Goal: Task Accomplishment & Management: Manage account settings

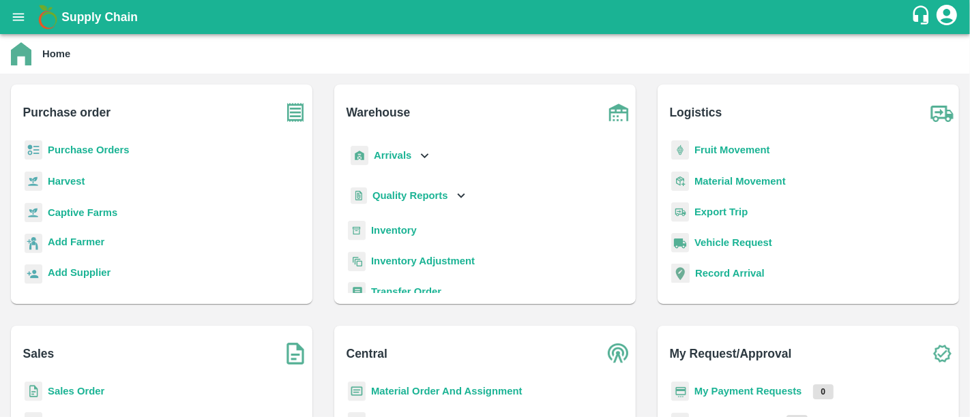
click at [777, 394] on b "My Payment Requests" at bounding box center [748, 391] width 108 height 11
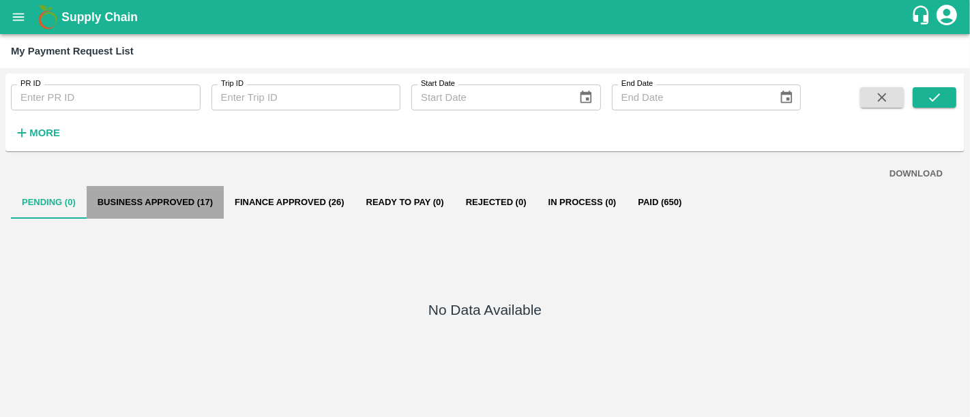
click at [202, 200] on button "Business Approved (17)" at bounding box center [155, 202] width 137 height 33
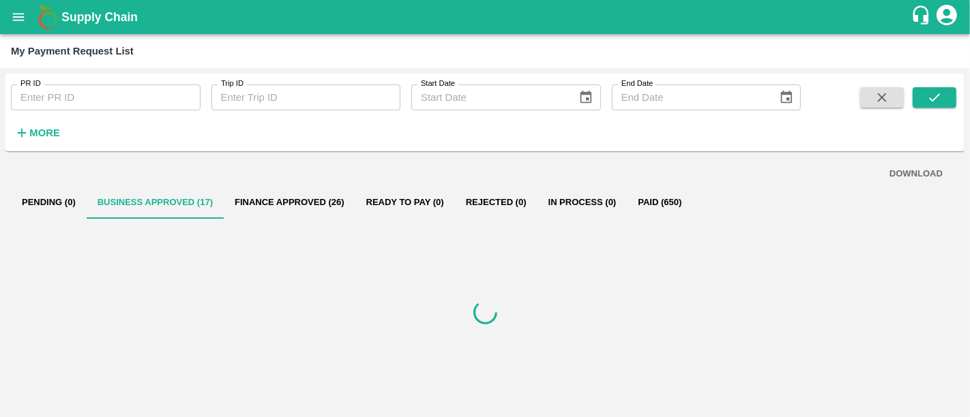
click at [651, 227] on div at bounding box center [485, 313] width 948 height 188
click at [657, 211] on button "Paid (650)" at bounding box center [659, 202] width 65 height 33
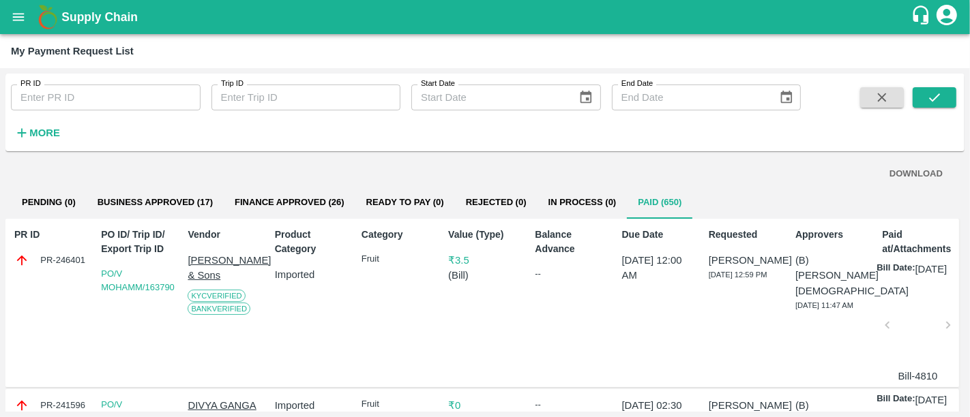
click at [74, 14] on b "Supply Chain" at bounding box center [99, 17] width 76 height 14
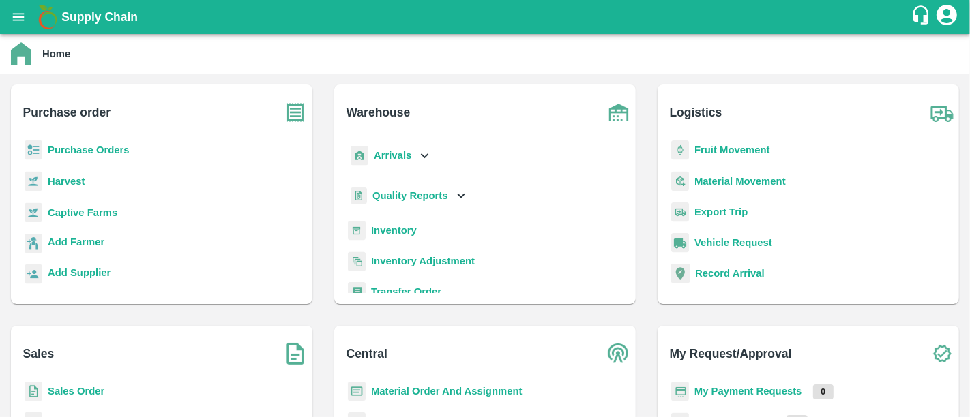
click at [76, 150] on b "Purchase Orders" at bounding box center [89, 150] width 82 height 11
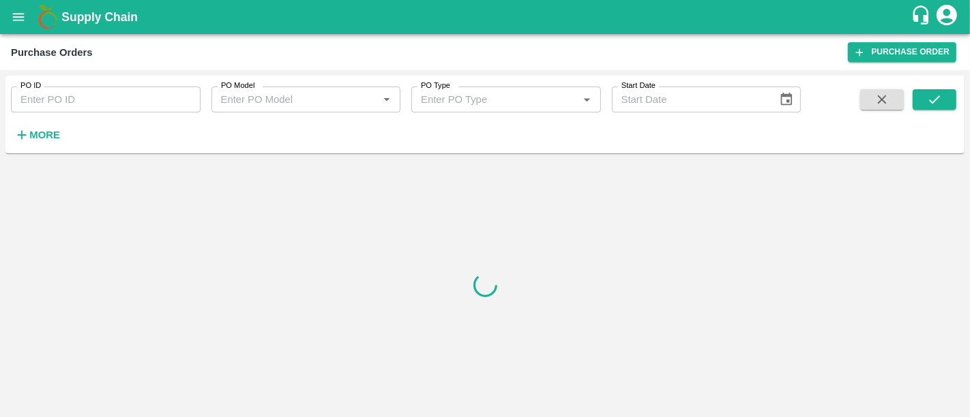
click at [38, 123] on button "More" at bounding box center [37, 134] width 53 height 23
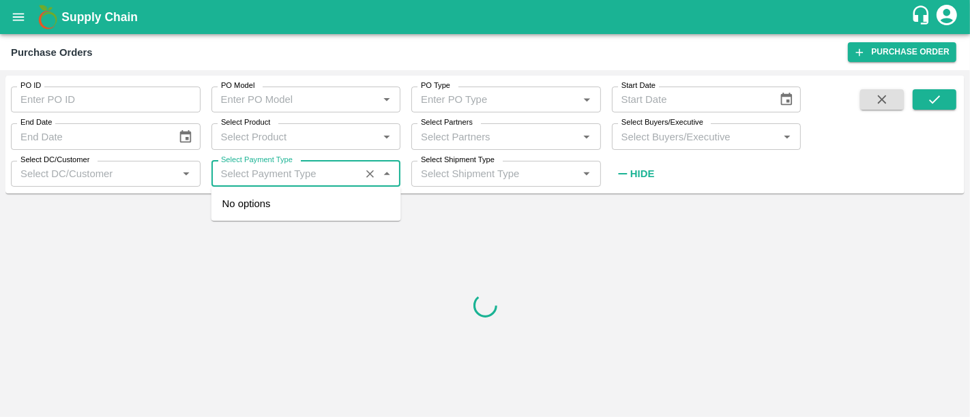
click at [288, 173] on input "Select Payment Type" at bounding box center [285, 174] width 141 height 18
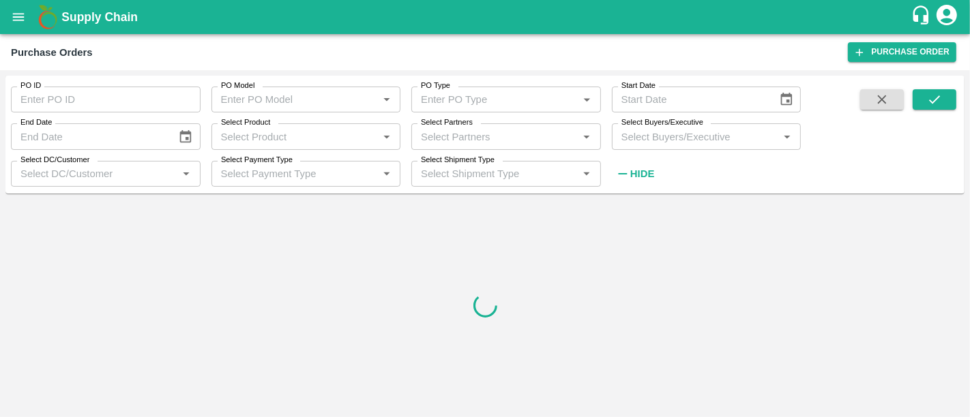
click at [190, 257] on div at bounding box center [484, 305] width 959 height 213
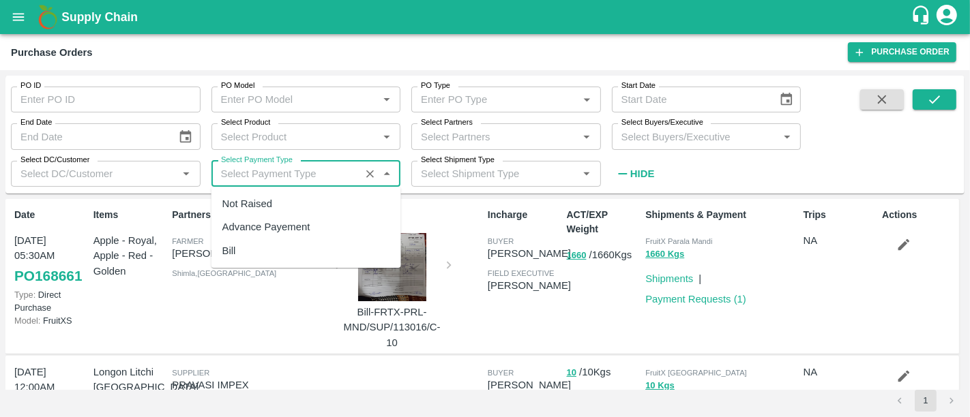
click at [281, 176] on input "Select Payment Type" at bounding box center [285, 174] width 141 height 18
click at [280, 199] on div "Not Raised" at bounding box center [306, 203] width 190 height 23
type input "Not Raised"
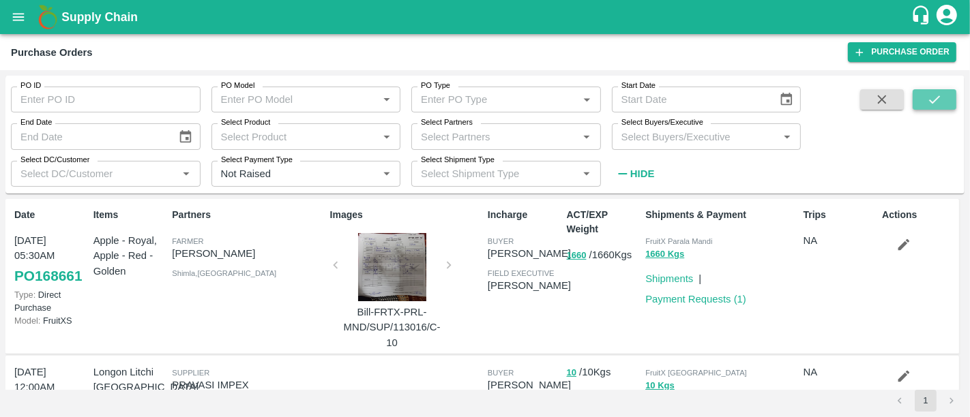
click at [918, 102] on button "submit" at bounding box center [934, 99] width 44 height 20
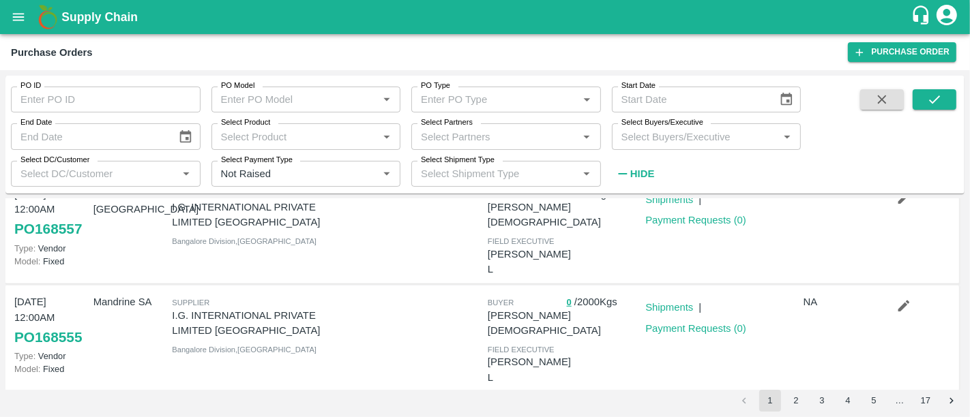
scroll to position [826, 0]
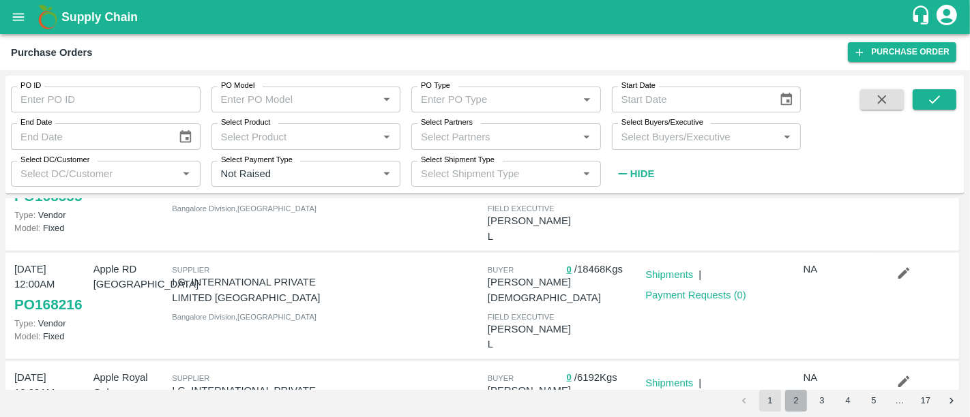
click at [789, 400] on button "2" at bounding box center [796, 401] width 22 height 22
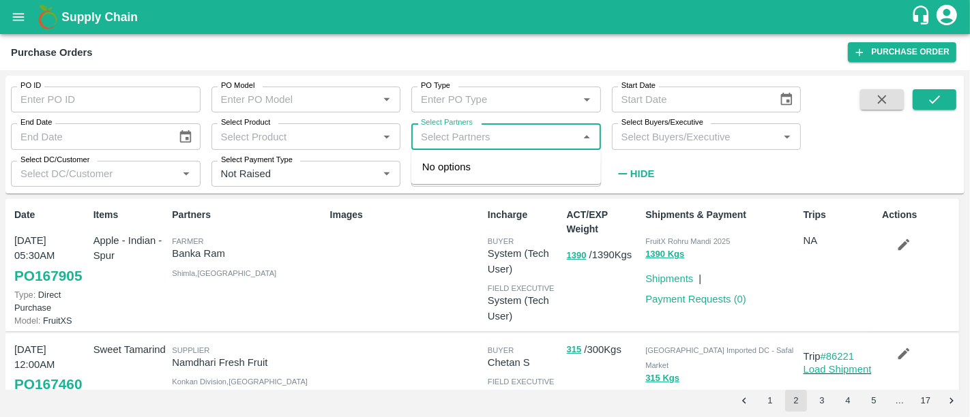
click at [440, 137] on input "Select Partners" at bounding box center [494, 137] width 159 height 18
click at [746, 174] on div "PO ID PO ID PO Model PO Model   * PO Type PO Type   * Start Date Start Date End…" at bounding box center [400, 131] width 800 height 111
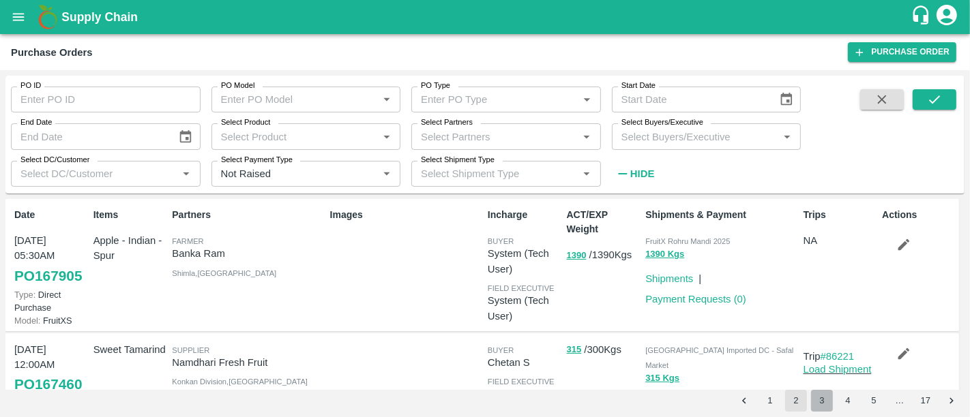
click at [824, 395] on button "3" at bounding box center [822, 401] width 22 height 22
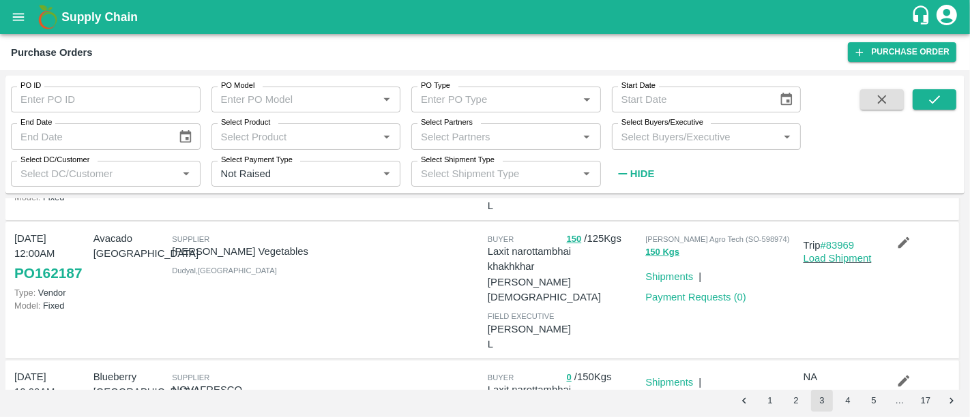
scroll to position [111, 0]
click at [575, 231] on button "150" at bounding box center [574, 239] width 15 height 16
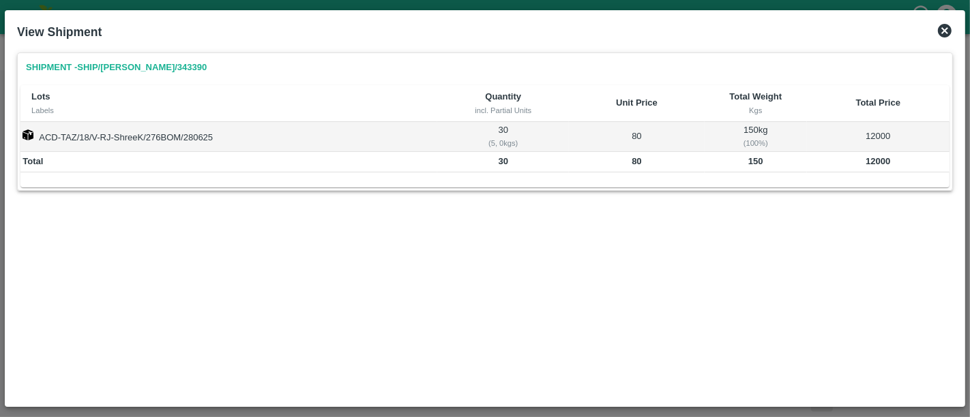
click at [946, 38] on icon at bounding box center [944, 31] width 16 height 16
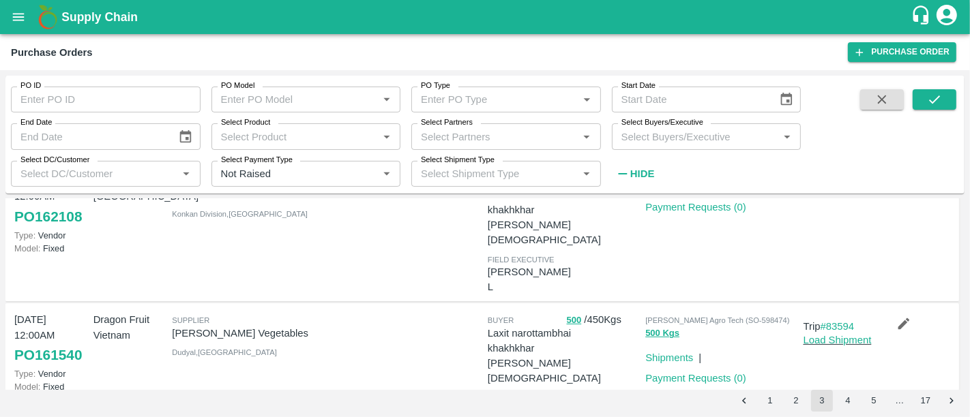
scroll to position [0, 0]
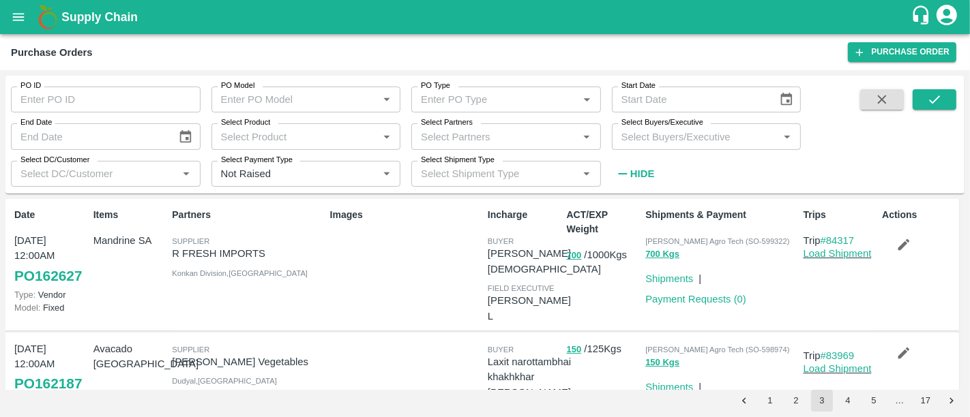
click at [94, 85] on div "PO ID PO ID" at bounding box center [100, 94] width 200 height 37
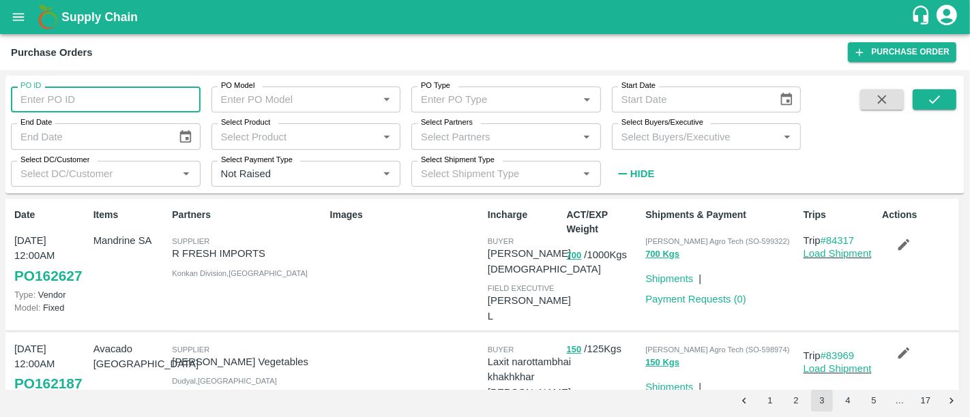
paste input "165880"
click at [93, 93] on input "PO ID" at bounding box center [106, 100] width 190 height 26
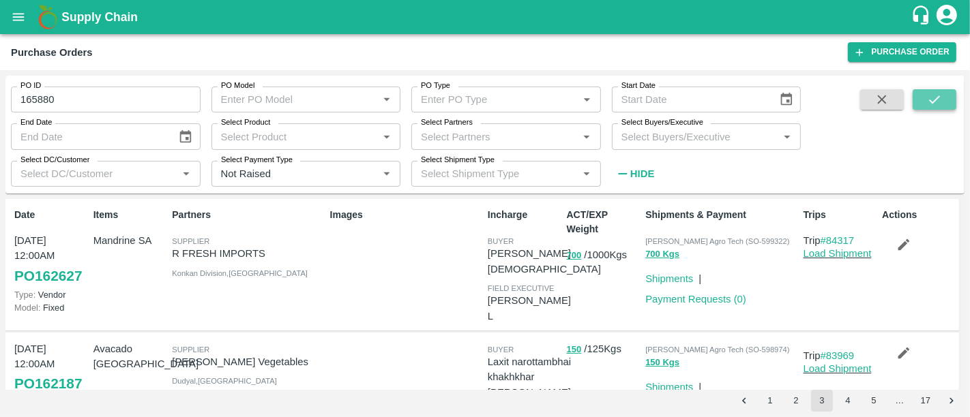
click at [942, 95] on button "submit" at bounding box center [934, 99] width 44 height 20
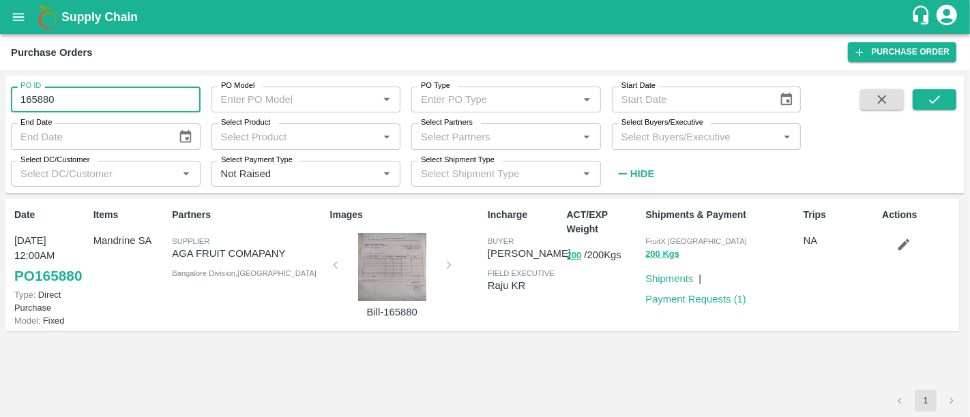
click at [79, 103] on input "165880" at bounding box center [106, 100] width 190 height 26
paste input "text"
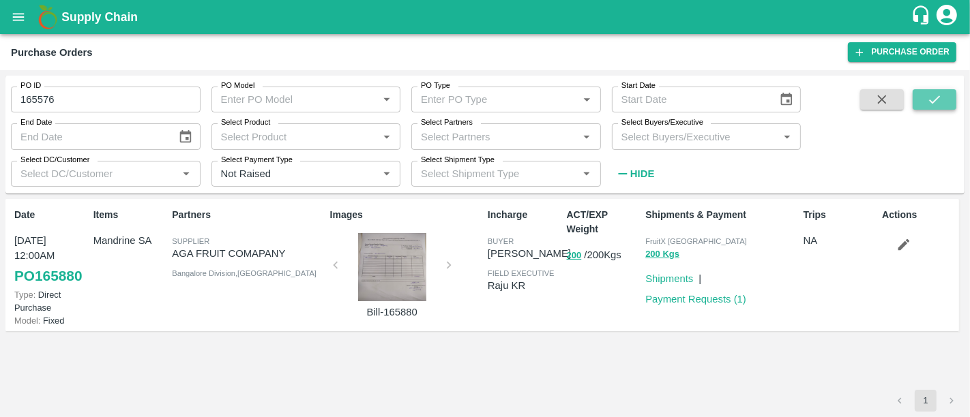
click at [949, 106] on button "submit" at bounding box center [934, 99] width 44 height 20
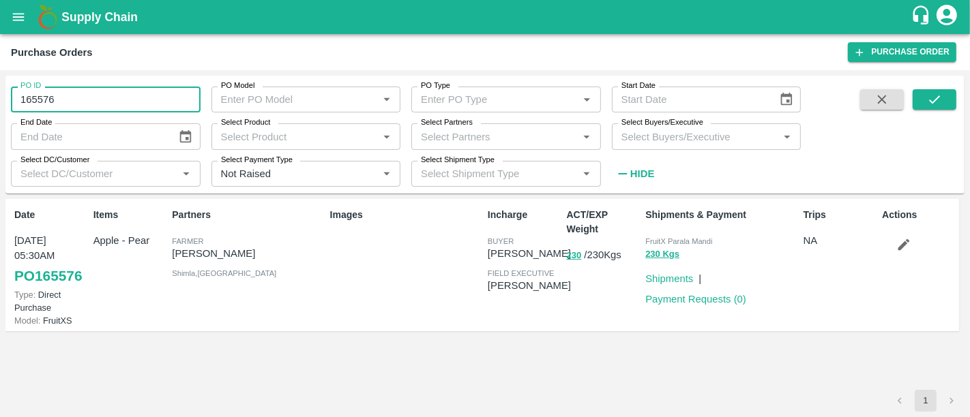
click at [79, 102] on input "165576" at bounding box center [106, 100] width 190 height 26
paste input "text"
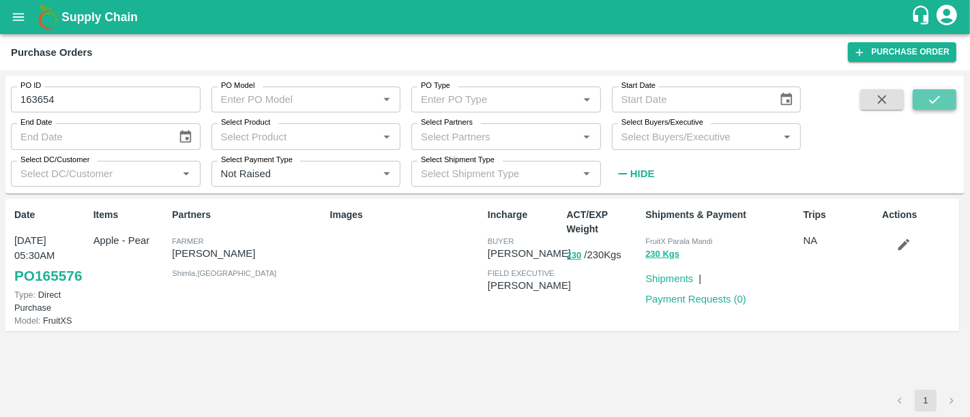
click at [925, 104] on button "submit" at bounding box center [934, 99] width 44 height 20
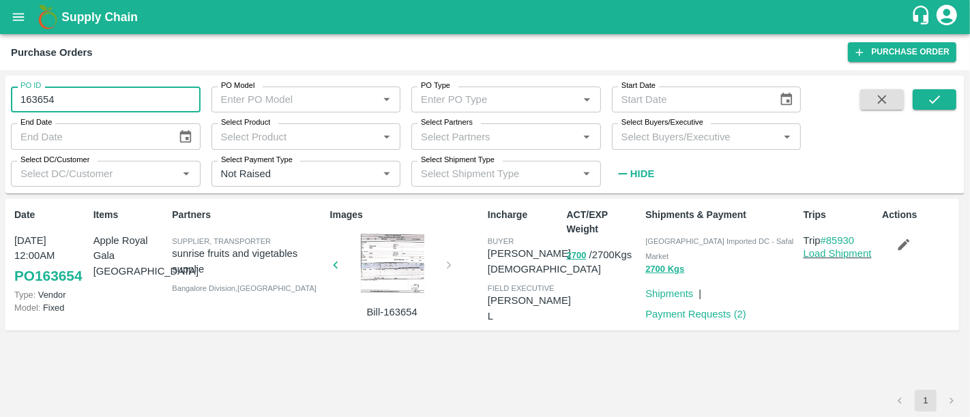
click at [87, 93] on input "163654" at bounding box center [106, 100] width 190 height 26
paste input "text"
type input "163631"
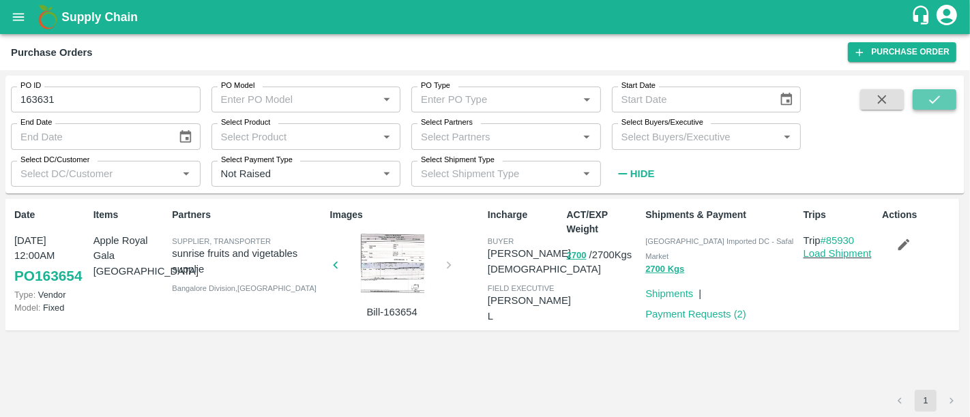
click at [939, 101] on icon "submit" at bounding box center [934, 99] width 15 height 15
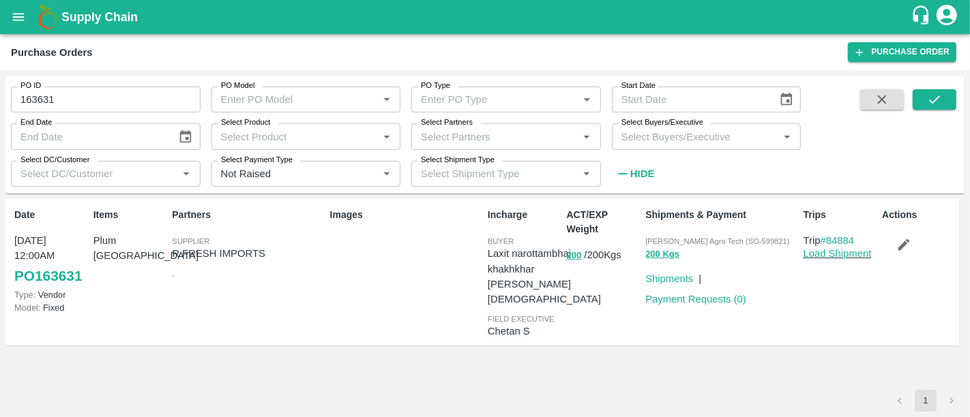
click at [89, 23] on b "Supply Chain" at bounding box center [99, 17] width 76 height 14
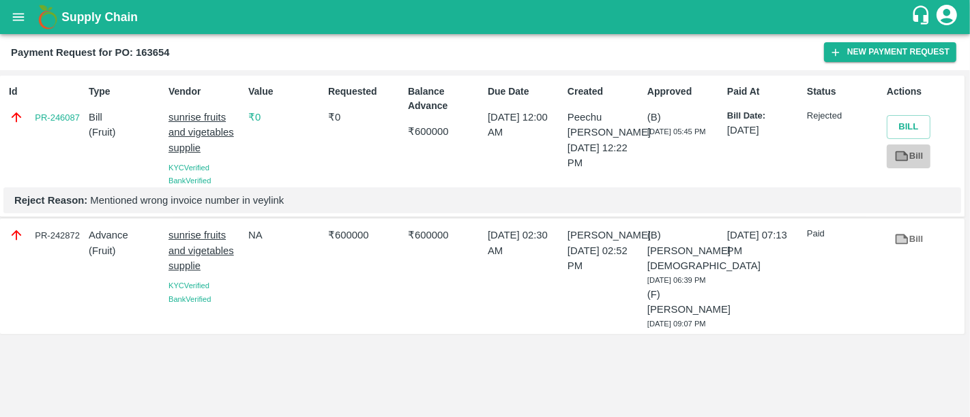
click at [907, 160] on icon at bounding box center [901, 156] width 13 height 10
click at [48, 111] on link "PR-246087" at bounding box center [57, 118] width 45 height 14
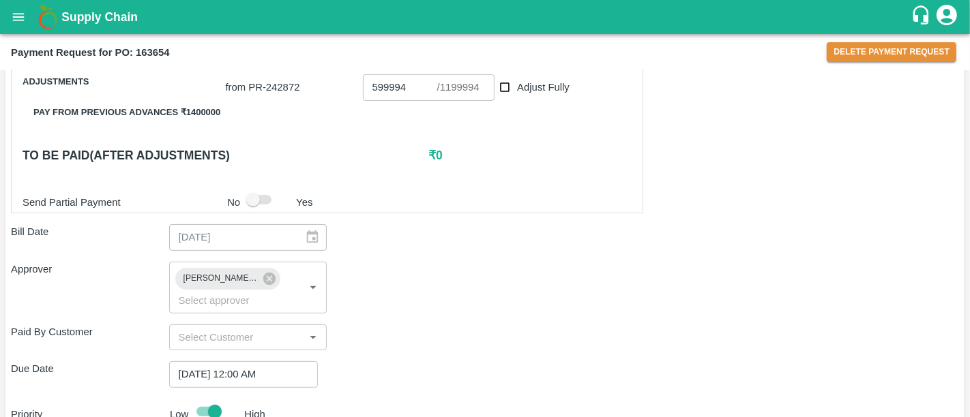
scroll to position [485, 0]
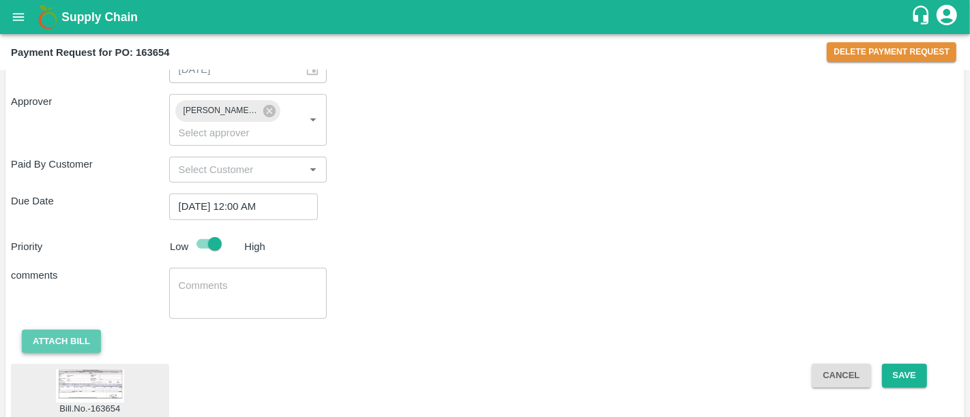
click at [91, 330] on button "Attach bill" at bounding box center [61, 342] width 79 height 24
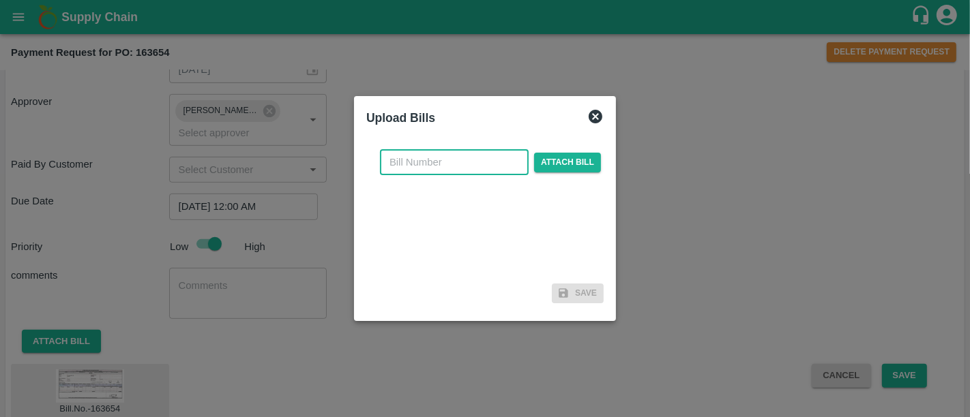
click at [438, 173] on input "text" at bounding box center [454, 162] width 149 height 26
type input "SR-0160"
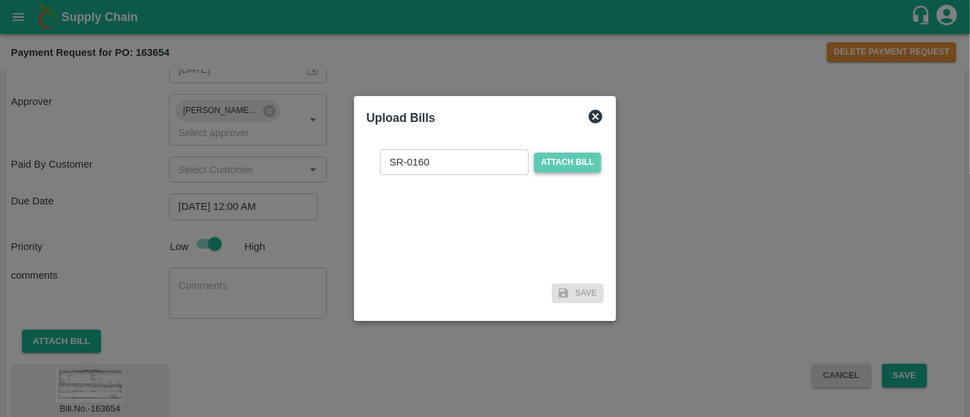
click at [559, 171] on span "Attach bill" at bounding box center [567, 163] width 67 height 20
click at [0, 0] on input "Attach bill" at bounding box center [0, 0] width 0 height 0
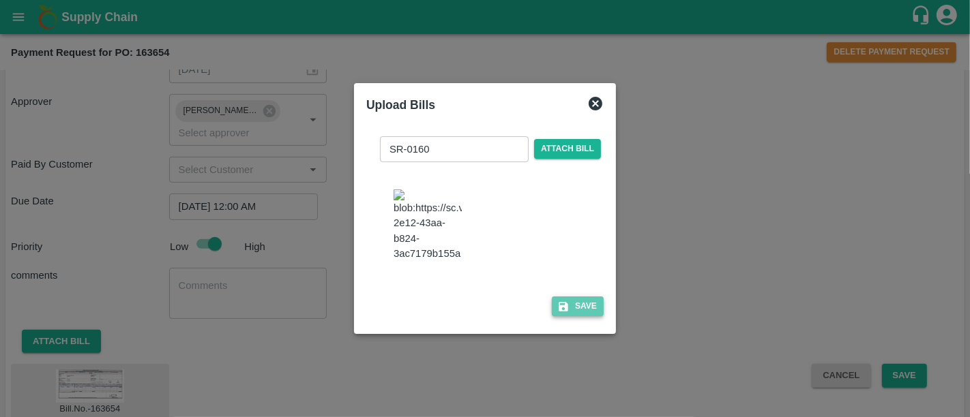
click at [571, 297] on button "Save" at bounding box center [578, 307] width 52 height 20
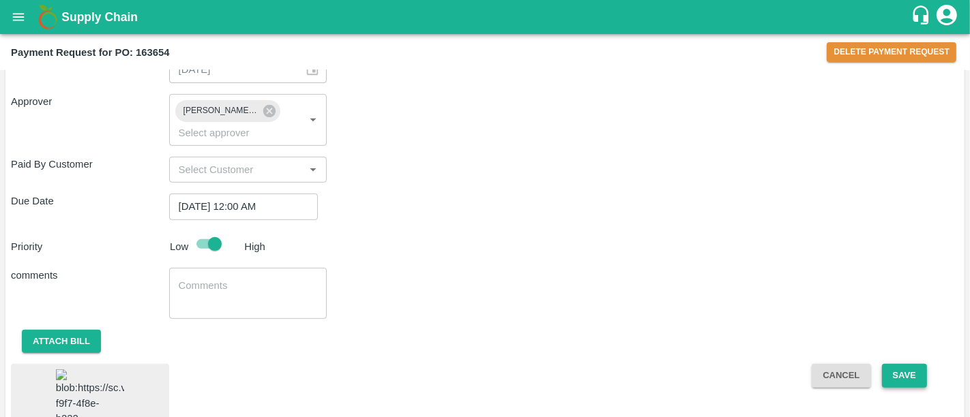
click at [910, 364] on button "Save" at bounding box center [904, 376] width 45 height 24
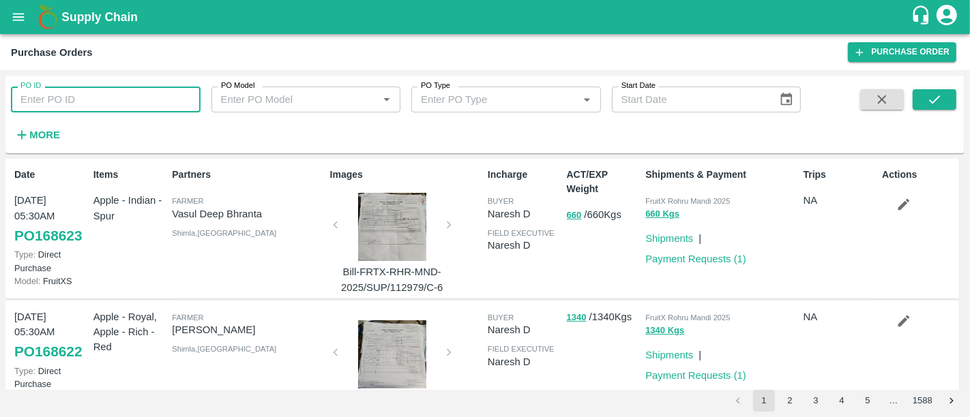
scroll to position [29, 0]
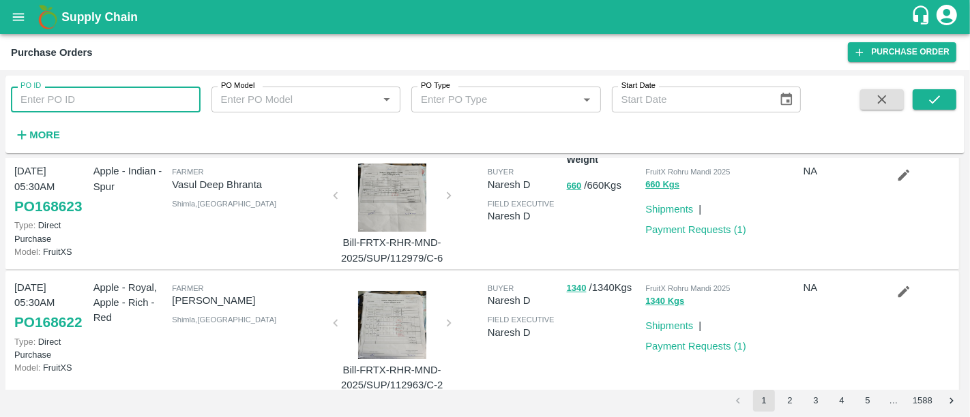
click at [111, 90] on input "PO ID" at bounding box center [106, 100] width 190 height 26
type input "162187"
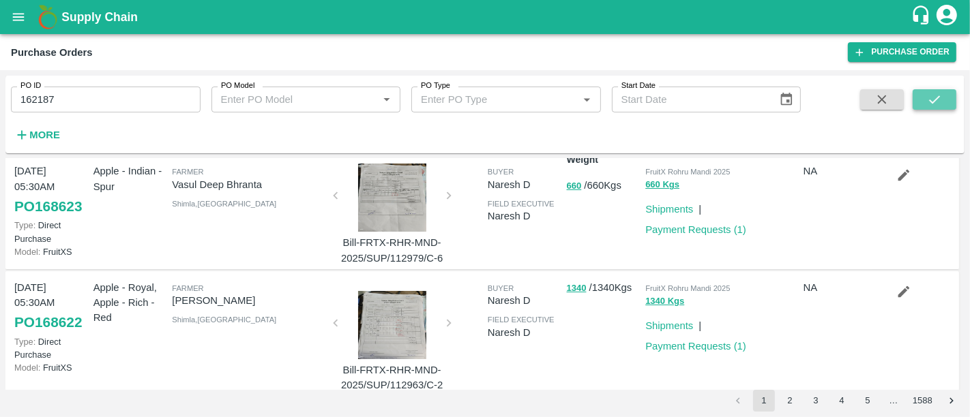
click at [946, 89] on button "submit" at bounding box center [934, 99] width 44 height 20
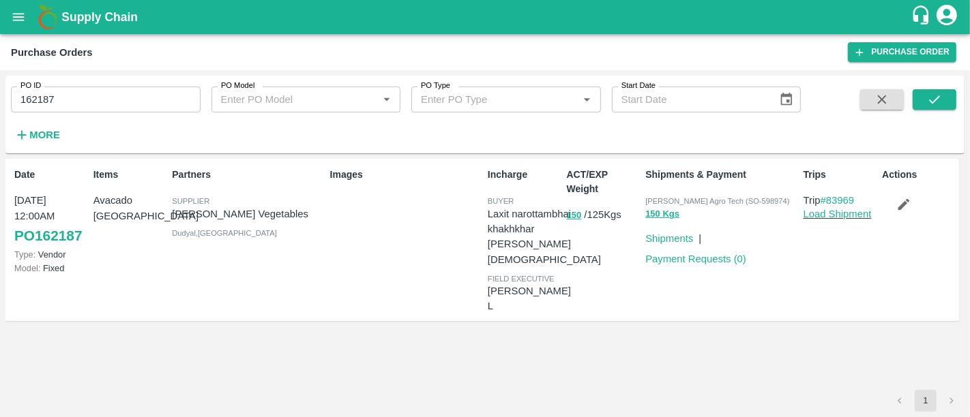
click at [33, 256] on span "Type:" at bounding box center [24, 255] width 21 height 10
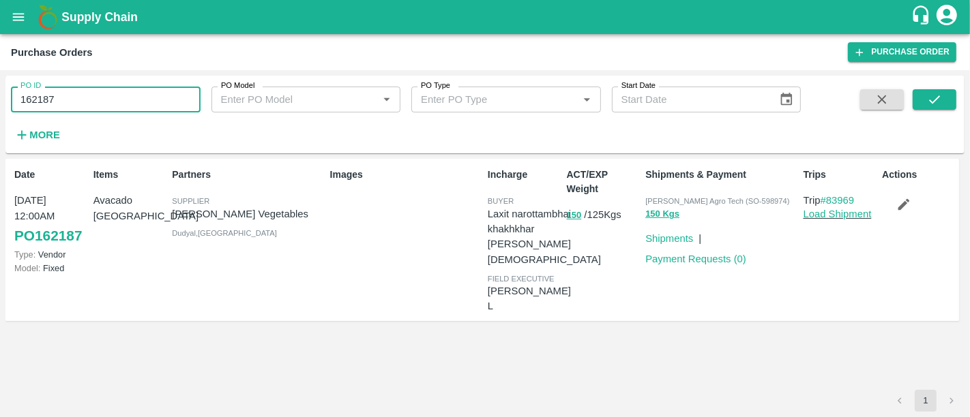
click at [123, 106] on input "162187" at bounding box center [106, 100] width 190 height 26
paste input "text"
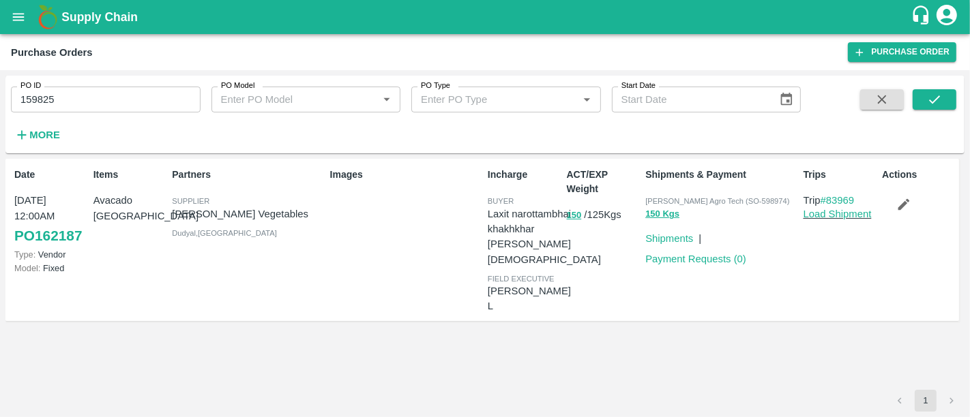
click at [942, 110] on span at bounding box center [934, 117] width 44 height 56
click at [929, 103] on icon "submit" at bounding box center [934, 99] width 15 height 15
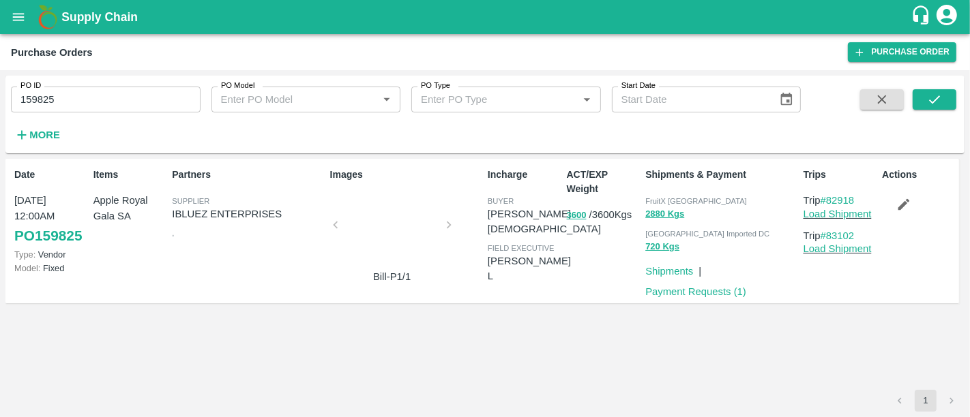
click at [428, 230] on div at bounding box center [392, 229] width 102 height 72
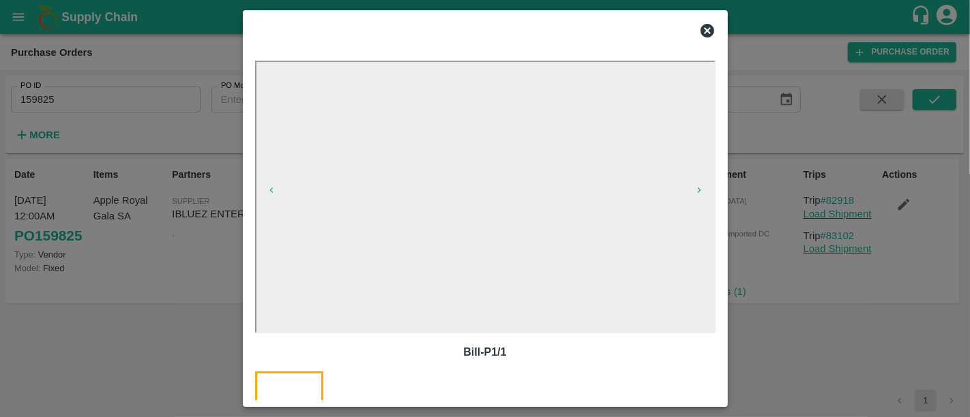
click at [122, 123] on div at bounding box center [485, 208] width 970 height 417
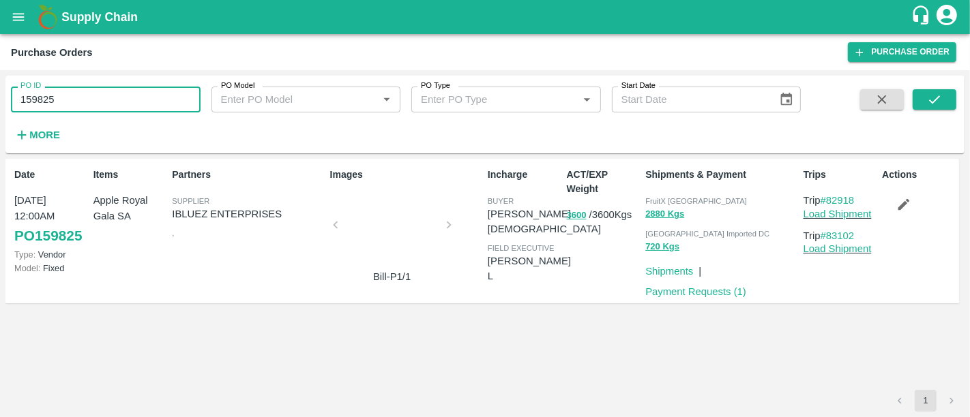
click at [87, 105] on input "159825" at bounding box center [106, 100] width 190 height 26
paste input "text"
type input "163631"
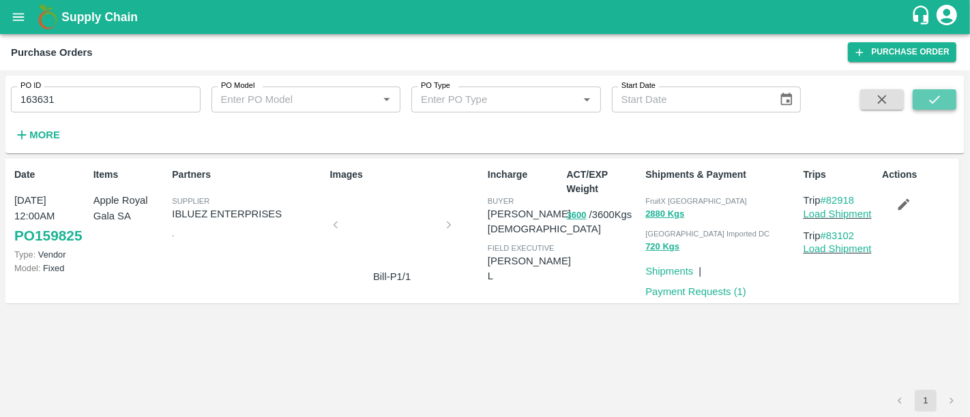
click at [943, 104] on button "submit" at bounding box center [934, 99] width 44 height 20
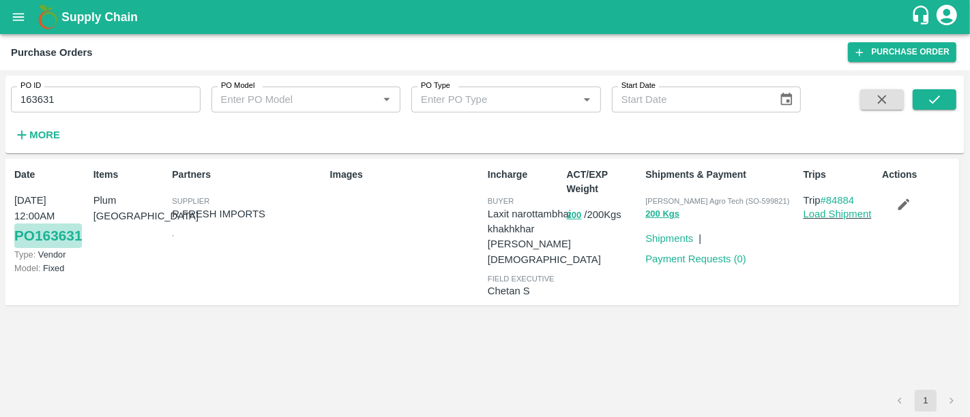
click at [55, 224] on link "PO 163631" at bounding box center [48, 236] width 68 height 25
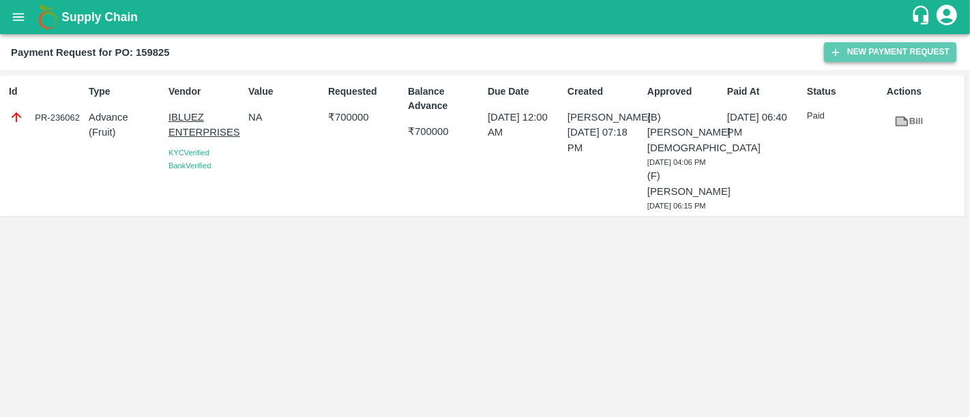
click at [861, 59] on button "New Payment Request" at bounding box center [890, 52] width 132 height 20
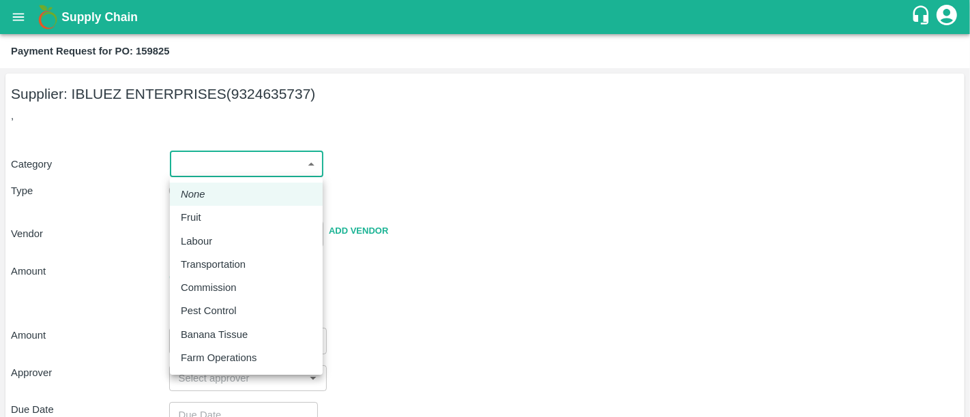
click at [241, 151] on body "Supply Chain Payment Request for PO: 159825 Supplier: IBLUEZ ENTERPRISES (93246…" at bounding box center [485, 208] width 970 height 417
click at [218, 213] on div "Fruit" at bounding box center [246, 217] width 131 height 15
type input "1"
type input "IBLUEZ ENTERPRISES - 9324635737(Supplier)"
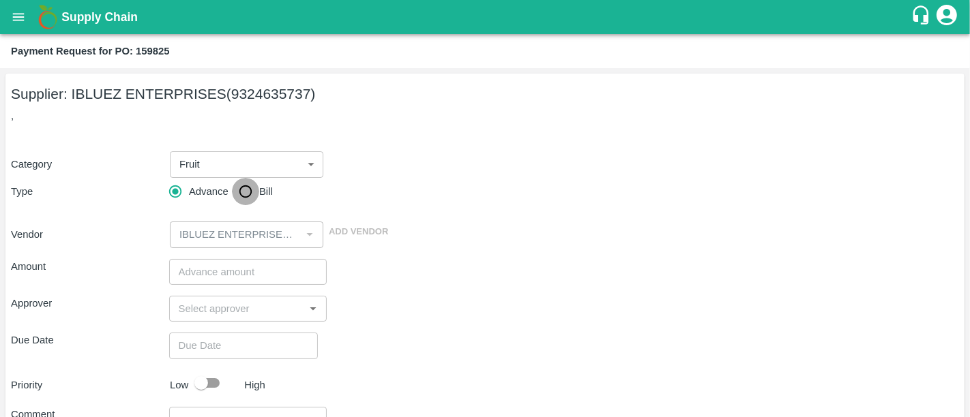
click at [248, 192] on input "Bill" at bounding box center [245, 191] width 27 height 27
radio input "true"
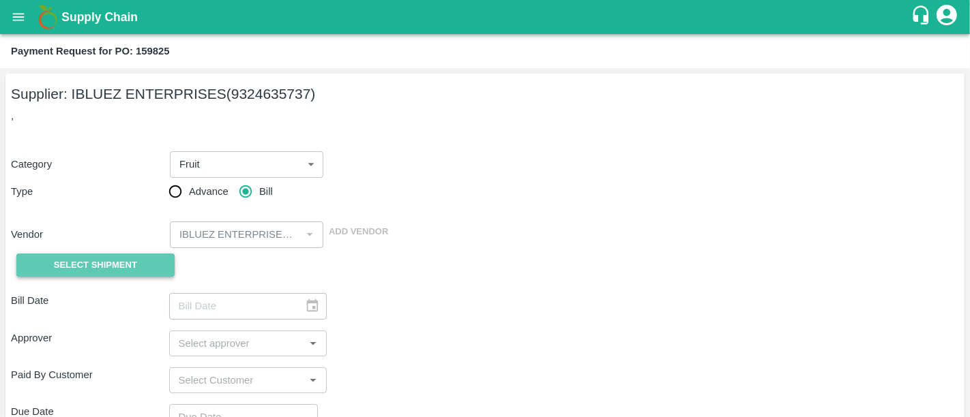
click at [84, 264] on span "Select Shipment" at bounding box center [95, 266] width 83 height 16
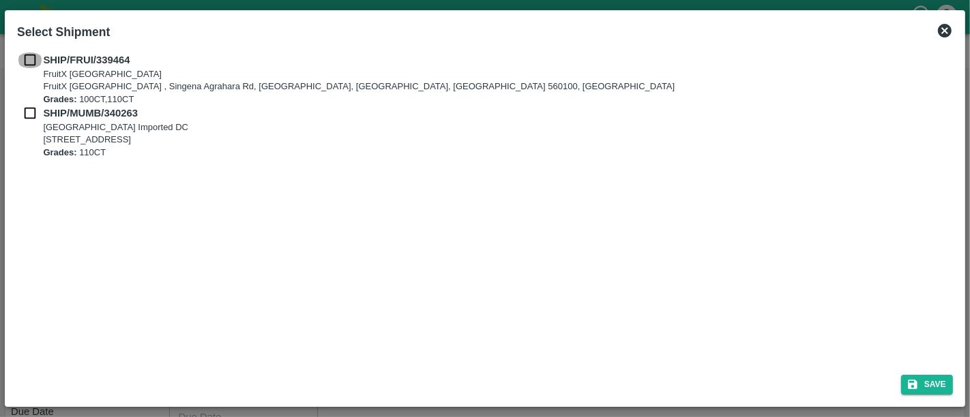
click at [33, 55] on input "checkbox" at bounding box center [30, 60] width 26 height 15
checkbox input "true"
click at [31, 108] on input "checkbox" at bounding box center [30, 113] width 26 height 15
checkbox input "true"
click at [927, 387] on button "Save" at bounding box center [927, 385] width 52 height 20
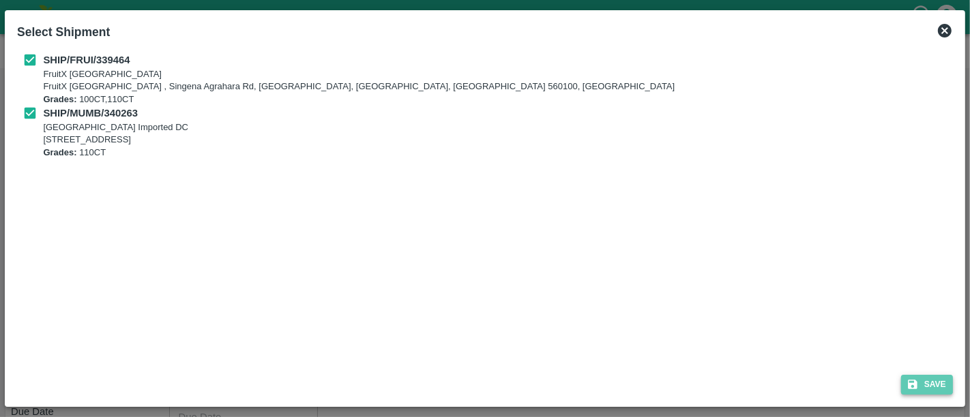
type input "02/07/2025"
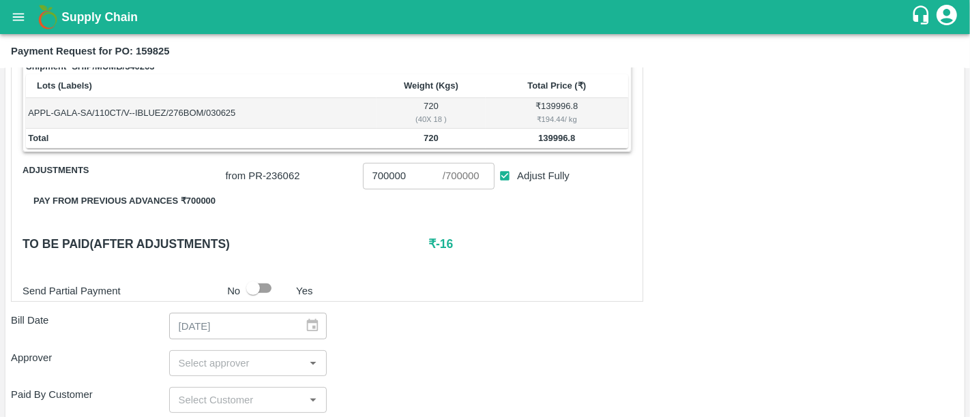
scroll to position [365, 0]
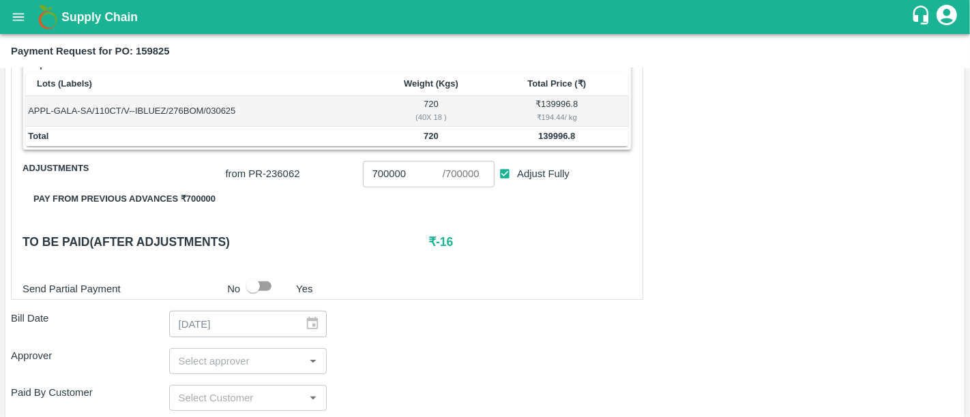
click at [528, 169] on span "Adjust Fully" at bounding box center [543, 173] width 53 height 15
click at [518, 169] on input "Adjust Fully" at bounding box center [504, 174] width 25 height 25
checkbox input "false"
drag, startPoint x: 532, startPoint y: 136, endPoint x: 578, endPoint y: 135, distance: 45.7
click at [578, 135] on td "139996.8" at bounding box center [556, 137] width 143 height 20
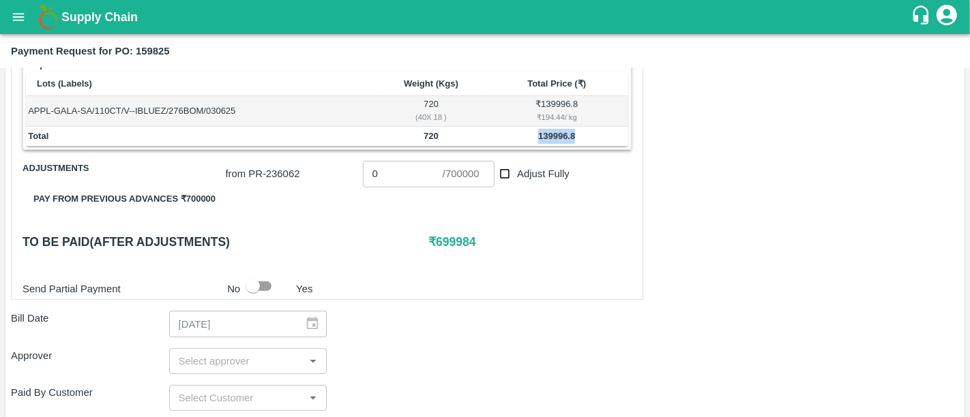
copy b "139996.8"
drag, startPoint x: 383, startPoint y: 174, endPoint x: 355, endPoint y: 175, distance: 28.6
click at [355, 175] on div "from PR- 236062 0 ​ / 700000 ​ Adjust Fully" at bounding box center [425, 170] width 411 height 31
paste input "139996.8"
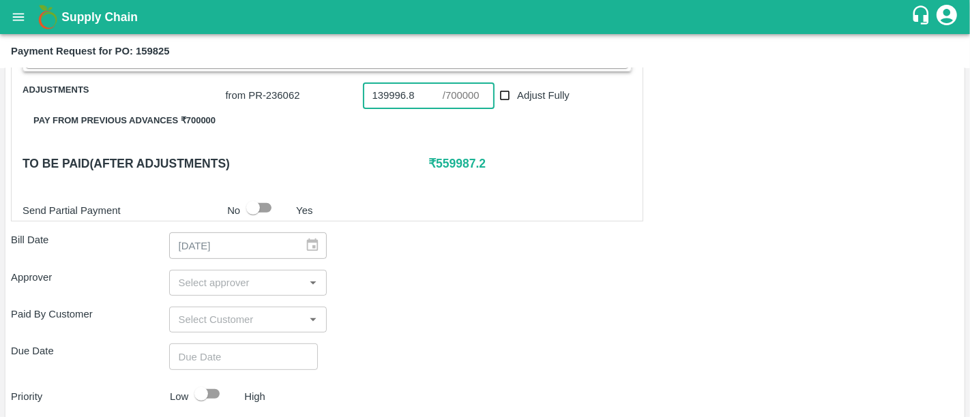
scroll to position [444, 0]
click at [263, 290] on div "​" at bounding box center [248, 282] width 158 height 26
type input "139996.8"
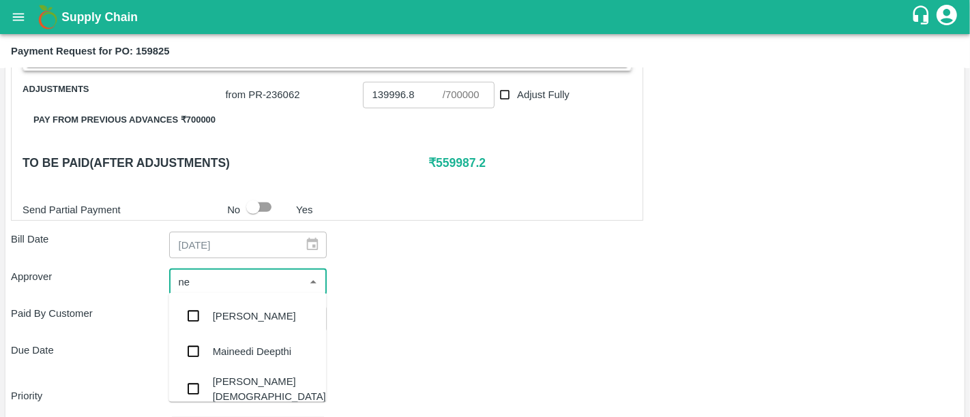
type input "nee"
click at [255, 380] on div "[PERSON_NAME][DEMOGRAPHIC_DATA]" at bounding box center [269, 389] width 113 height 31
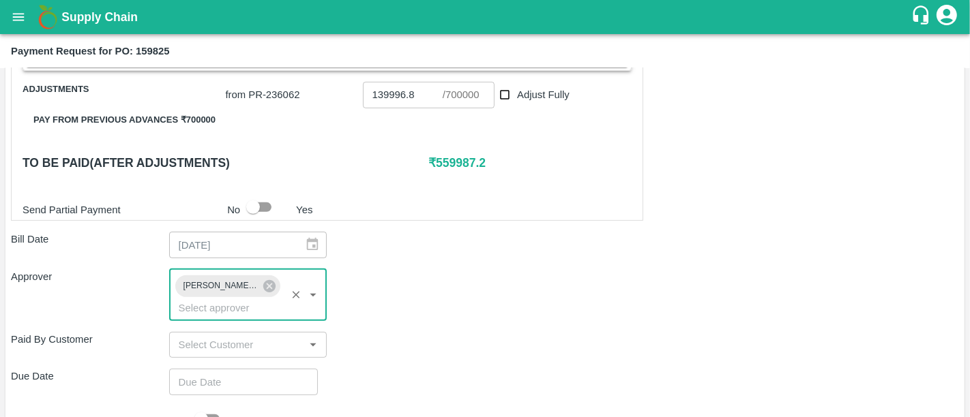
type input "DD/MM/YYYY hh:mm aa"
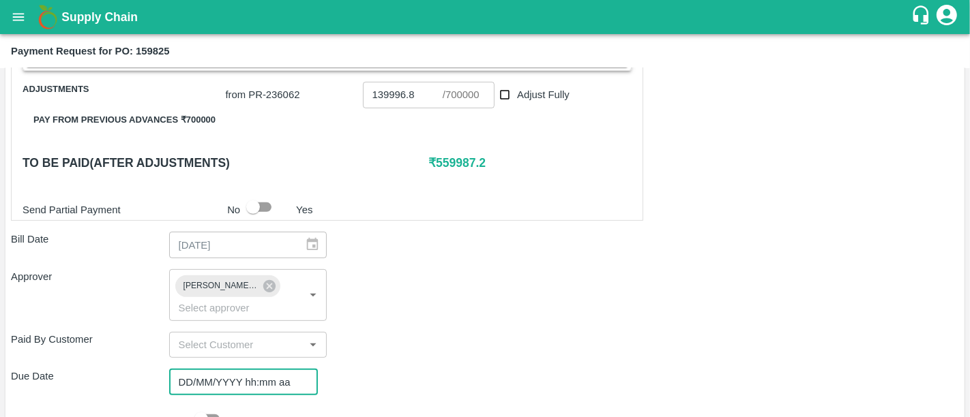
click at [263, 369] on input "DD/MM/YYYY hh:mm aa" at bounding box center [238, 382] width 139 height 26
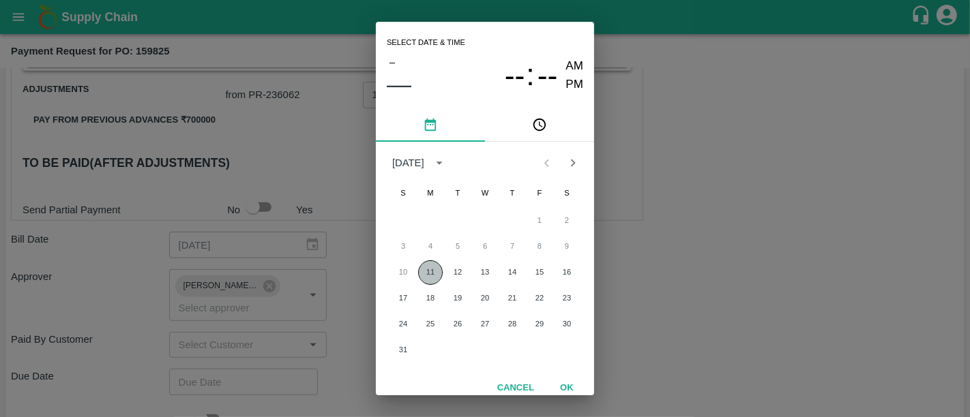
click at [435, 263] on button "11" at bounding box center [430, 272] width 25 height 25
type input "11/08/2025 12:00 AM"
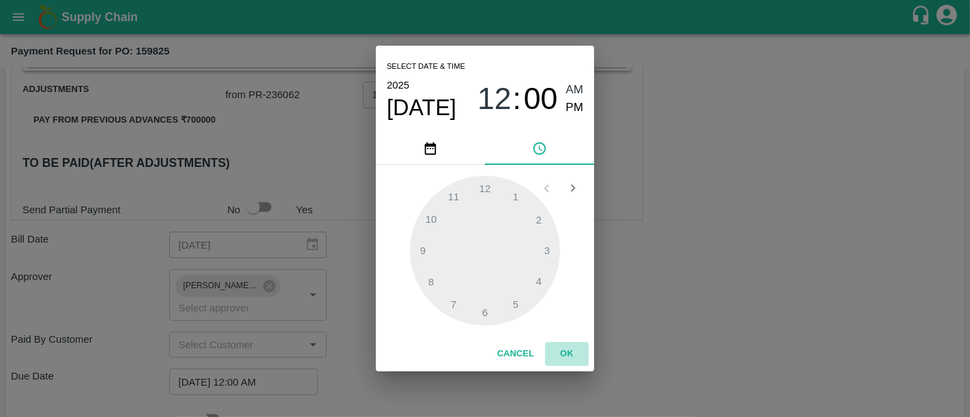
click at [575, 360] on button "OK" at bounding box center [567, 354] width 44 height 24
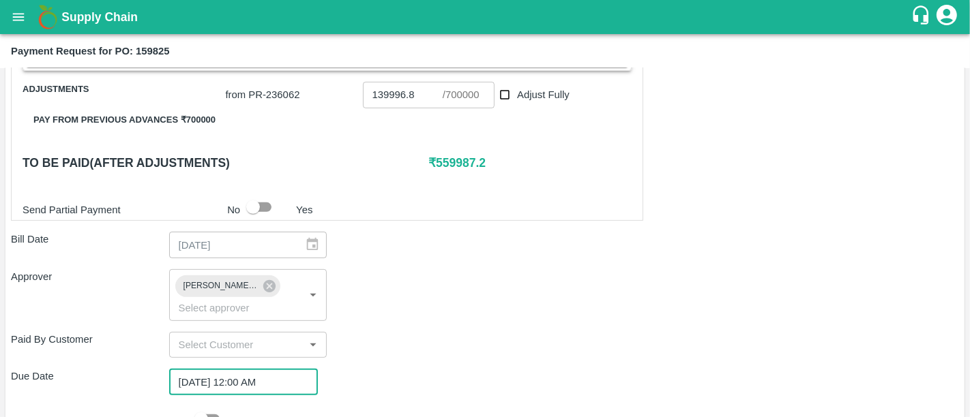
scroll to position [585, 0]
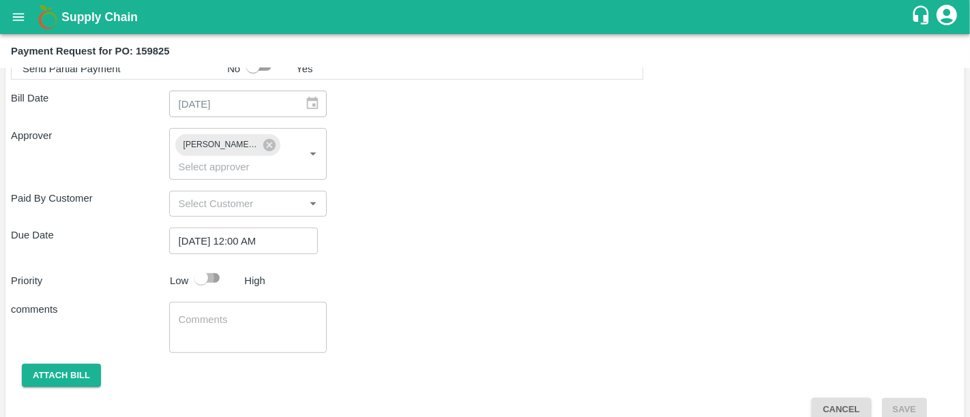
click at [198, 265] on input "checkbox" at bounding box center [201, 278] width 78 height 26
checkbox input "true"
click at [94, 364] on button "Attach bill" at bounding box center [61, 376] width 79 height 24
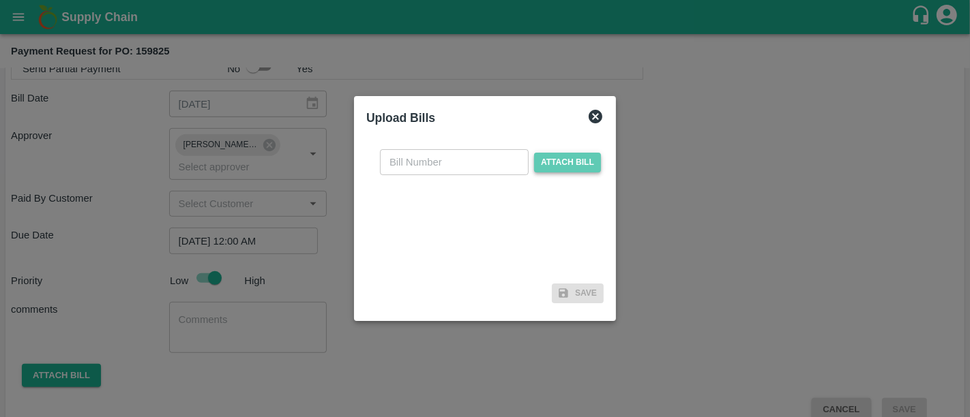
click at [552, 162] on span "Attach bill" at bounding box center [567, 163] width 67 height 20
click at [0, 0] on input "Attach bill" at bounding box center [0, 0] width 0 height 0
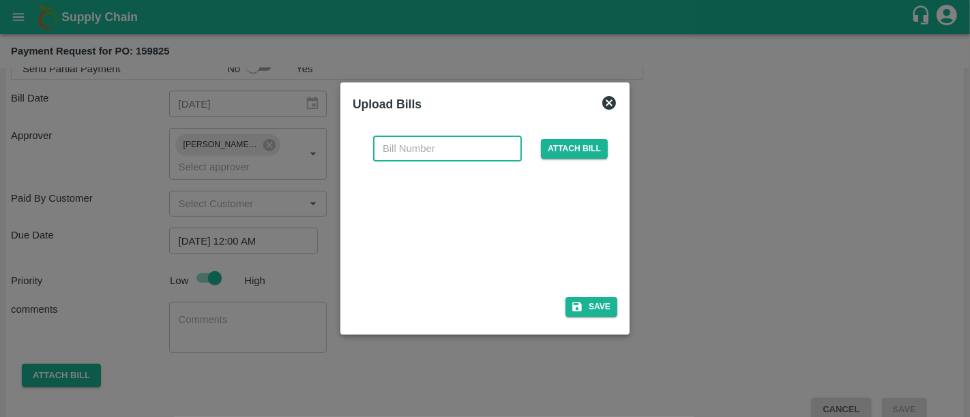
click at [419, 147] on input "text" at bounding box center [447, 149] width 149 height 26
paste input "PI/1"
type input "PI/1"
click at [590, 306] on button "Save" at bounding box center [591, 307] width 52 height 20
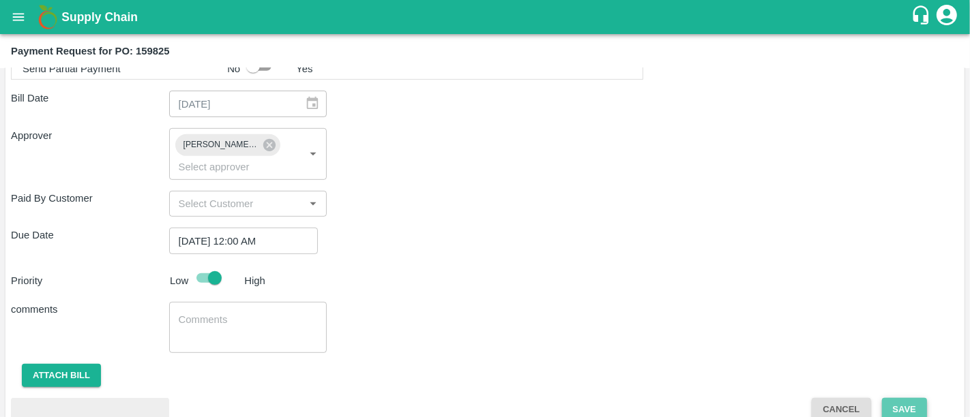
click at [895, 398] on button "Save" at bounding box center [904, 410] width 45 height 24
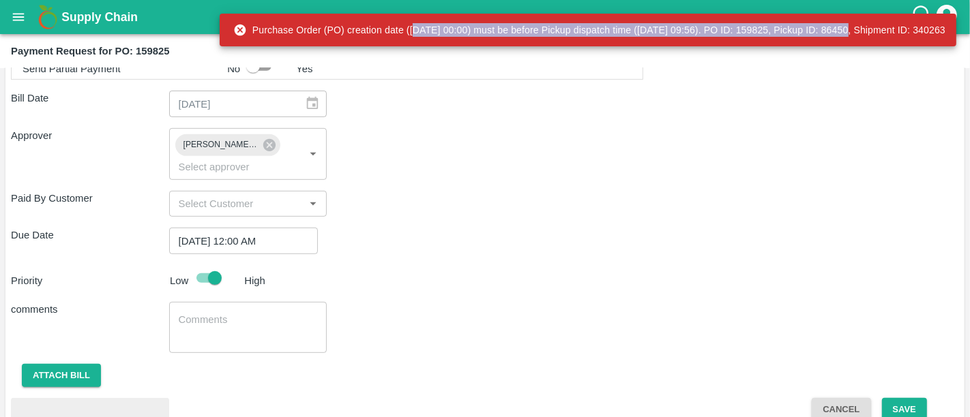
drag, startPoint x: 810, startPoint y: 32, endPoint x: 378, endPoint y: 35, distance: 431.6
click at [378, 35] on div "Purchase Order (PO) creation date (2025-07-01 00:00) must be before Pickup disp…" at bounding box center [589, 30] width 712 height 25
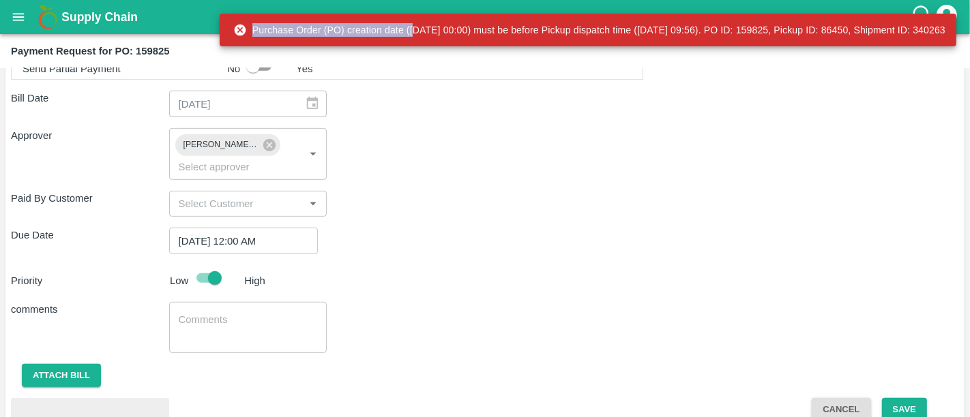
drag, startPoint x: 378, startPoint y: 35, endPoint x: 702, endPoint y: 36, distance: 323.9
click at [702, 36] on div "Purchase Order (PO) creation date (2025-07-01 00:00) must be before Pickup disp…" at bounding box center [589, 30] width 712 height 25
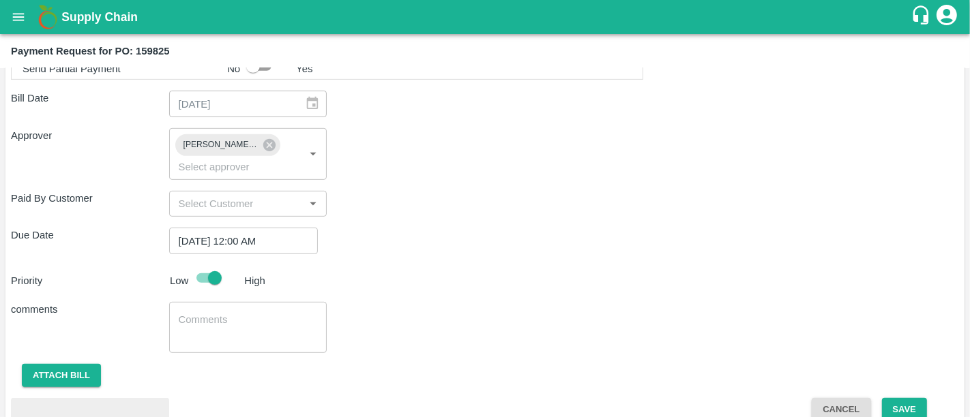
click at [95, 20] on b "Supply Chain" at bounding box center [99, 17] width 76 height 14
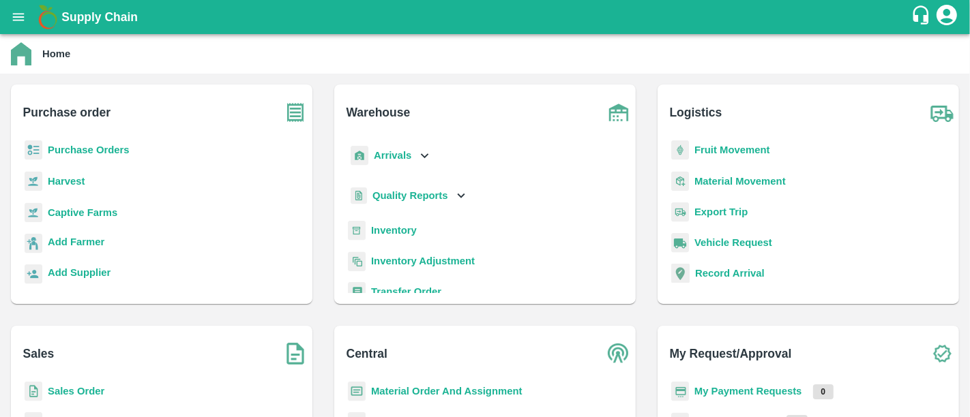
click at [85, 151] on b "Purchase Orders" at bounding box center [89, 150] width 82 height 11
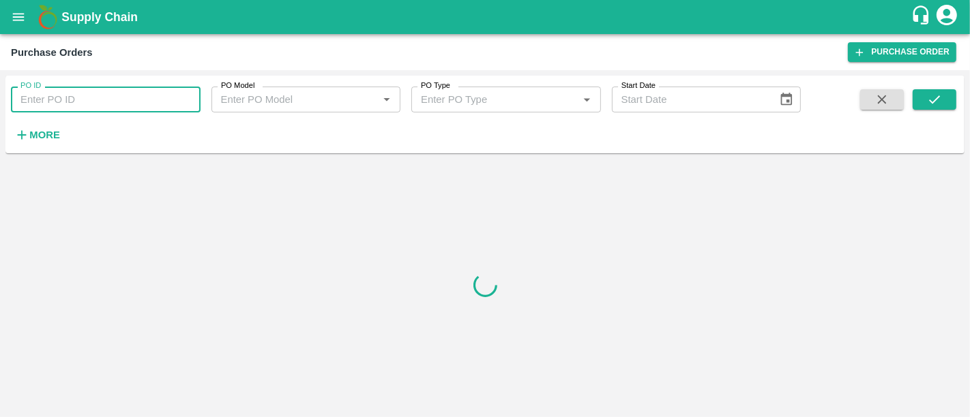
click at [77, 112] on input "PO ID" at bounding box center [106, 100] width 190 height 26
paste input "162627"
click at [943, 106] on button "submit" at bounding box center [934, 99] width 44 height 20
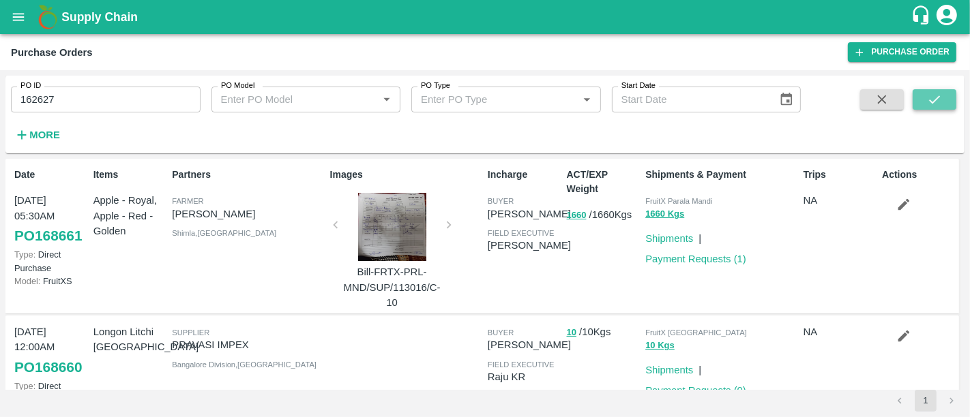
click at [943, 106] on button "submit" at bounding box center [934, 99] width 44 height 20
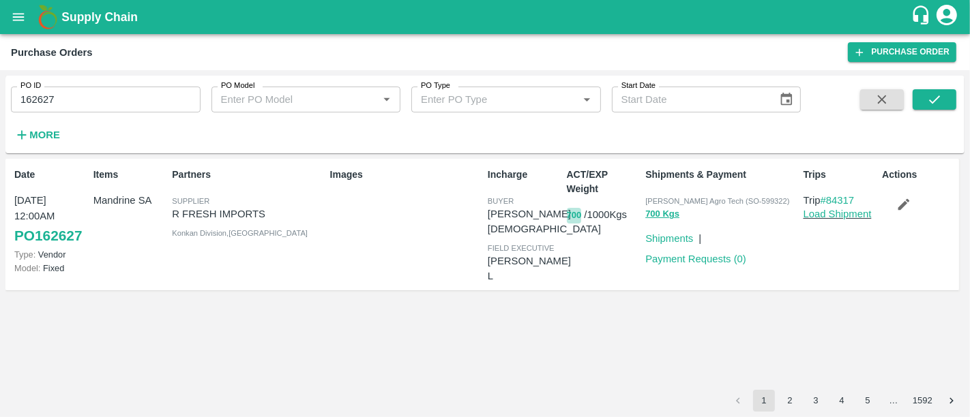
click at [576, 213] on button "700" at bounding box center [574, 216] width 15 height 16
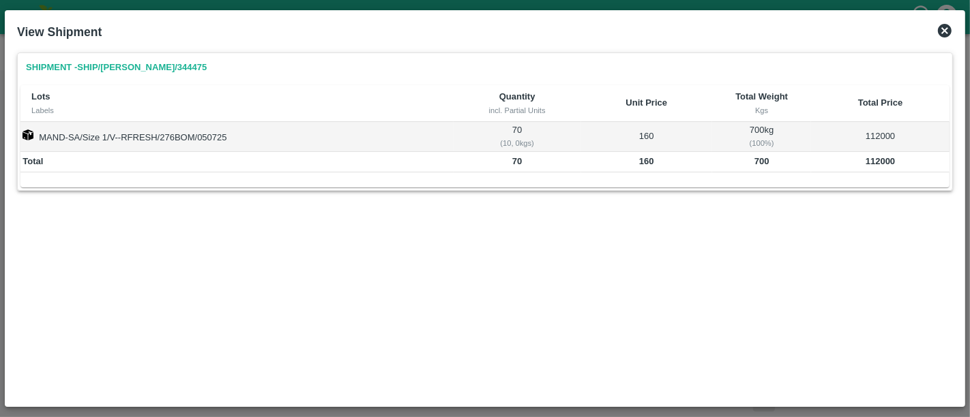
click at [942, 32] on icon at bounding box center [944, 31] width 16 height 16
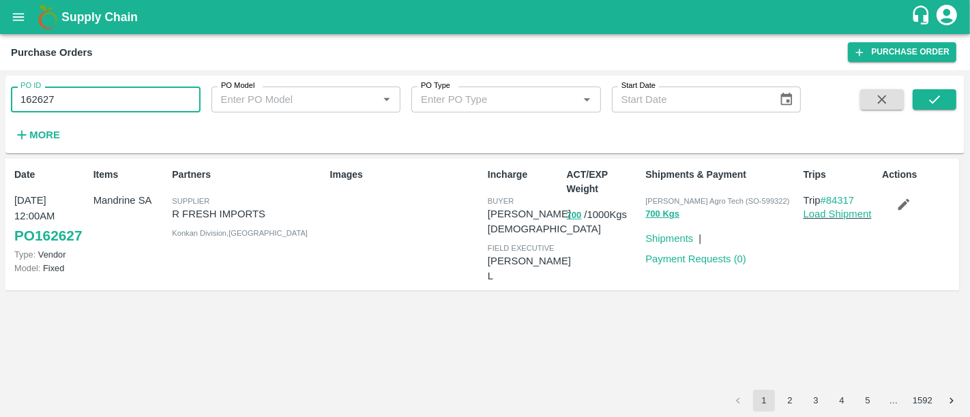
click at [117, 111] on input "162627" at bounding box center [106, 100] width 190 height 26
paste input "text"
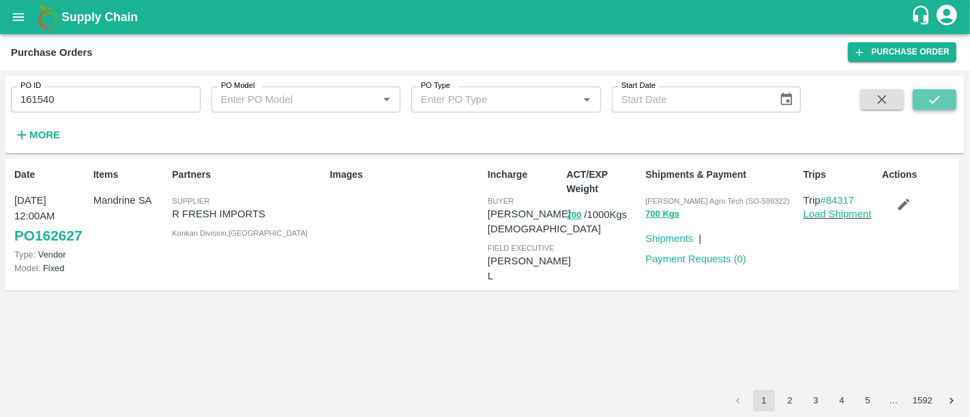
click at [927, 102] on icon "submit" at bounding box center [934, 99] width 15 height 15
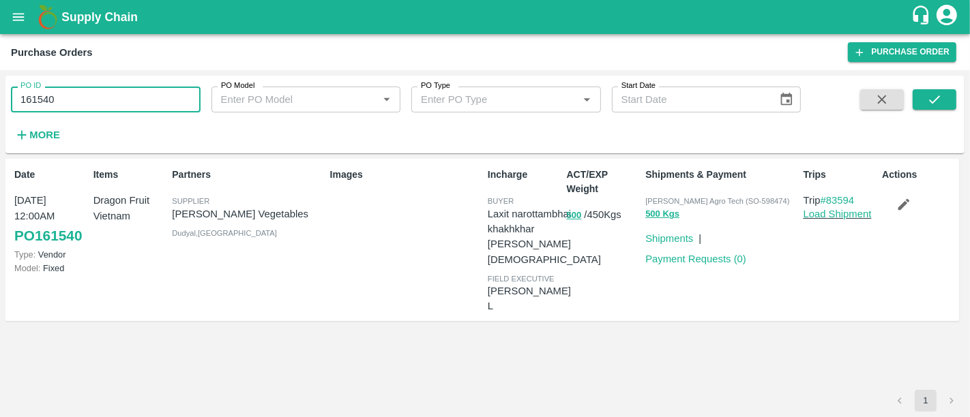
click at [82, 101] on input "161540" at bounding box center [106, 100] width 190 height 26
paste input "text"
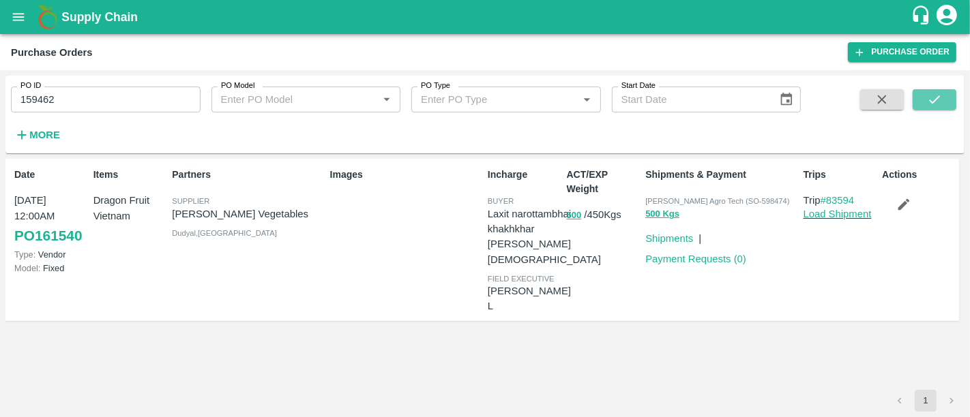
click at [942, 110] on button "submit" at bounding box center [934, 99] width 44 height 20
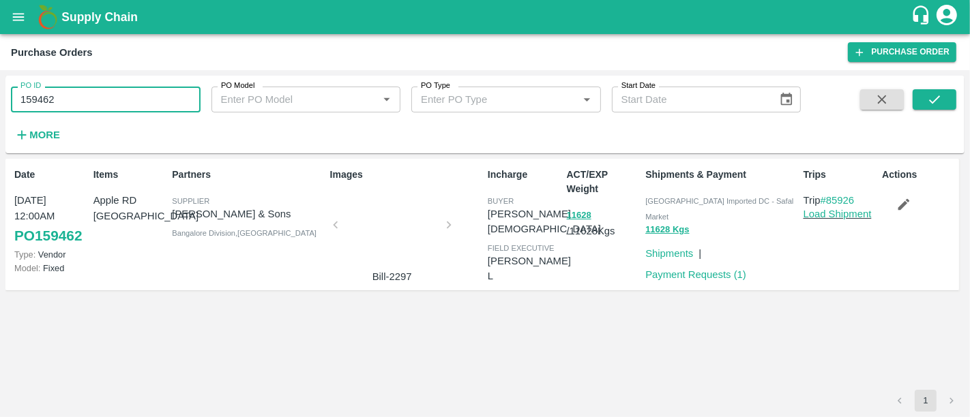
click at [143, 96] on input "159462" at bounding box center [106, 100] width 190 height 26
paste input "text"
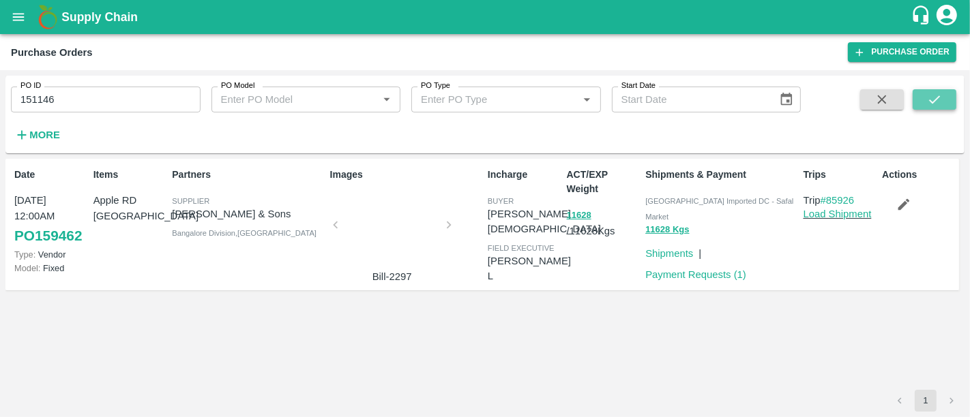
click at [928, 96] on icon "submit" at bounding box center [934, 99] width 15 height 15
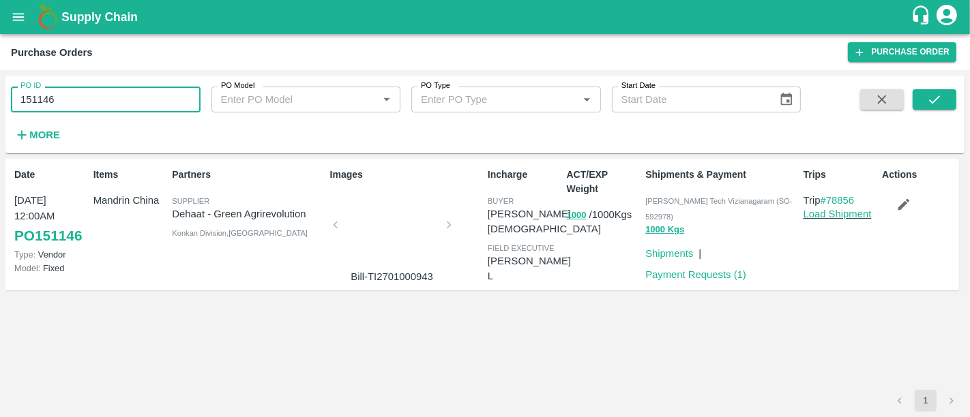
click at [103, 108] on input "151146" at bounding box center [106, 100] width 190 height 26
paste input "text"
type input "160313"
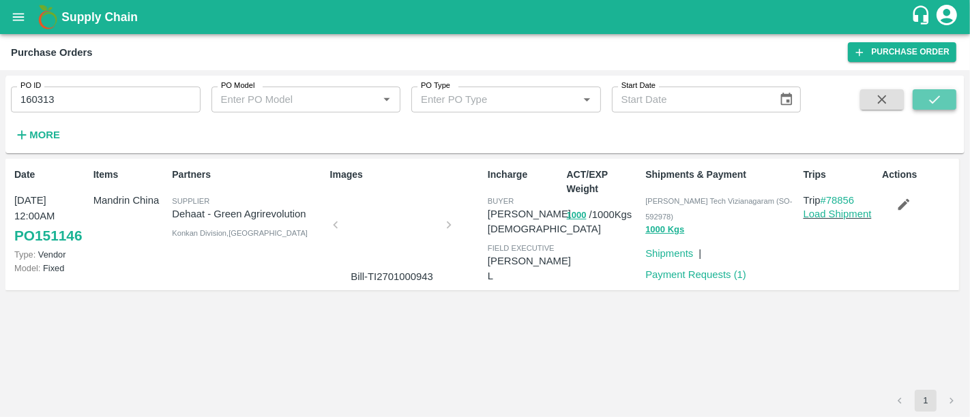
click at [939, 99] on icon "submit" at bounding box center [934, 99] width 15 height 15
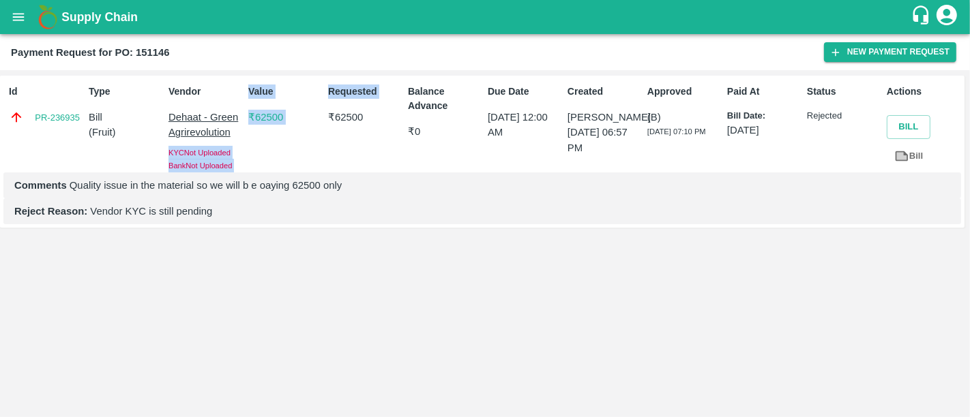
drag, startPoint x: 237, startPoint y: 131, endPoint x: 331, endPoint y: 138, distance: 93.7
click at [331, 138] on div "Id PR-236935 Type Bill ( Fruit ) Vendor Dehaat - Green Agrirevolution KYC Not U…" at bounding box center [482, 152] width 964 height 152
click at [637, 196] on div "Comments Quality issue in the material so we will b e oaying 62500 only" at bounding box center [481, 186] width 957 height 26
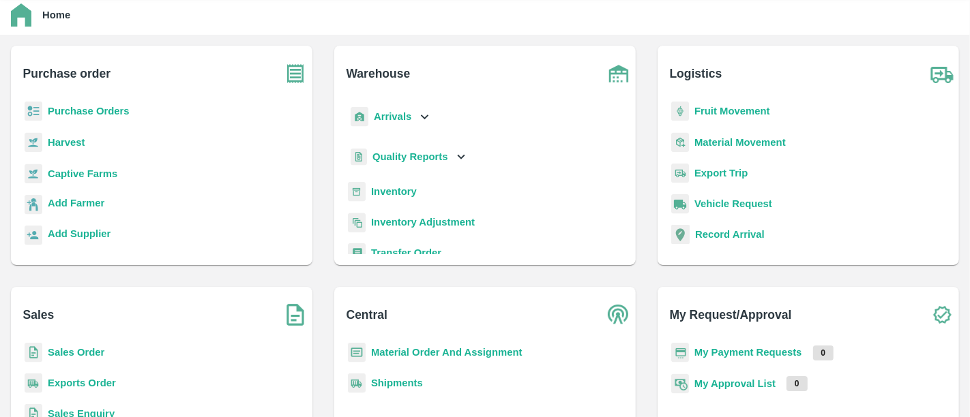
scroll to position [38, 0]
click at [92, 352] on b "Sales Order" at bounding box center [76, 353] width 57 height 11
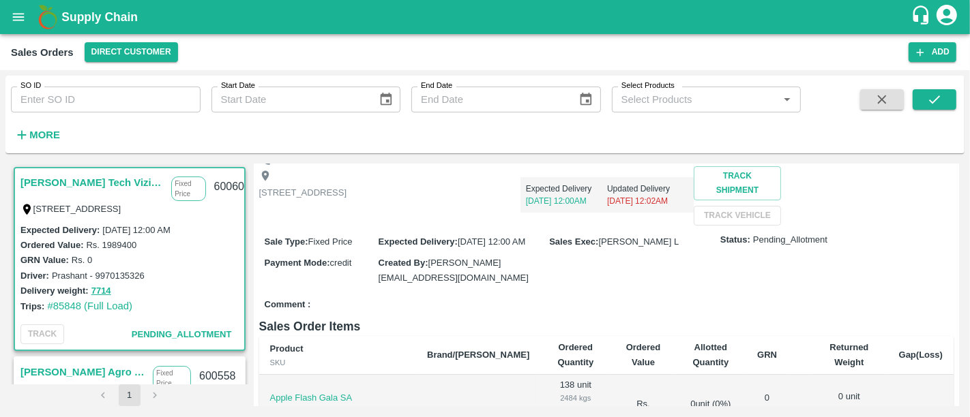
click at [91, 20] on b "Supply Chain" at bounding box center [99, 17] width 76 height 14
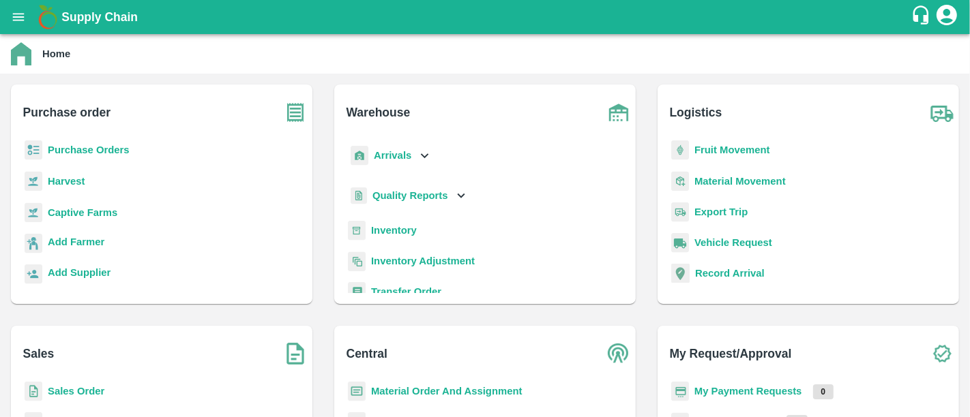
click at [105, 152] on b "Purchase Orders" at bounding box center [89, 150] width 82 height 11
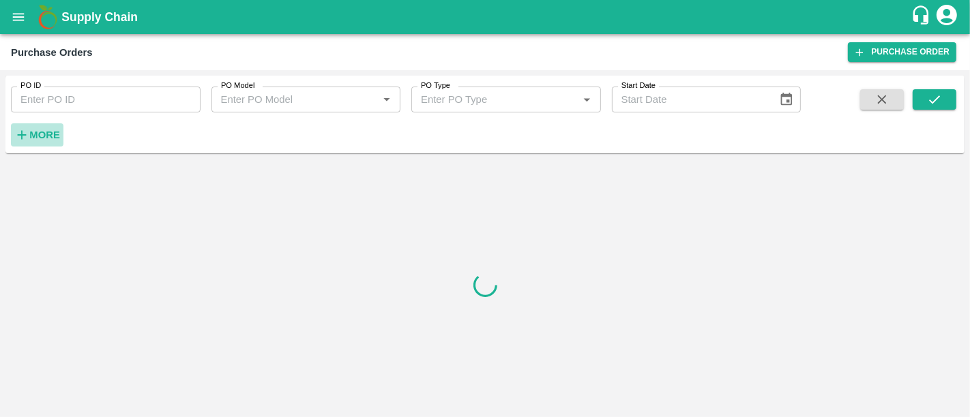
click at [55, 135] on strong "More" at bounding box center [44, 135] width 31 height 11
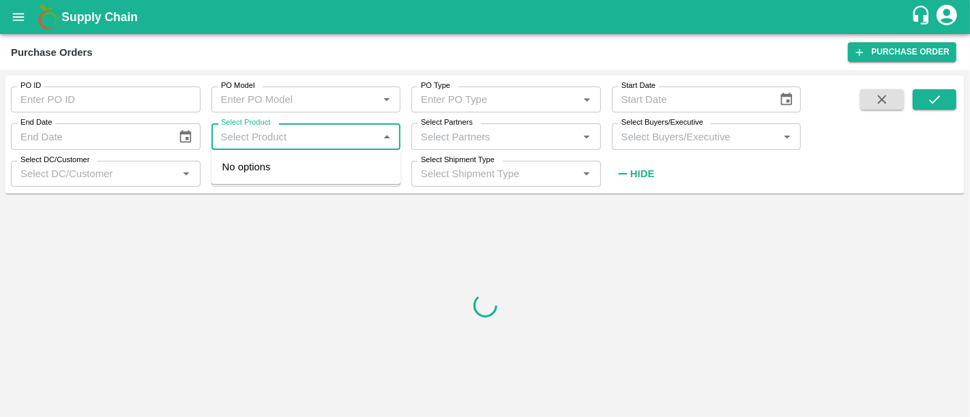
click at [294, 145] on input "Select Product" at bounding box center [294, 137] width 159 height 18
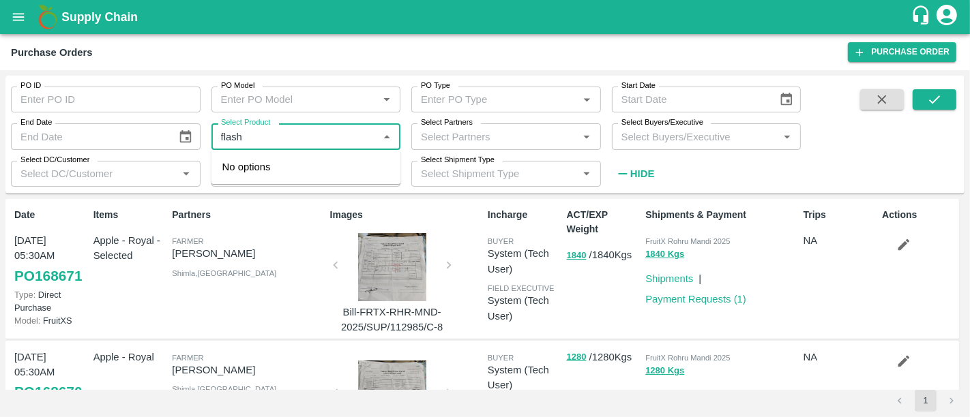
type input "flash"
click at [322, 168] on div "Apple Flash Gala SA" at bounding box center [302, 173] width 94 height 15
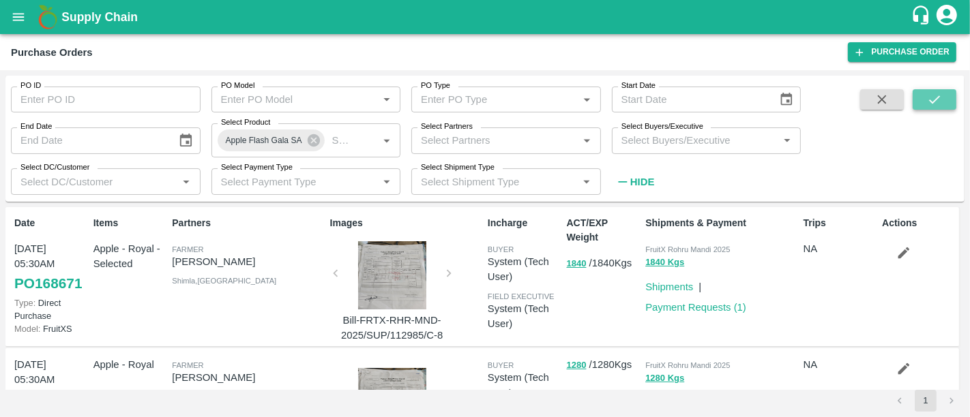
click at [933, 103] on icon "submit" at bounding box center [934, 99] width 15 height 15
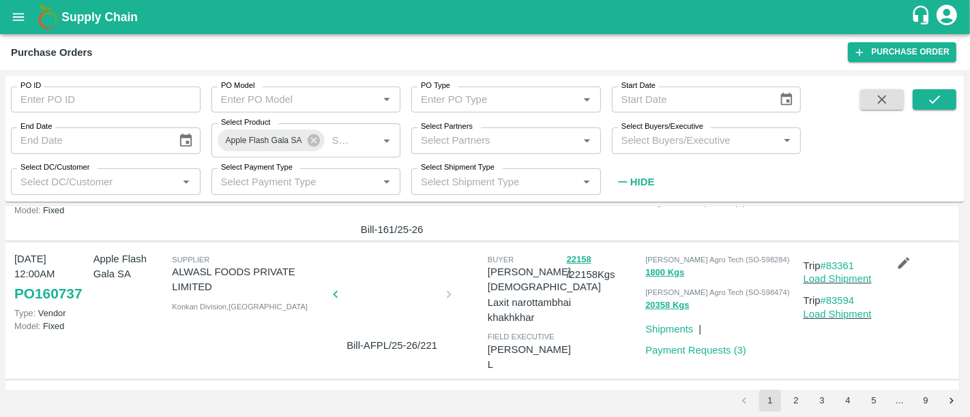
scroll to position [215, 0]
click at [123, 22] on b "Supply Chain" at bounding box center [99, 17] width 76 height 14
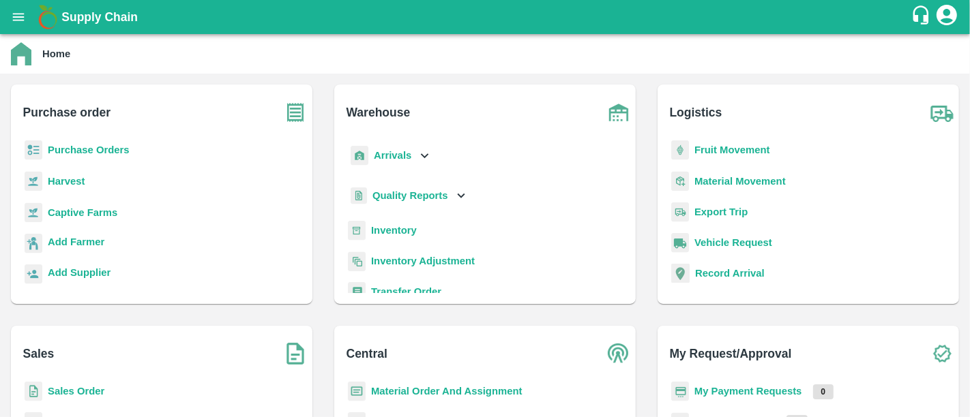
click at [751, 389] on b "My Payment Requests" at bounding box center [748, 391] width 108 height 11
click at [80, 388] on p "Sales Order" at bounding box center [76, 391] width 57 height 15
click at [80, 388] on b "Sales Order" at bounding box center [76, 391] width 57 height 11
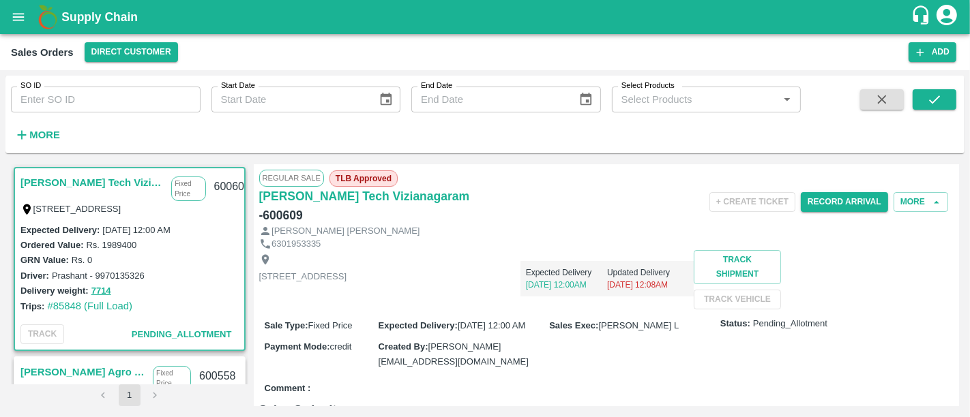
click at [89, 16] on b "Supply Chain" at bounding box center [99, 17] width 76 height 14
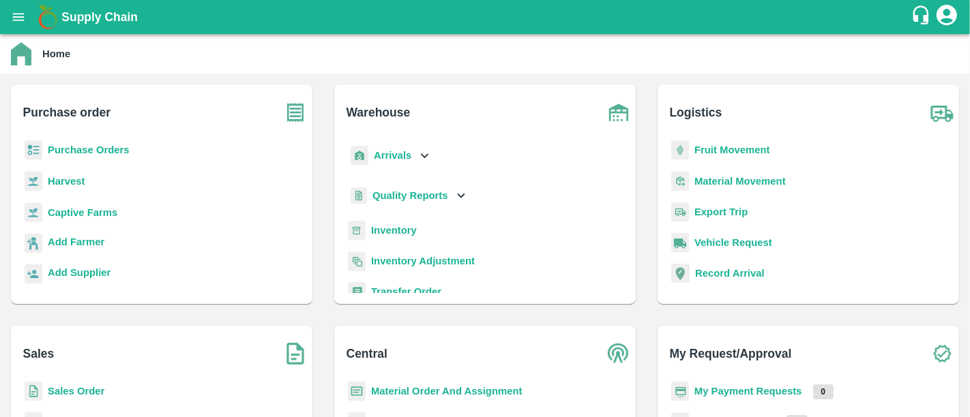
click at [80, 149] on b "Purchase Orders" at bounding box center [89, 150] width 82 height 11
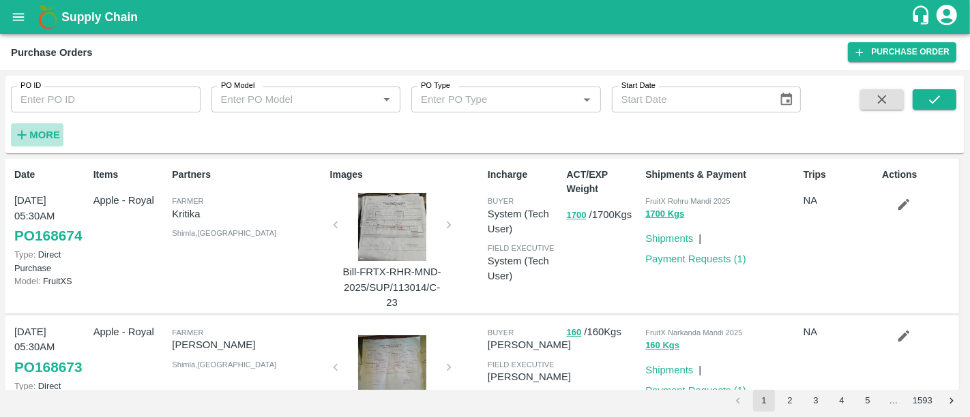
click at [39, 142] on h6 "More" at bounding box center [44, 135] width 31 height 18
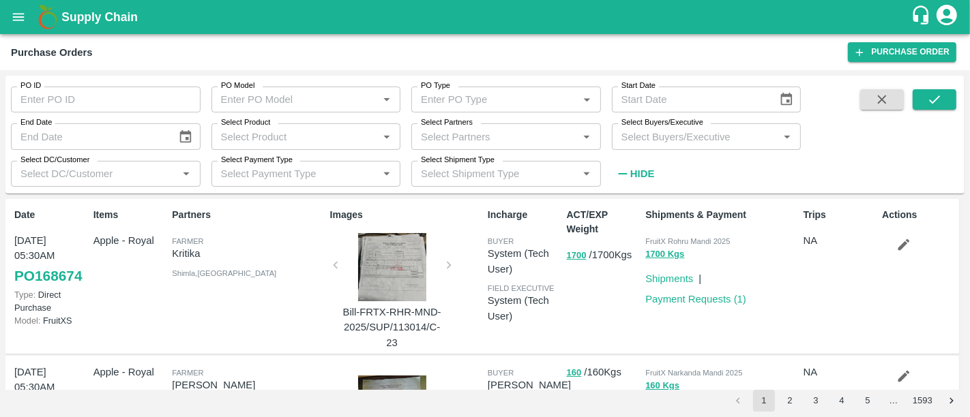
click at [290, 125] on div "Select Product   *" at bounding box center [306, 136] width 190 height 26
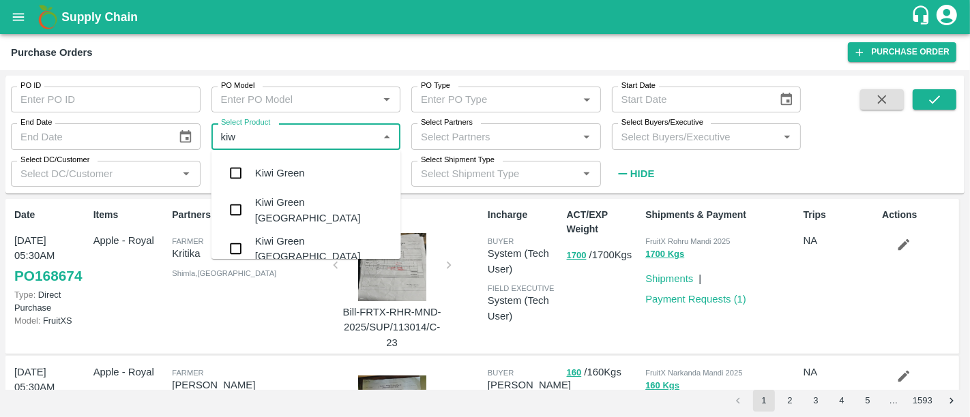
type input "kiwi"
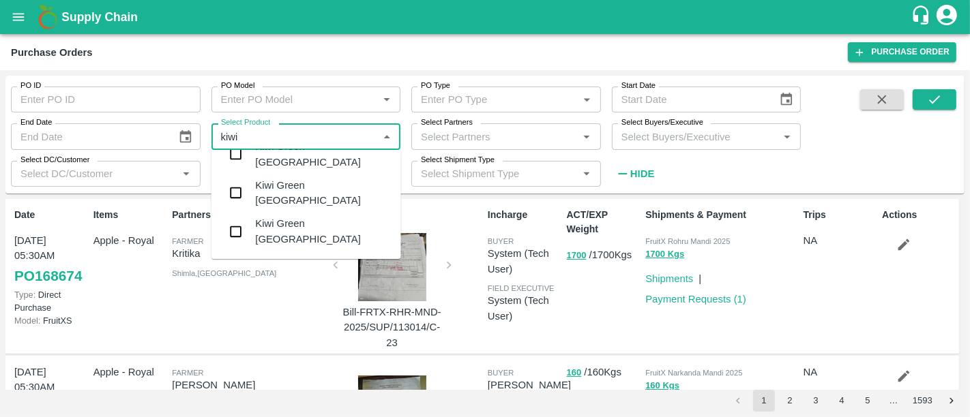
scroll to position [61, 0]
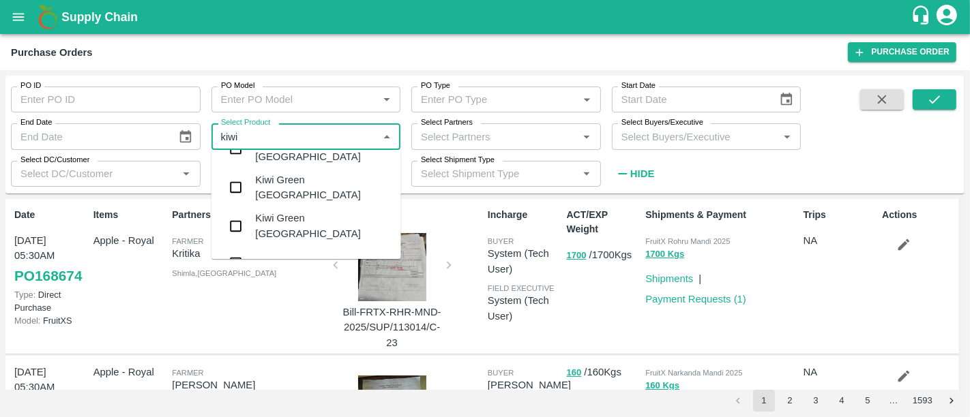
click at [323, 215] on div "Kiwi Green Chile" at bounding box center [322, 226] width 135 height 31
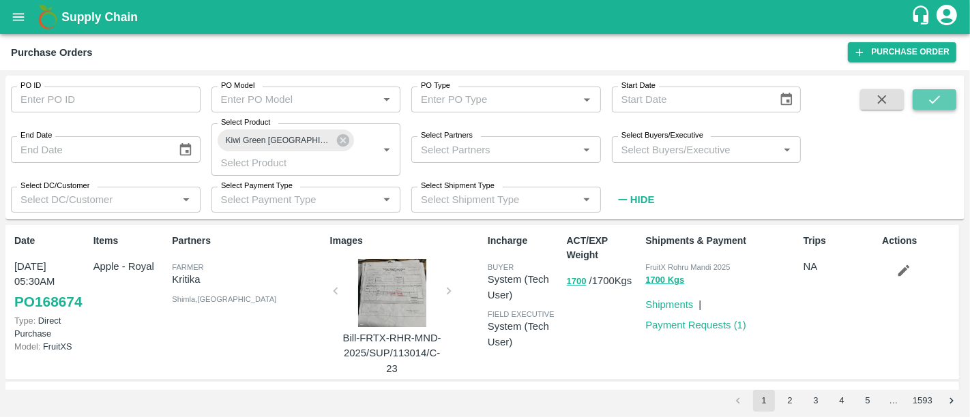
click at [929, 95] on icon "submit" at bounding box center [934, 99] width 15 height 15
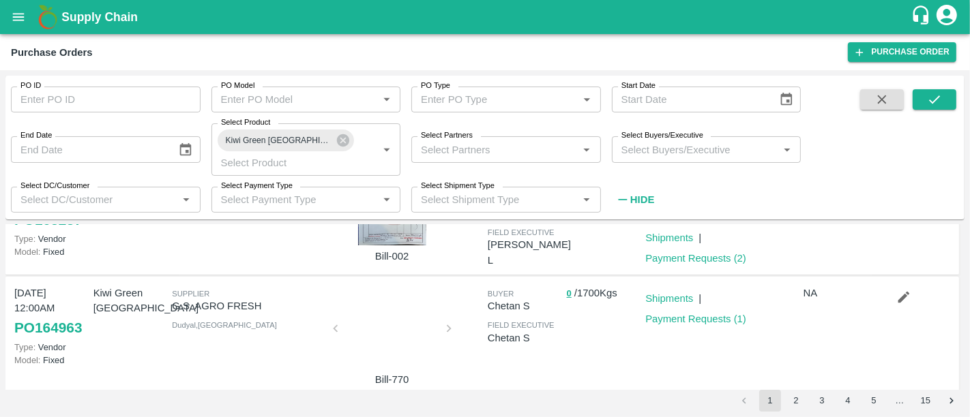
scroll to position [83, 0]
click at [393, 320] on div at bounding box center [392, 332] width 102 height 72
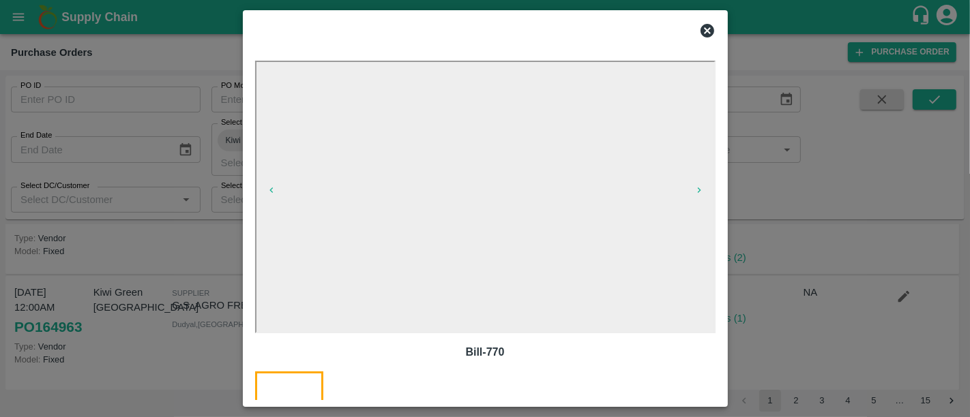
click at [760, 303] on div at bounding box center [485, 208] width 970 height 417
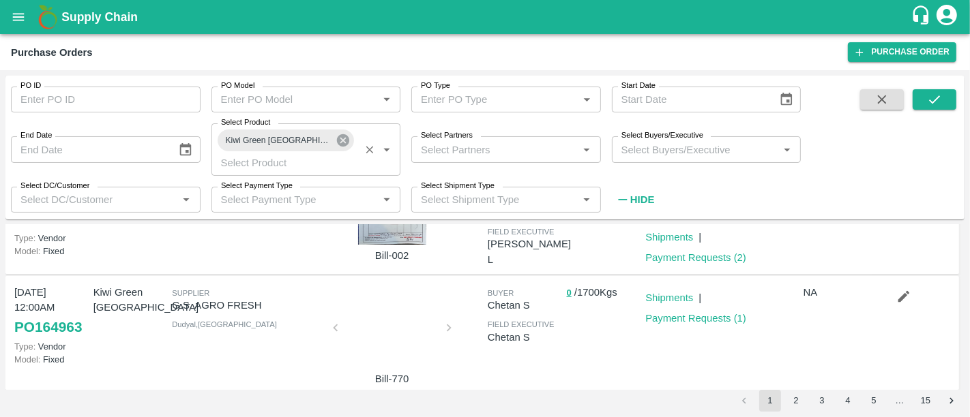
click at [337, 139] on icon at bounding box center [343, 140] width 12 height 12
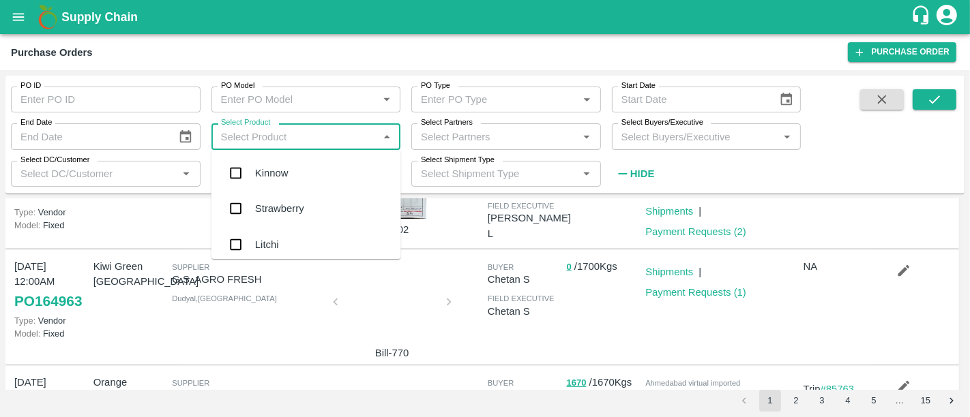
click at [301, 139] on input "Select Product" at bounding box center [294, 137] width 159 height 18
type input "fuji"
click at [299, 158] on div "Apple Fuji Italy" at bounding box center [306, 174] width 190 height 39
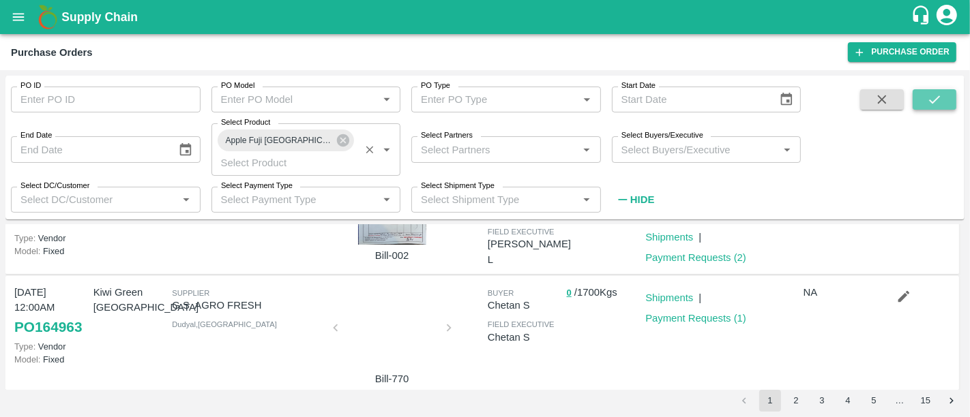
click at [938, 102] on icon "submit" at bounding box center [934, 99] width 15 height 15
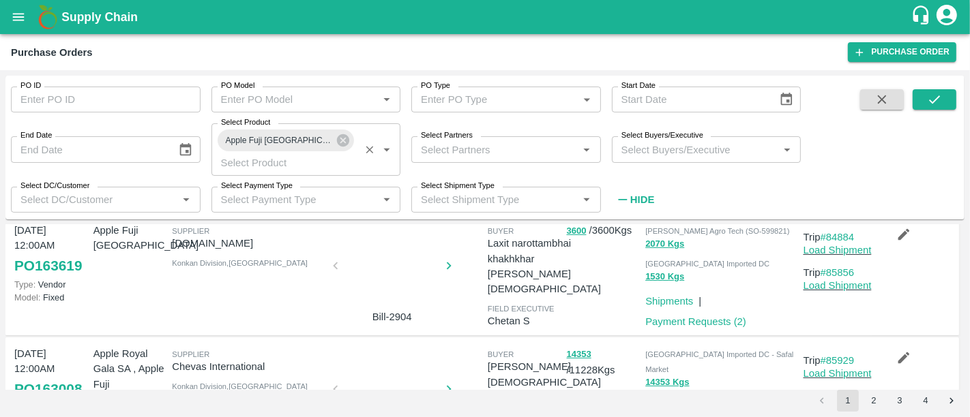
scroll to position [265, 0]
click at [588, 346] on button "14353" at bounding box center [579, 354] width 25 height 16
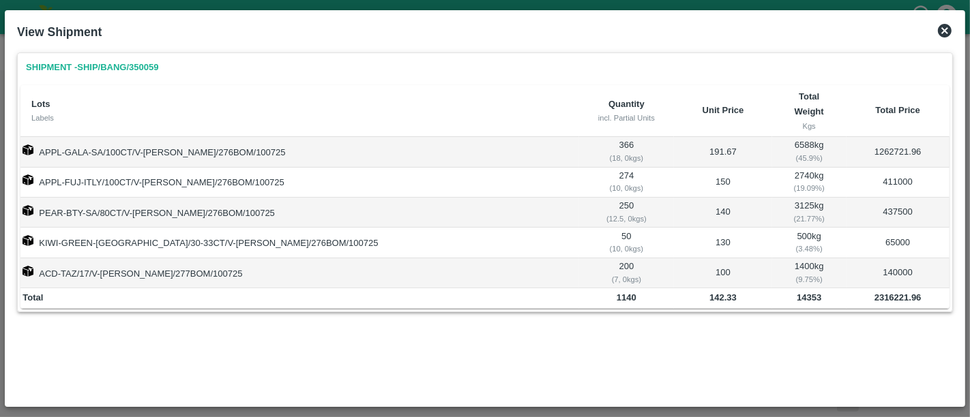
click at [939, 32] on icon at bounding box center [945, 31] width 14 height 14
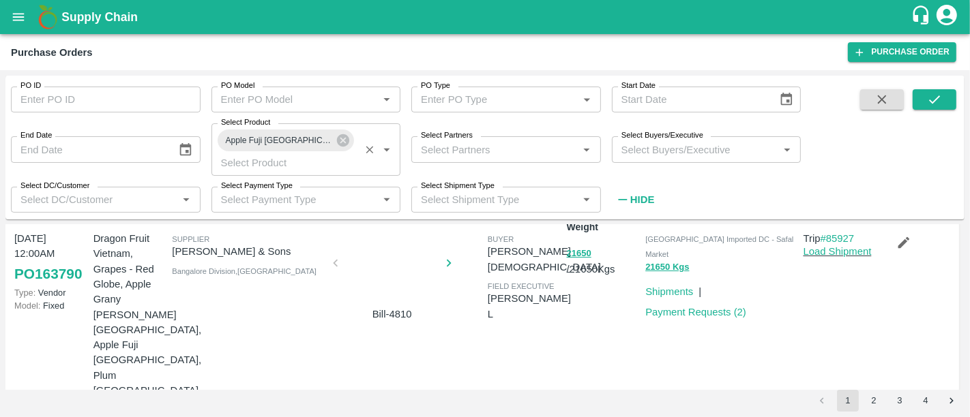
scroll to position [0, 0]
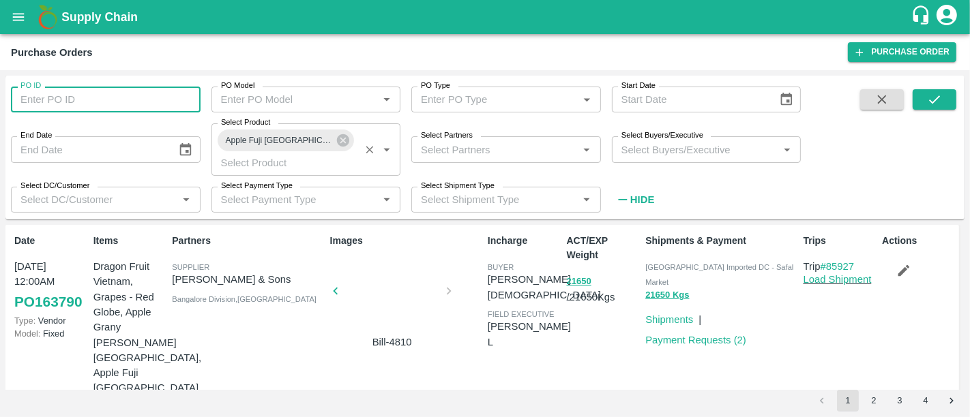
click at [135, 96] on input "PO ID" at bounding box center [106, 100] width 190 height 26
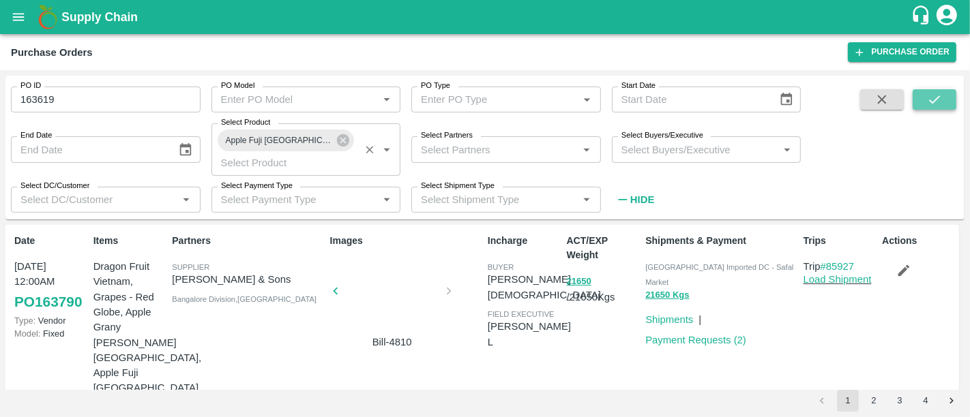
click at [933, 96] on icon "submit" at bounding box center [934, 99] width 15 height 15
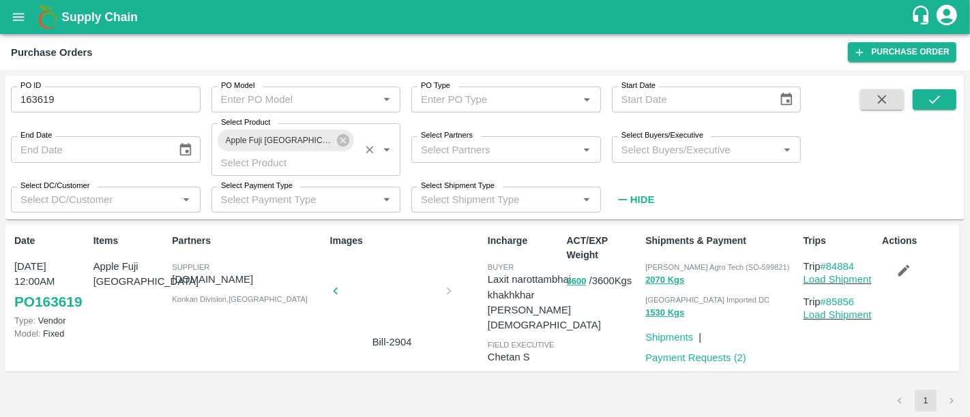
click at [417, 294] on div at bounding box center [392, 295] width 102 height 72
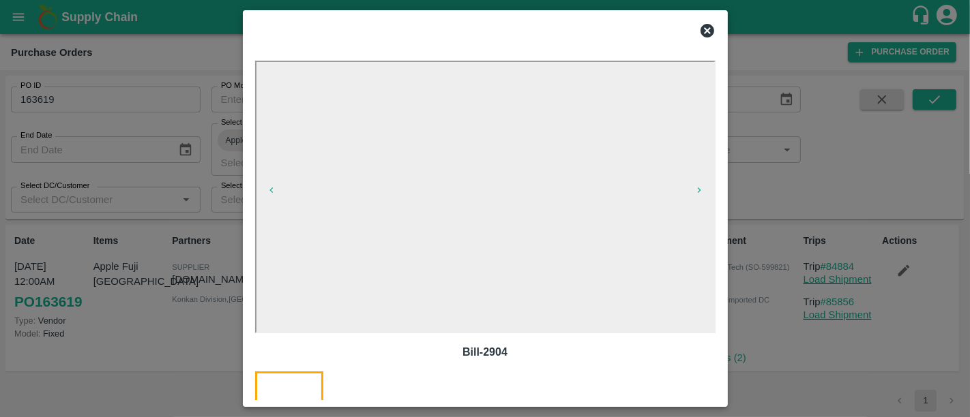
click at [170, 185] on div at bounding box center [485, 208] width 970 height 417
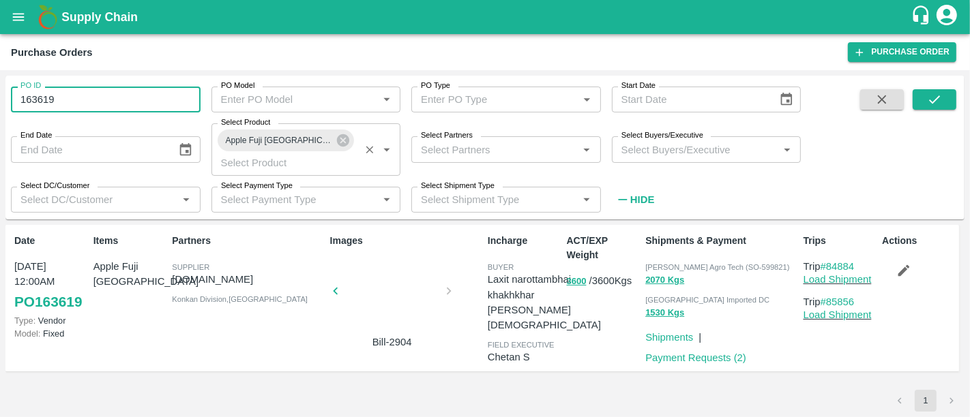
click at [83, 94] on input "163619" at bounding box center [106, 100] width 190 height 26
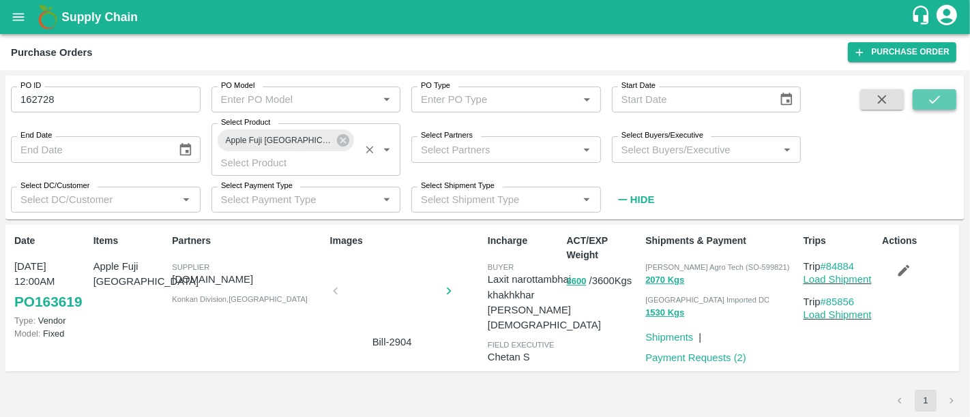
click at [932, 107] on button "submit" at bounding box center [934, 99] width 44 height 20
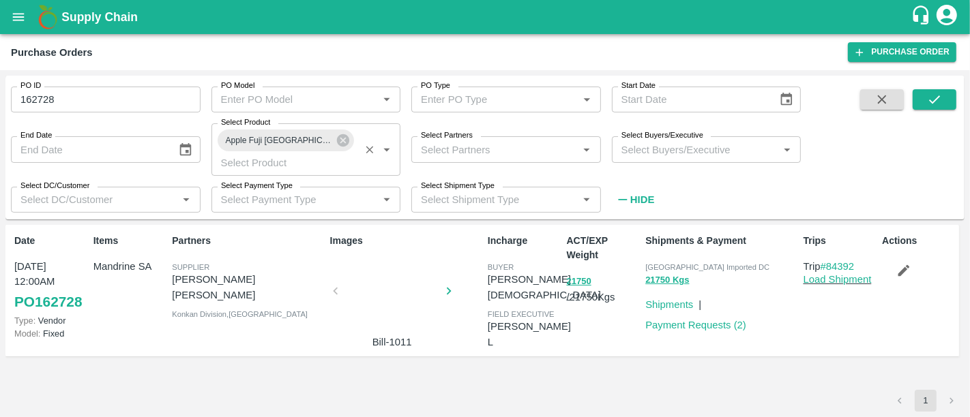
click at [408, 283] on div at bounding box center [392, 295] width 102 height 72
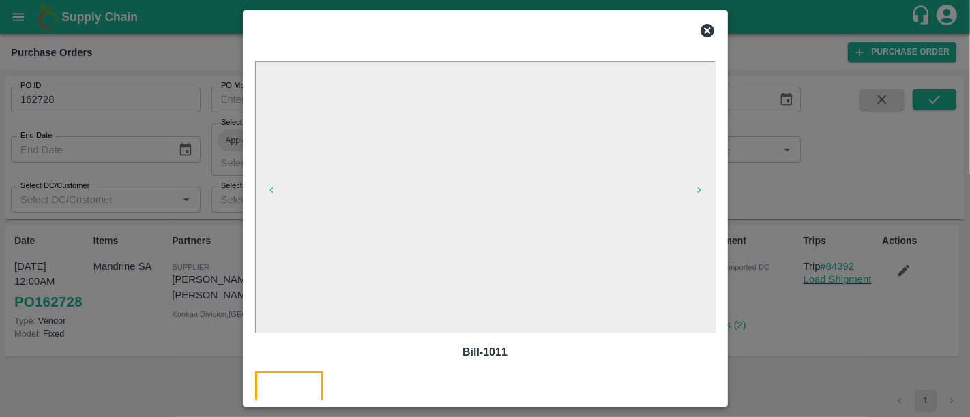
click at [187, 163] on div at bounding box center [485, 208] width 970 height 417
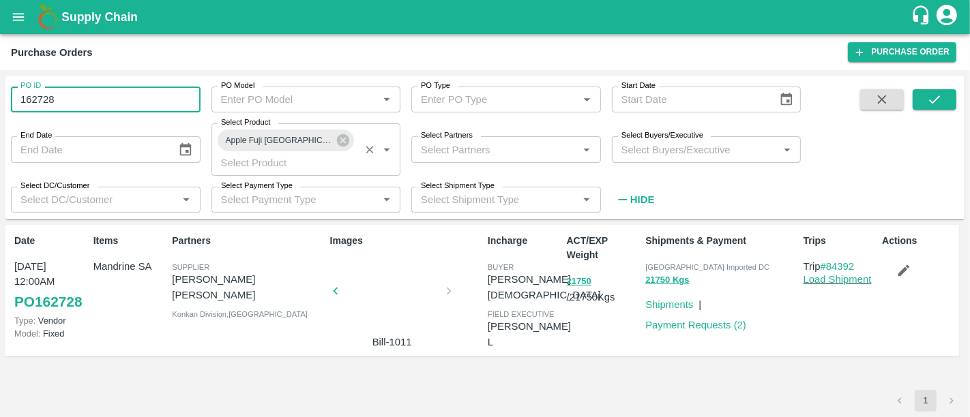
click at [91, 104] on input "162728" at bounding box center [106, 100] width 190 height 26
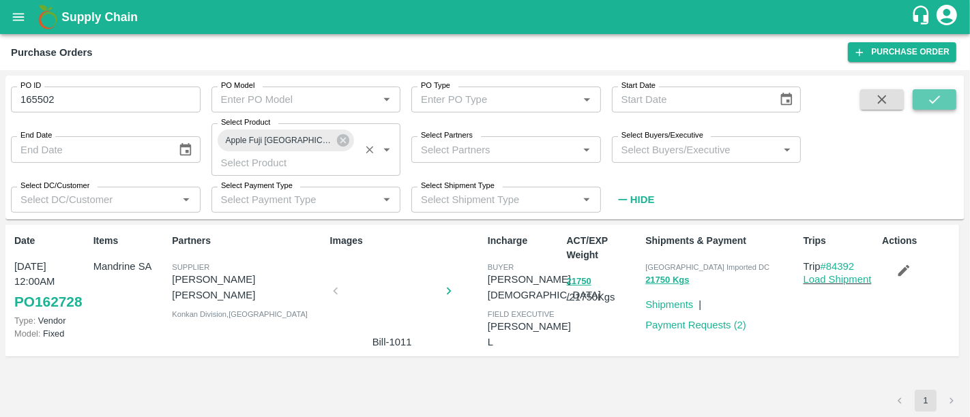
click at [940, 100] on icon "submit" at bounding box center [934, 99] width 15 height 15
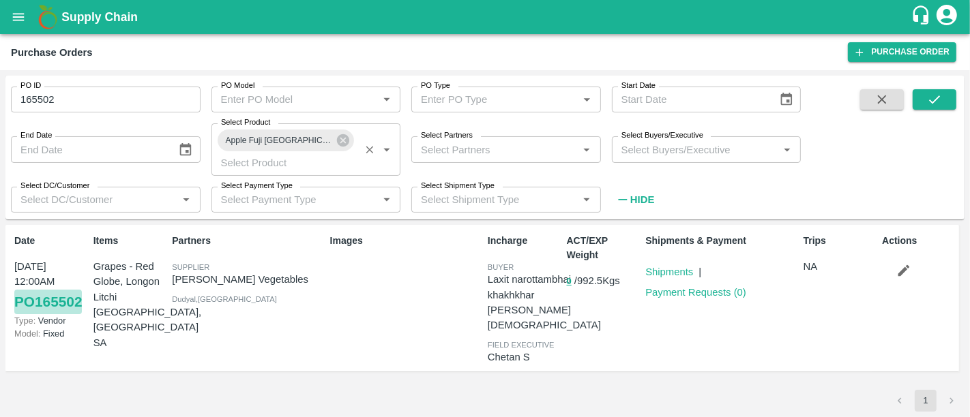
click at [73, 290] on link "PO 165502" at bounding box center [48, 302] width 68 height 25
click at [149, 100] on input "165502" at bounding box center [106, 100] width 190 height 26
click at [923, 102] on button "submit" at bounding box center [934, 99] width 44 height 20
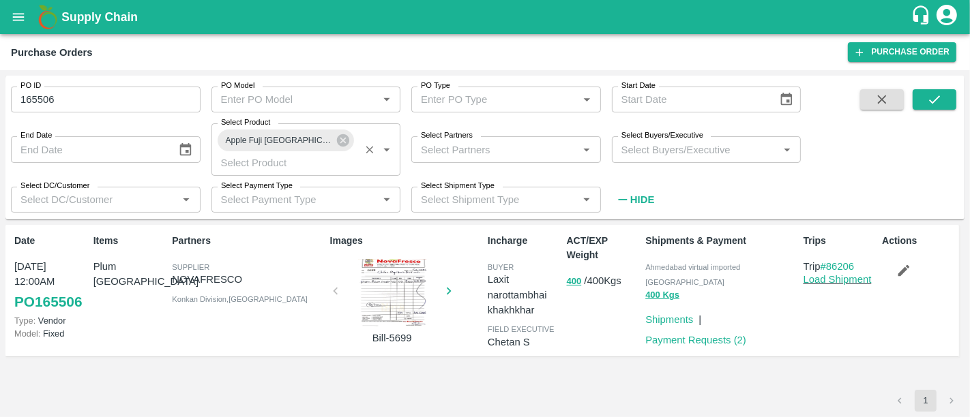
click at [389, 274] on div at bounding box center [392, 293] width 102 height 68
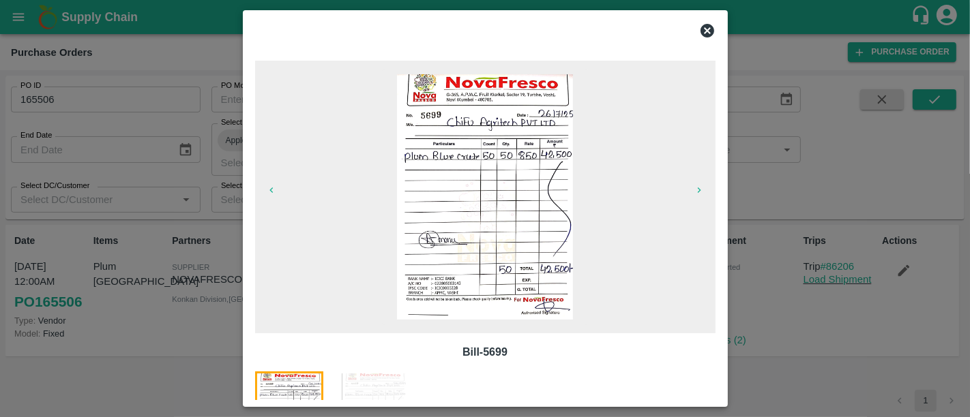
click at [148, 192] on div at bounding box center [485, 208] width 970 height 417
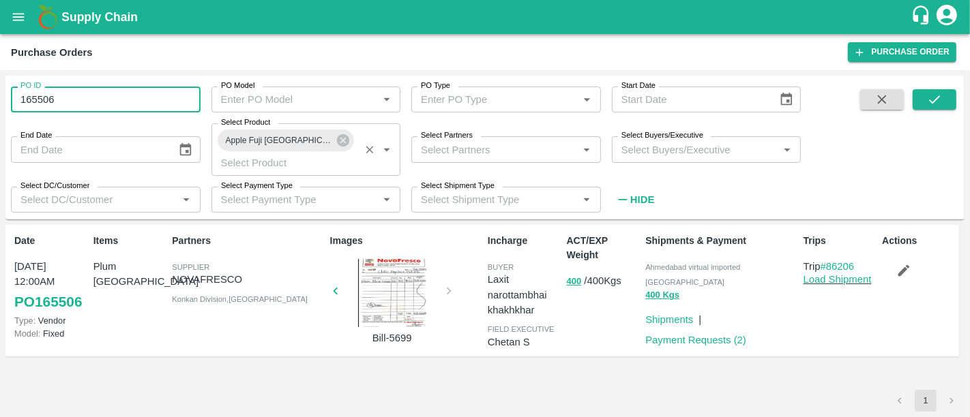
click at [80, 98] on input "165506" at bounding box center [106, 100] width 190 height 26
click at [941, 102] on icon "submit" at bounding box center [934, 99] width 15 height 15
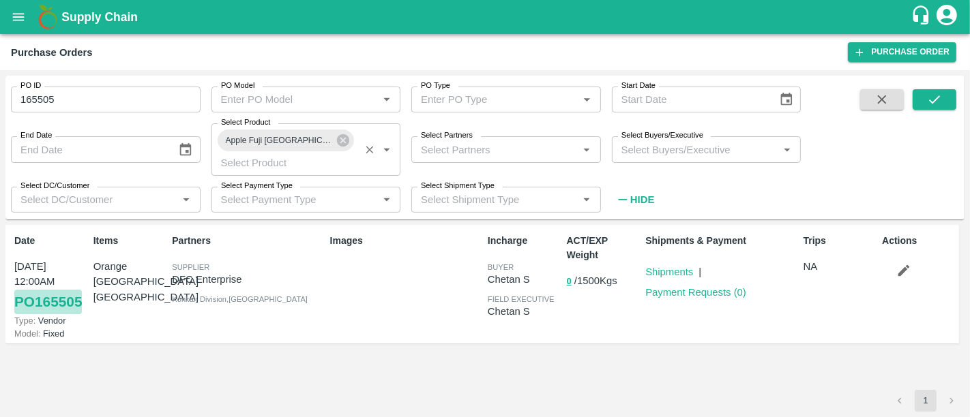
click at [81, 290] on link "PO 165505" at bounding box center [48, 302] width 68 height 25
click at [115, 108] on input "165505" at bounding box center [106, 100] width 190 height 26
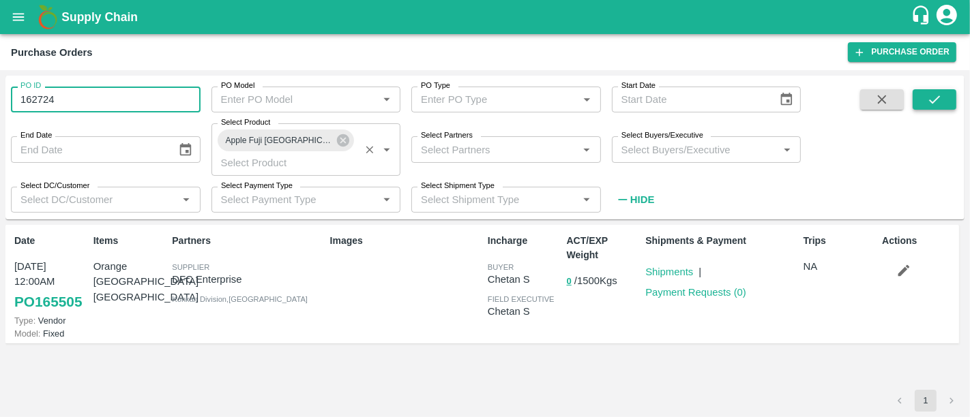
type input "162724"
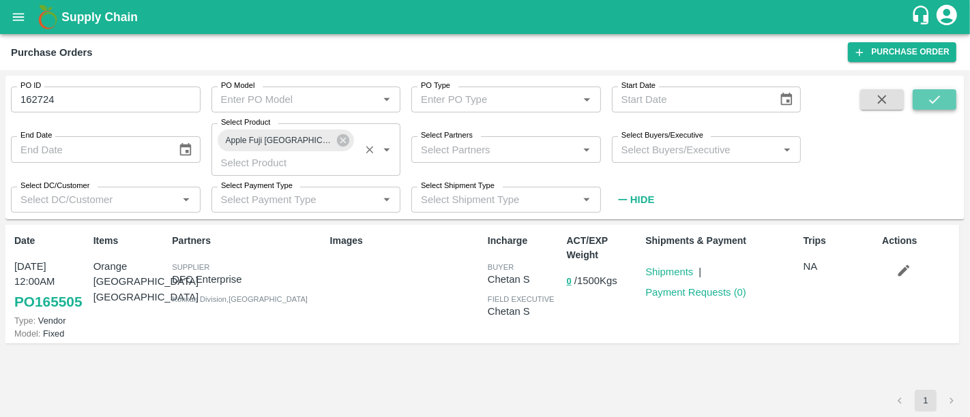
click at [940, 92] on icon "submit" at bounding box center [934, 99] width 15 height 15
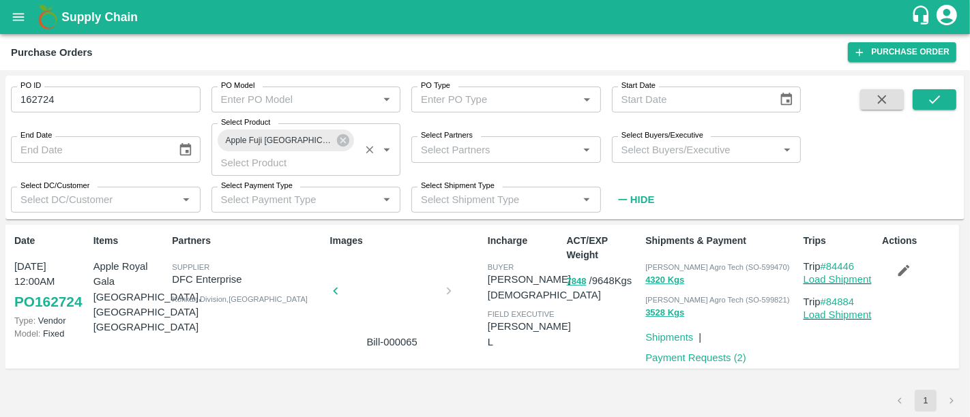
click at [403, 281] on div at bounding box center [392, 295] width 102 height 72
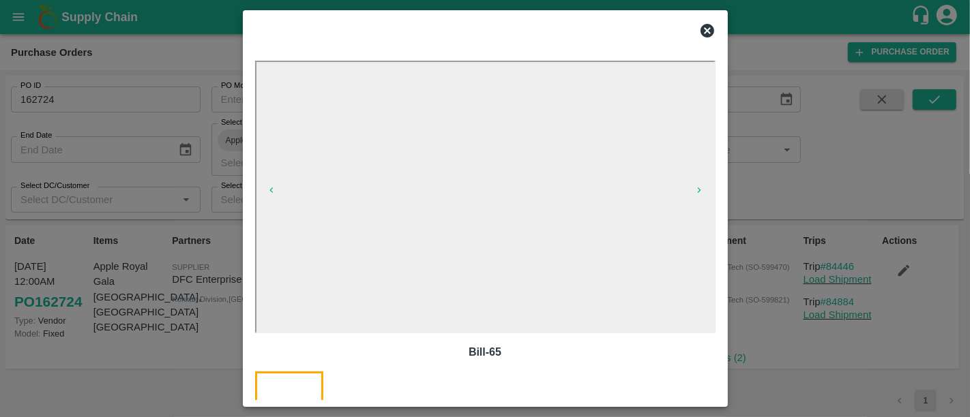
click at [733, 264] on div at bounding box center [485, 208] width 970 height 417
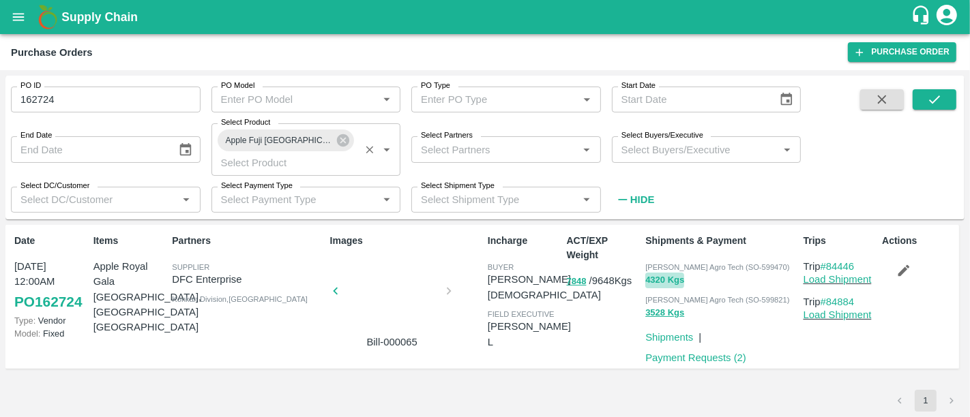
click at [673, 273] on button "4320 Kgs" at bounding box center [664, 281] width 39 height 16
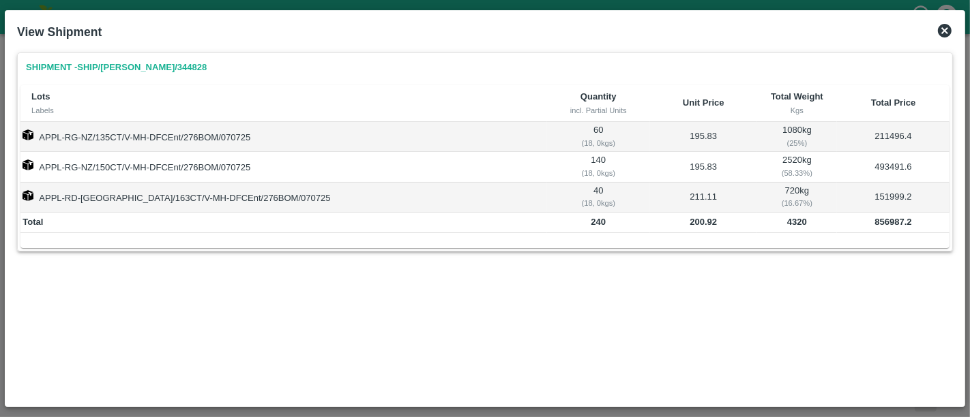
click at [942, 30] on icon at bounding box center [944, 31] width 16 height 16
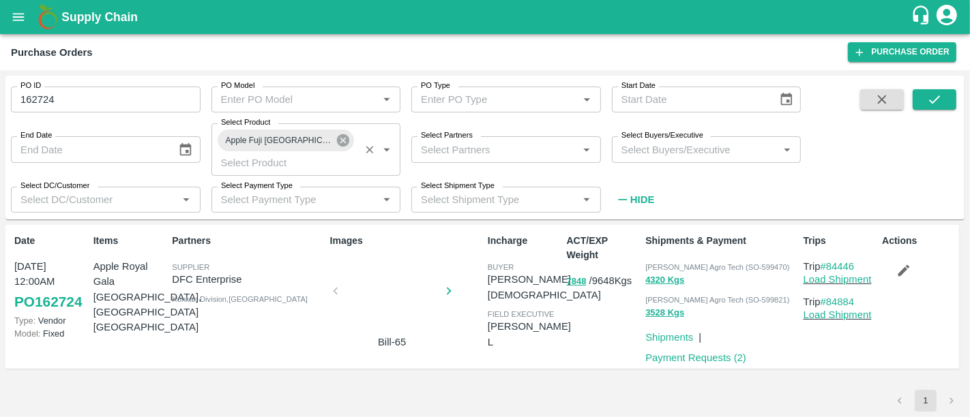
click at [335, 139] on icon at bounding box center [342, 140] width 15 height 15
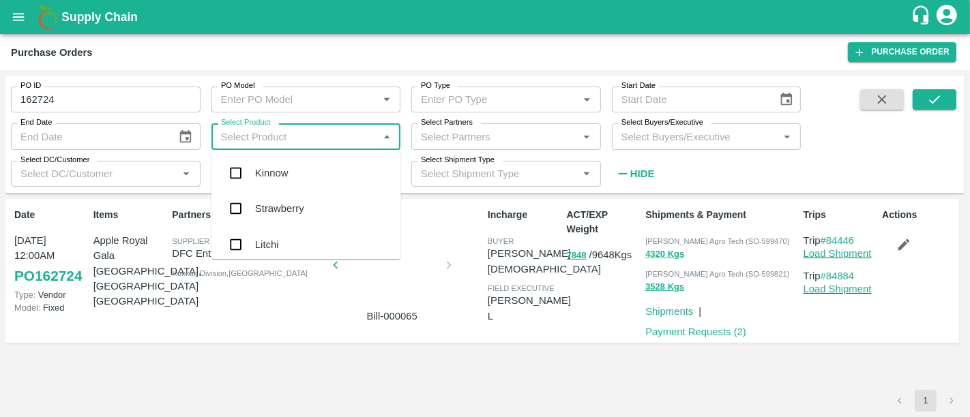
click at [298, 139] on input "Select Product" at bounding box center [294, 137] width 159 height 18
type input "gr"
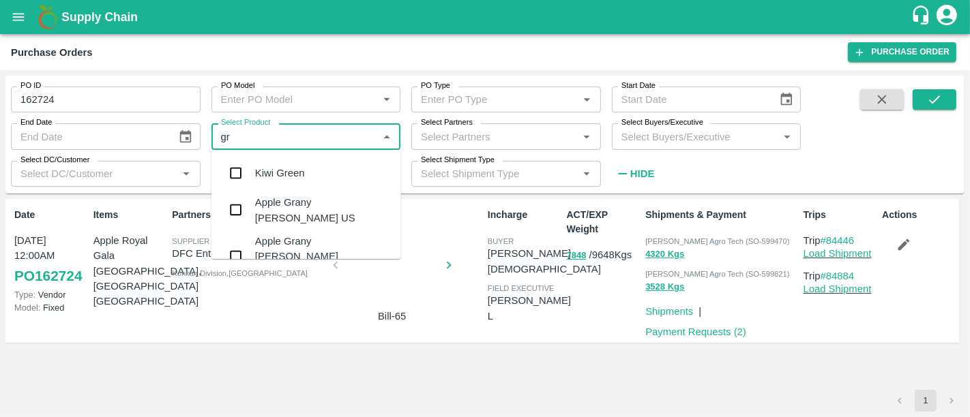
click at [310, 239] on div "Apple Grany Smith Turkey" at bounding box center [322, 257] width 135 height 46
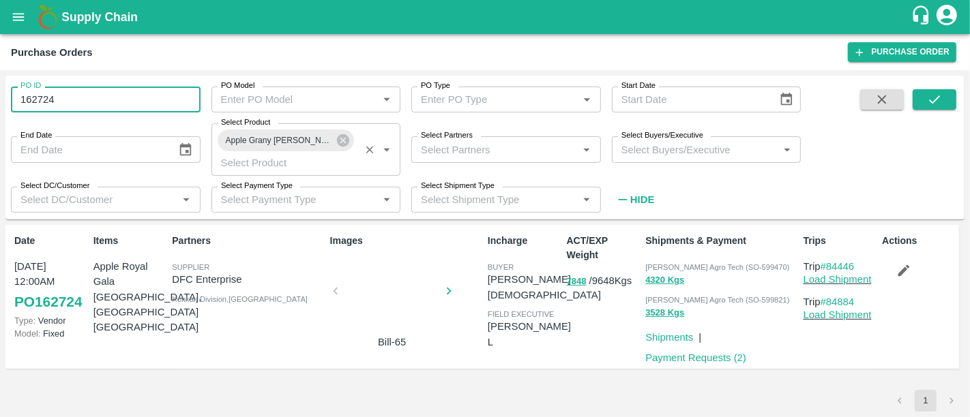
drag, startPoint x: 65, startPoint y: 102, endPoint x: 0, endPoint y: 102, distance: 65.5
click at [0, 102] on div "PO ID 162724 PO ID PO Model PO Model   * PO Type PO Type   * Start Date Start D…" at bounding box center [485, 243] width 970 height 347
type input "162724"
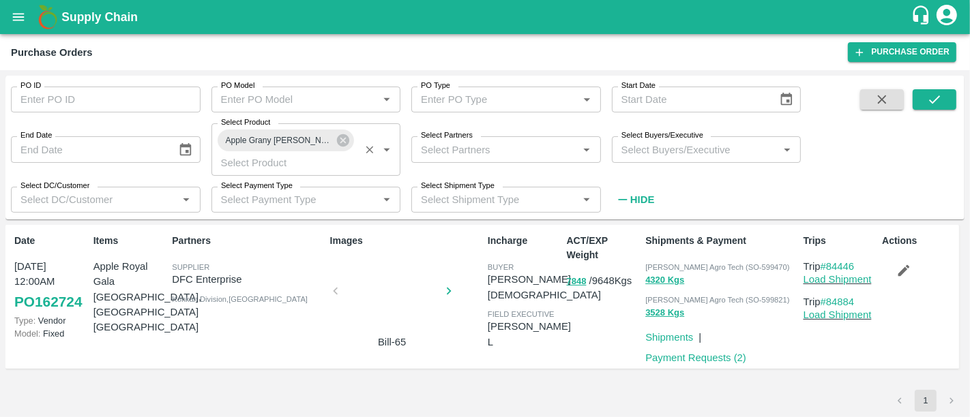
click at [136, 131] on div "End Date End Date" at bounding box center [100, 143] width 200 height 37
click at [124, 26] on h1 "Supply Chain" at bounding box center [485, 17] width 849 height 19
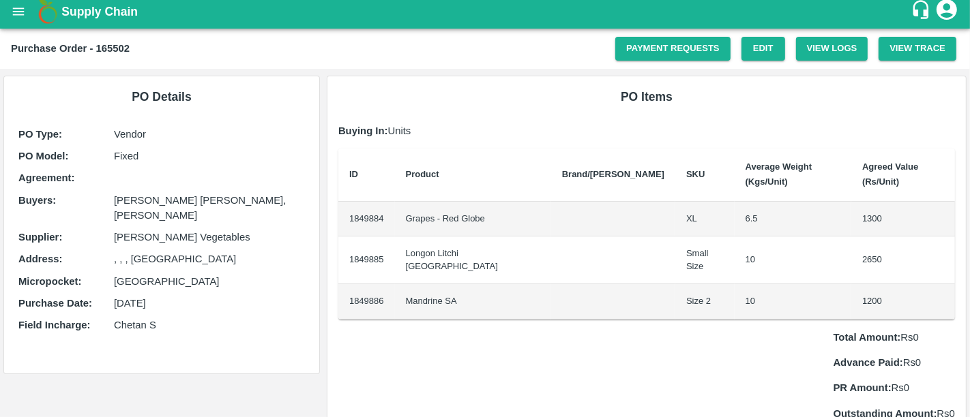
scroll to position [3, 0]
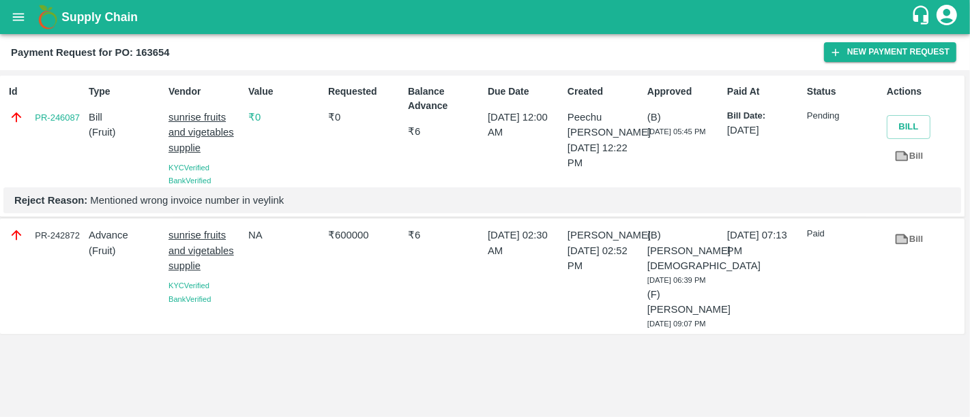
click at [101, 10] on b "Supply Chain" at bounding box center [99, 17] width 76 height 14
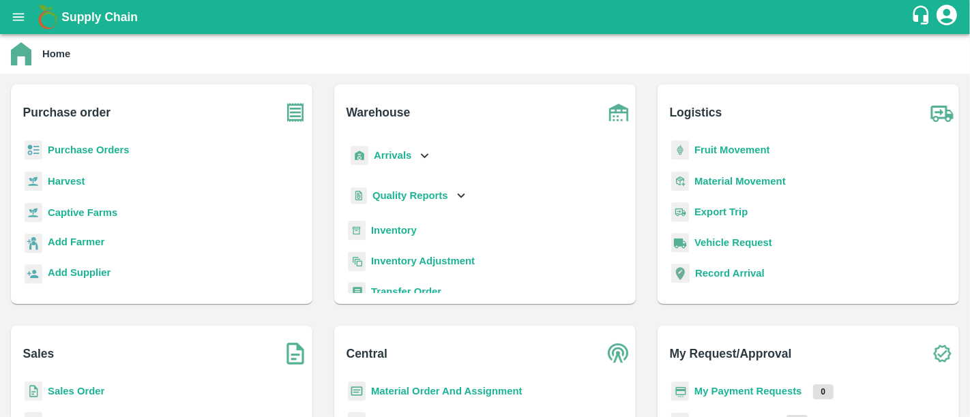
click at [73, 386] on b "Sales Order" at bounding box center [76, 391] width 57 height 11
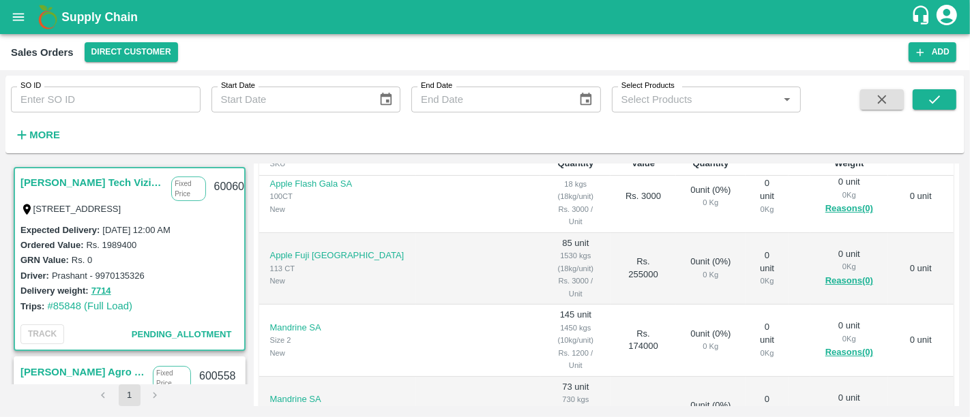
scroll to position [530, 0]
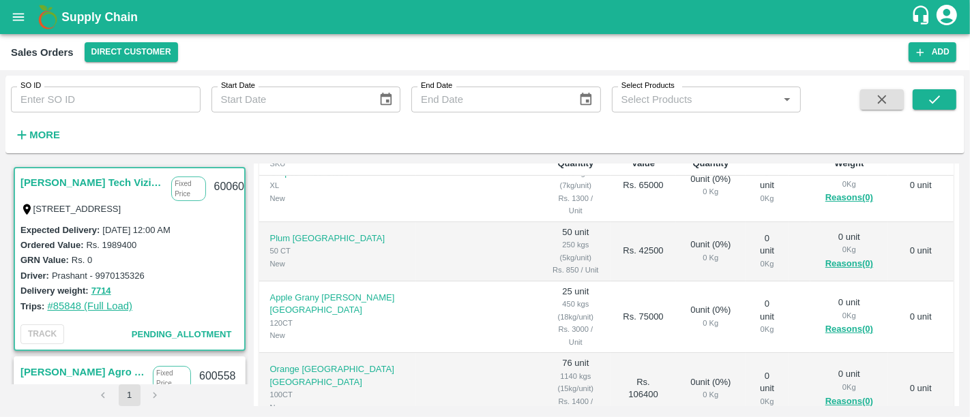
click at [130, 311] on link "#85848 (Full Load)" at bounding box center [89, 306] width 85 height 11
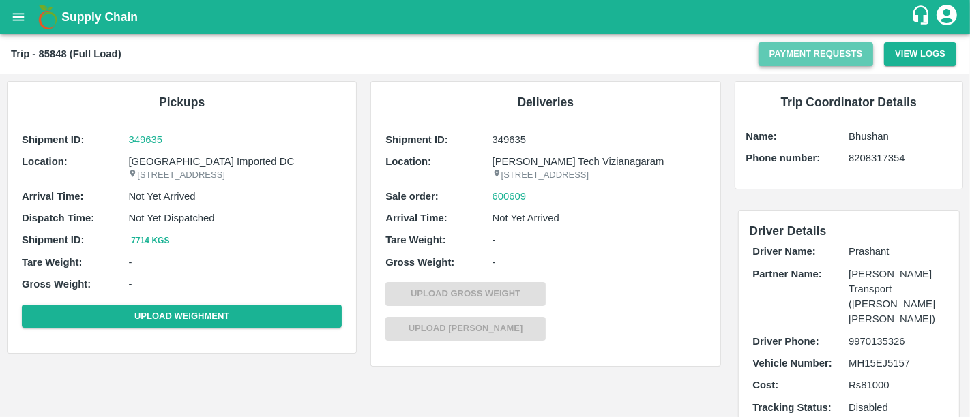
click at [810, 61] on button "Payment Requests" at bounding box center [815, 54] width 115 height 24
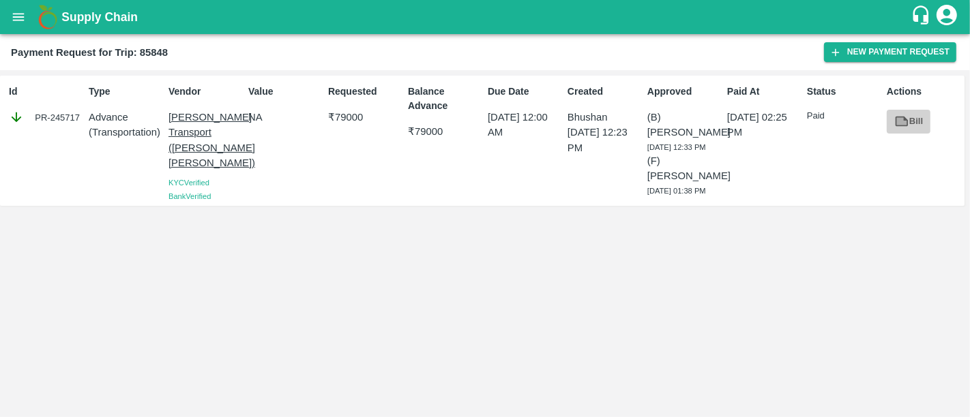
click at [898, 124] on icon at bounding box center [901, 122] width 10 height 8
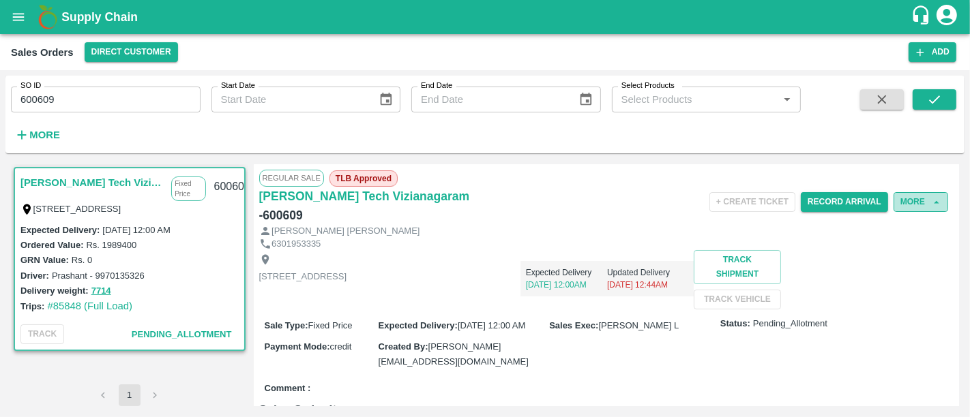
click at [926, 209] on button "More" at bounding box center [920, 202] width 55 height 20
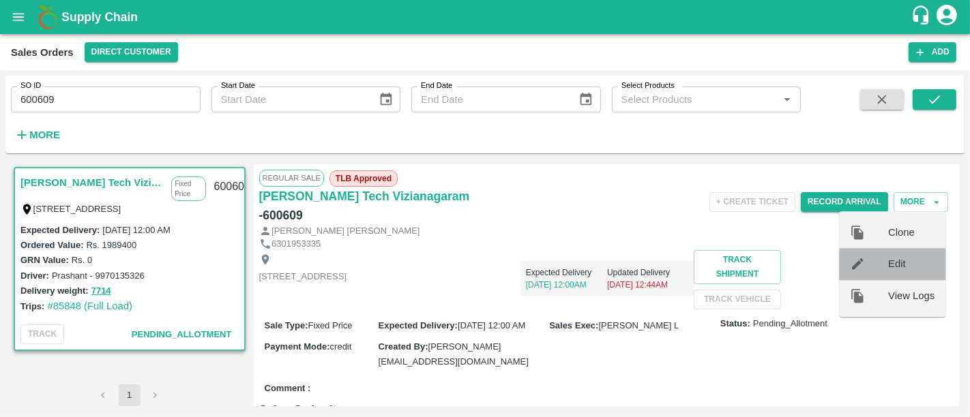
click at [890, 263] on span "Edit" at bounding box center [911, 264] width 46 height 15
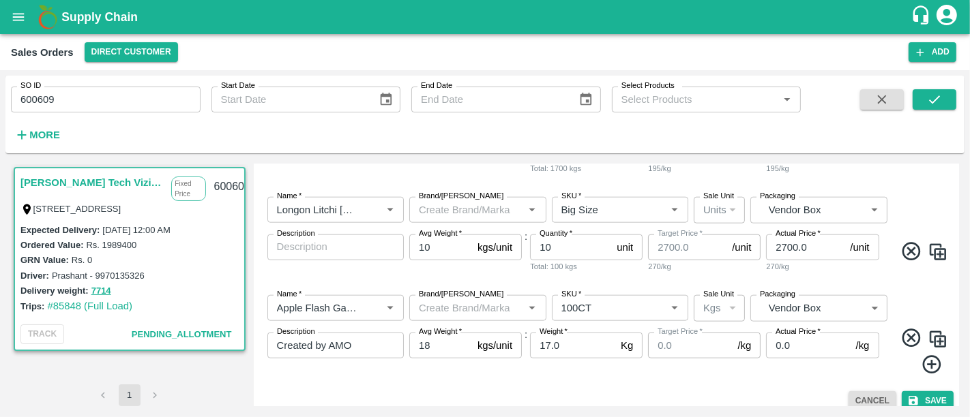
scroll to position [1344, 0]
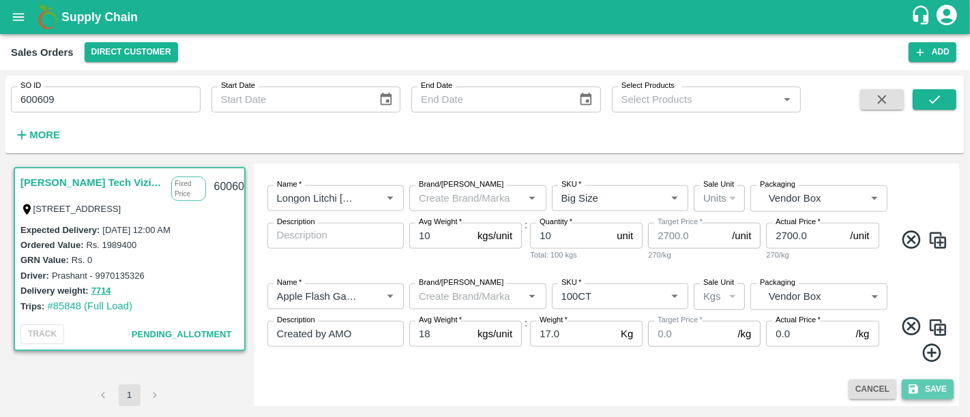
click at [924, 398] on button "Save" at bounding box center [927, 390] width 52 height 20
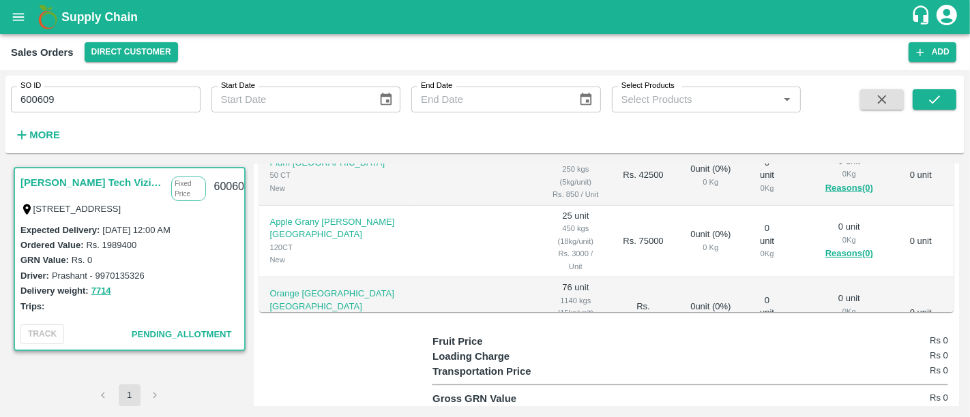
scroll to position [509, 0]
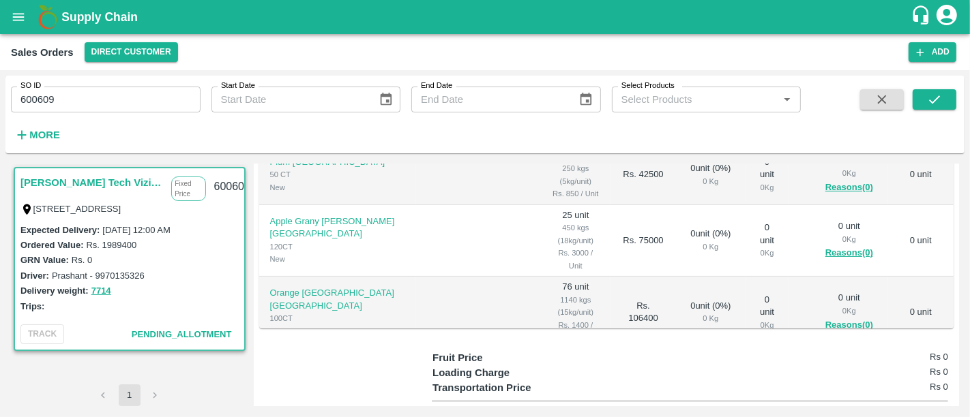
scroll to position [527, 0]
click at [123, 9] on h1 "Supply Chain" at bounding box center [485, 17] width 849 height 19
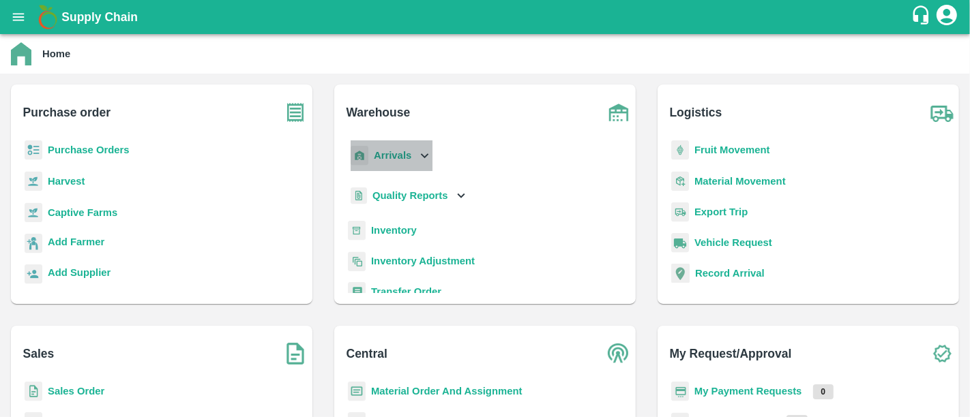
click at [399, 161] on p "Arrivals" at bounding box center [393, 155] width 38 height 15
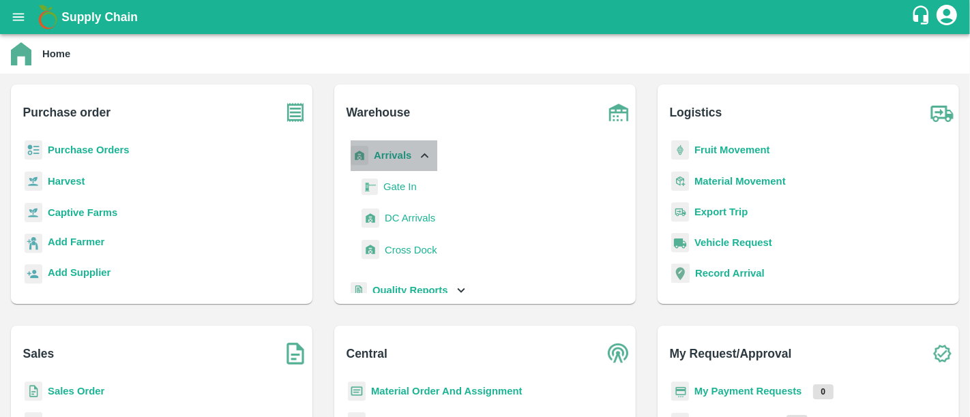
click at [399, 161] on p "Arrivals" at bounding box center [393, 155] width 38 height 15
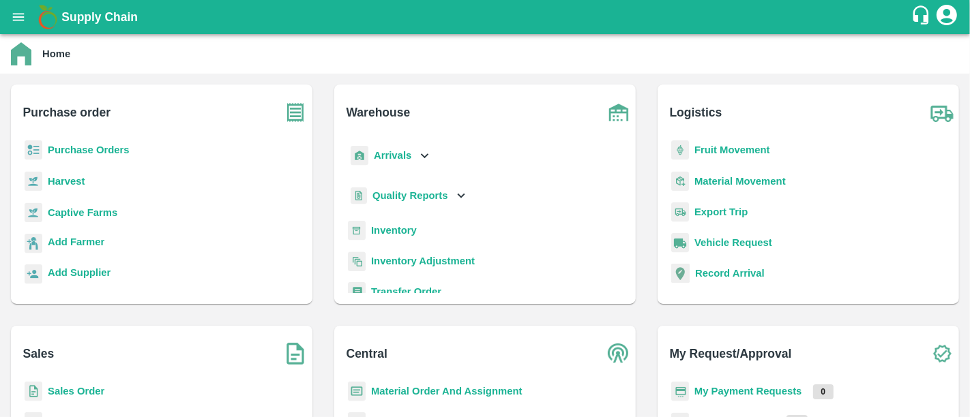
click at [102, 144] on p "Purchase Orders" at bounding box center [89, 150] width 82 height 15
click at [98, 147] on b "Purchase Orders" at bounding box center [89, 150] width 82 height 11
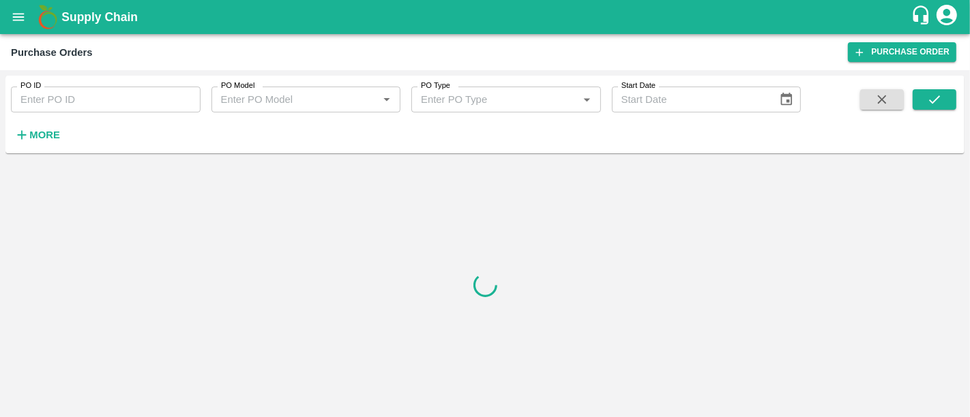
drag, startPoint x: 47, startPoint y: 149, endPoint x: 41, endPoint y: 145, distance: 7.4
click at [41, 145] on div "PO ID PO ID PO Model PO Model   * PO Type PO Type   * Start Date Start Date More" at bounding box center [484, 115] width 959 height 78
click at [41, 145] on button "More" at bounding box center [37, 134] width 53 height 23
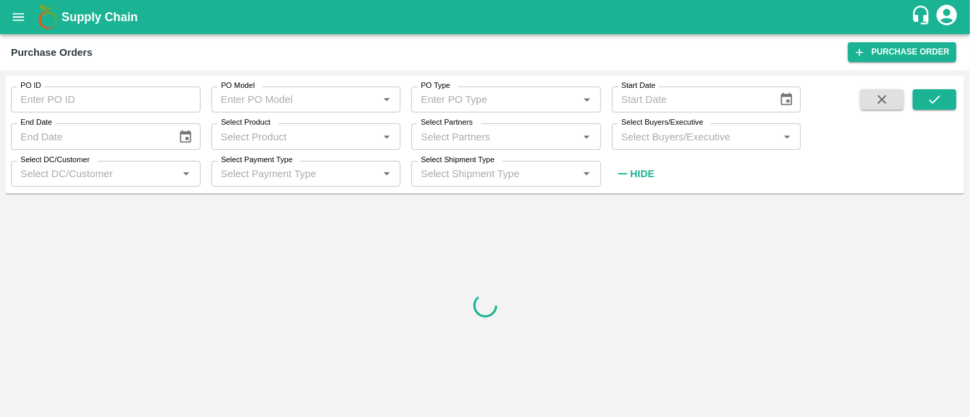
drag, startPoint x: 448, startPoint y: 121, endPoint x: 440, endPoint y: 136, distance: 17.4
click at [440, 136] on div "Select Partners Select Partners   *" at bounding box center [506, 136] width 190 height 26
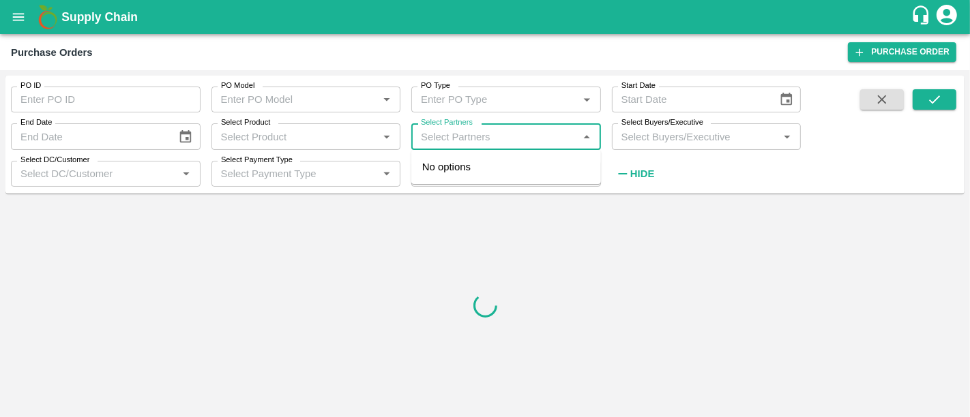
click at [440, 136] on input "Select Partners" at bounding box center [494, 137] width 159 height 18
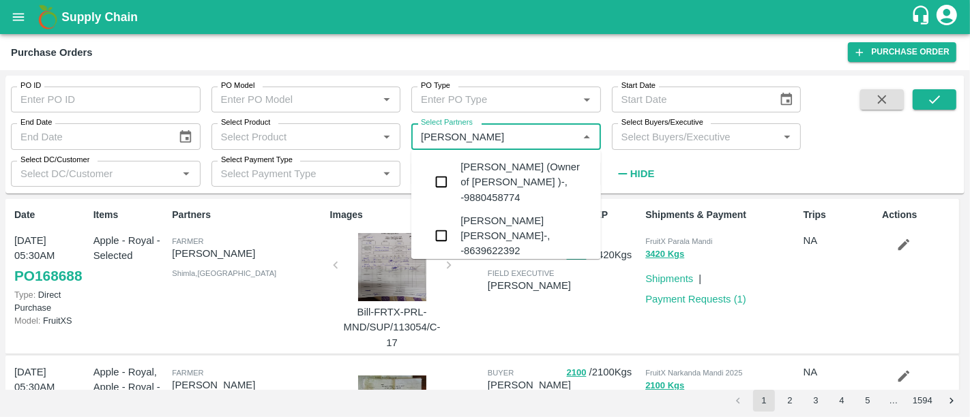
type input "syed muk"
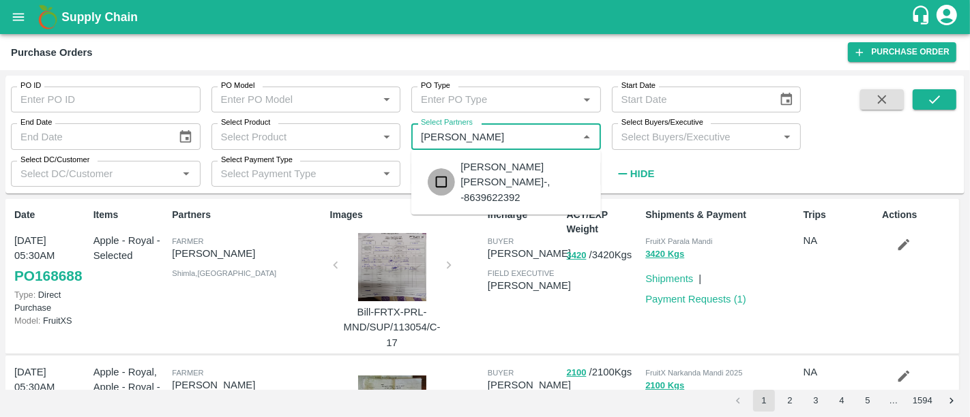
click at [451, 170] on input "checkbox" at bounding box center [441, 181] width 27 height 27
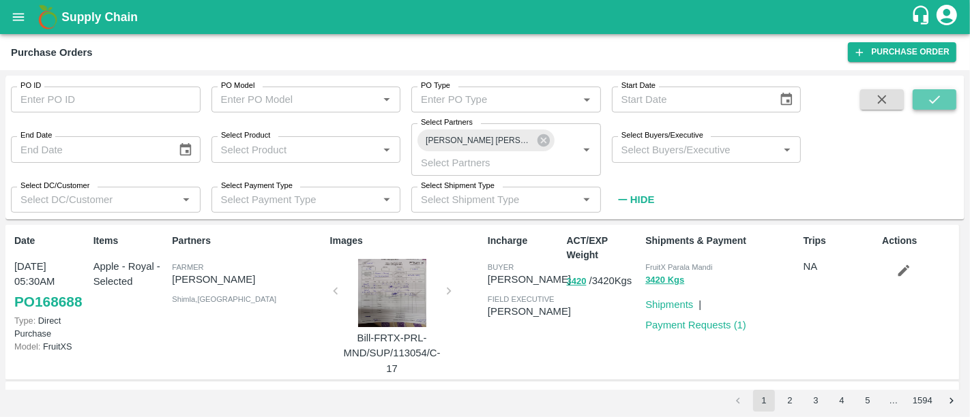
click at [938, 105] on icon "submit" at bounding box center [934, 99] width 15 height 15
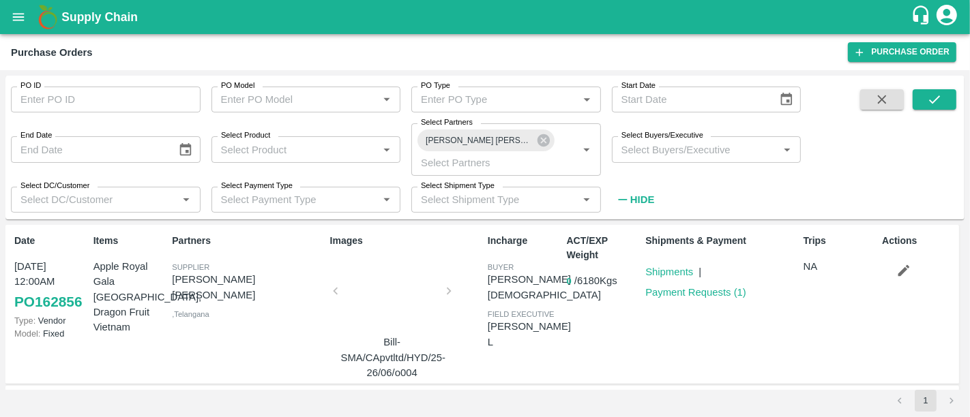
click at [567, 284] on button "0" at bounding box center [569, 282] width 5 height 16
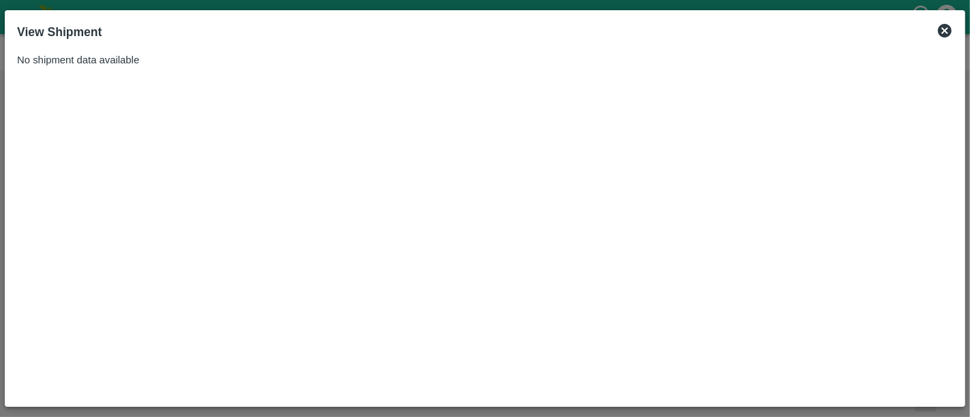
click at [948, 33] on icon at bounding box center [945, 31] width 14 height 14
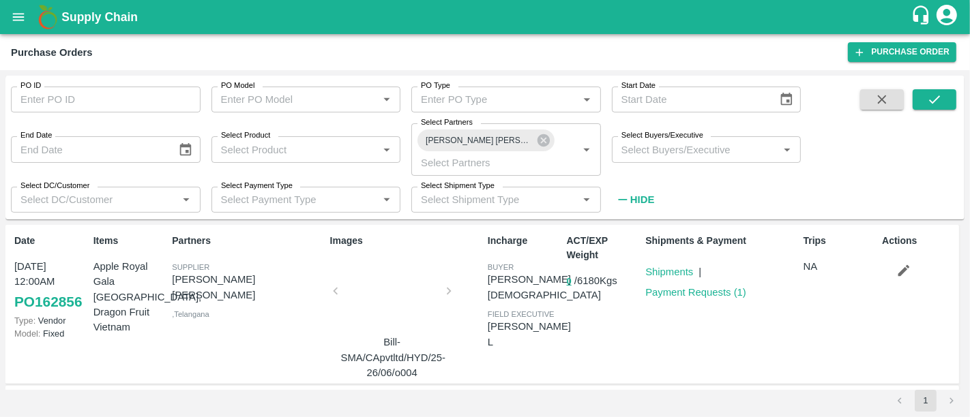
click at [388, 321] on div at bounding box center [392, 295] width 102 height 72
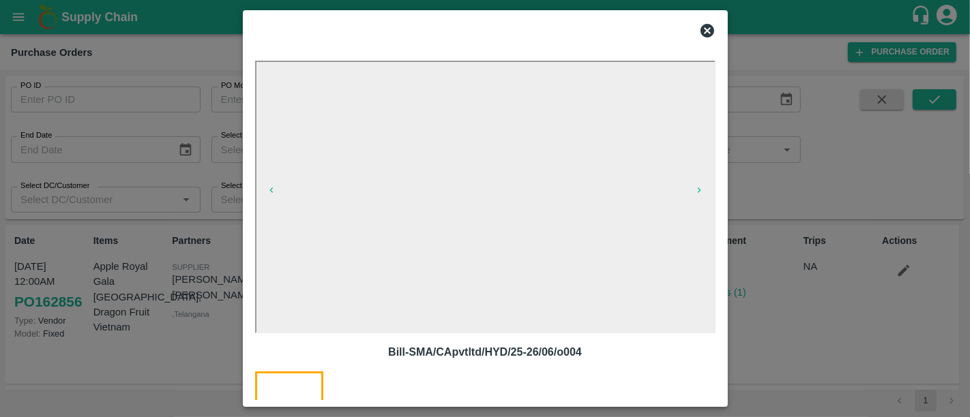
click at [788, 299] on div at bounding box center [485, 208] width 970 height 417
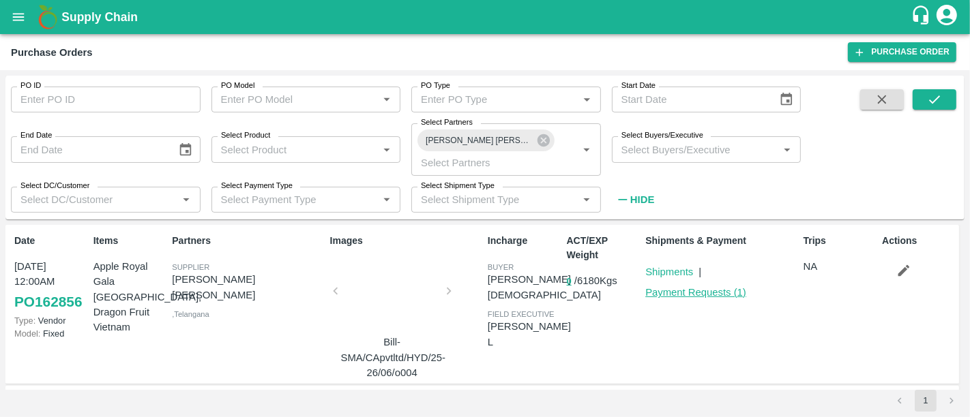
click at [740, 292] on link "Payment Requests ( 1 )" at bounding box center [695, 292] width 101 height 11
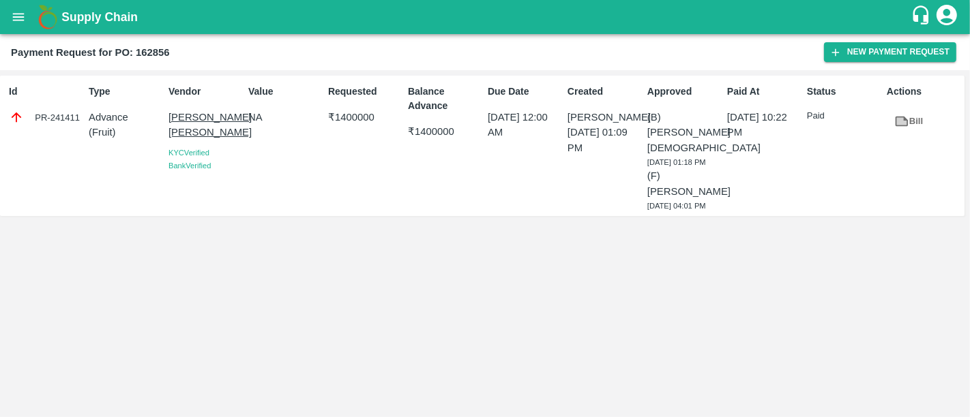
click at [940, 113] on div "Bill" at bounding box center [921, 118] width 80 height 29
click at [927, 115] on link "Bill" at bounding box center [908, 122] width 44 height 24
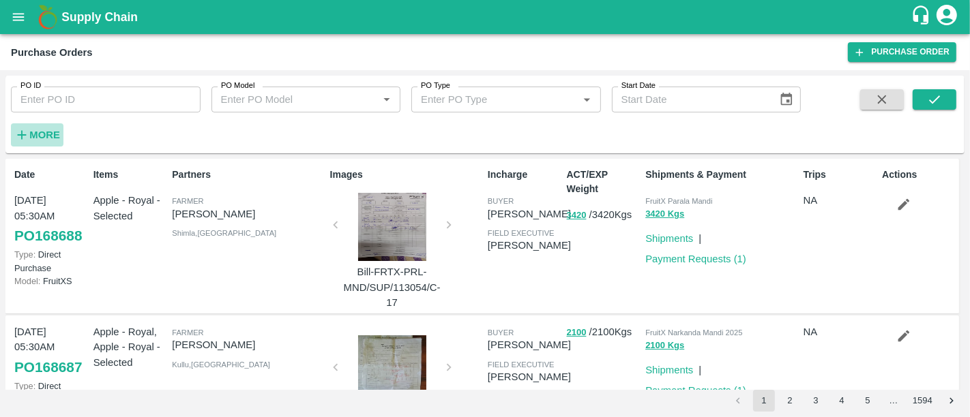
click at [30, 128] on h6 "More" at bounding box center [44, 135] width 31 height 18
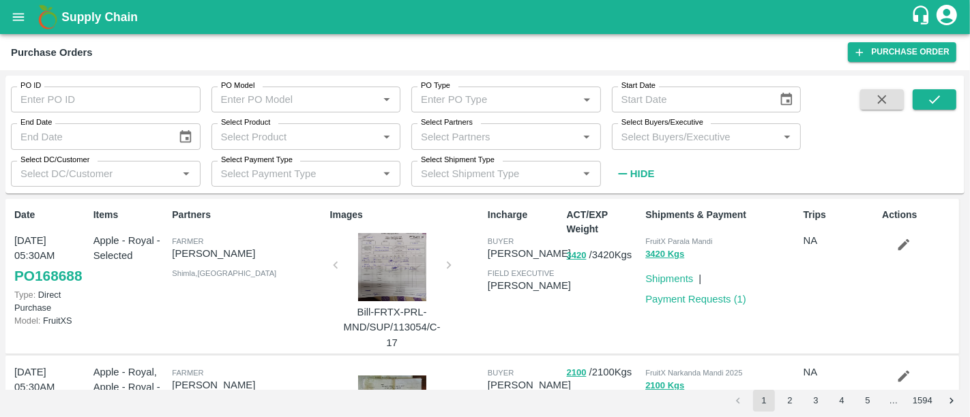
click at [498, 123] on div "Select Partners   *" at bounding box center [506, 136] width 190 height 26
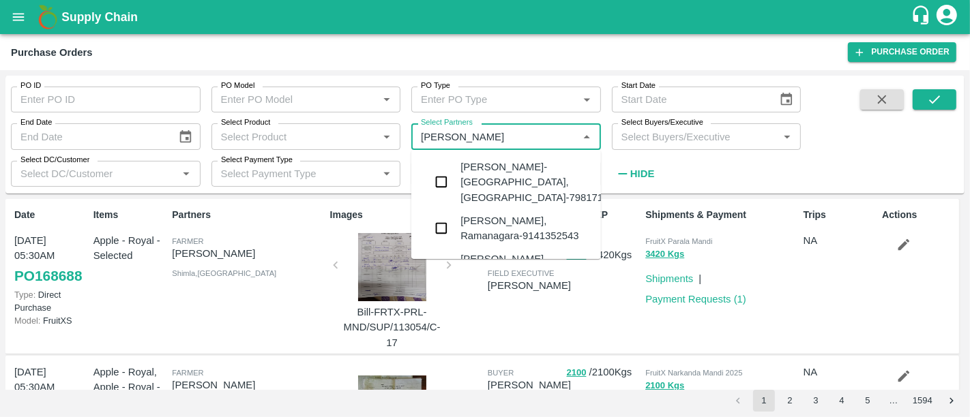
type input "[PERSON_NAME]"
click at [505, 225] on div "[PERSON_NAME] [PERSON_NAME]-, -8639622392" at bounding box center [525, 236] width 130 height 46
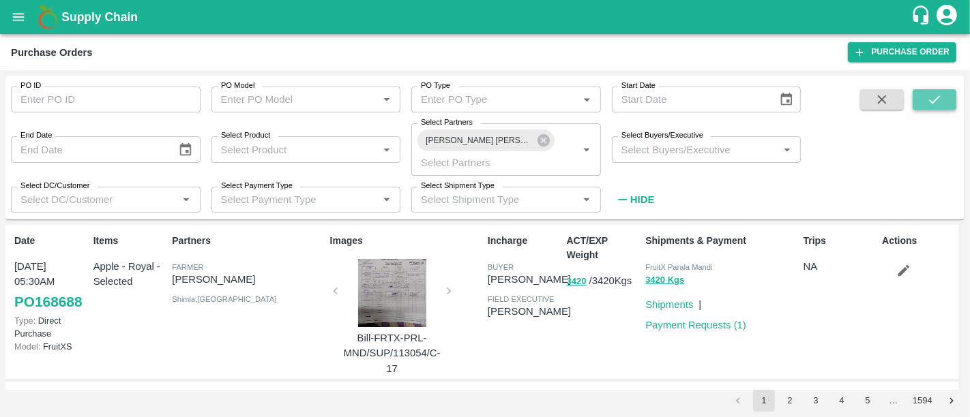
click at [921, 108] on button "submit" at bounding box center [934, 99] width 44 height 20
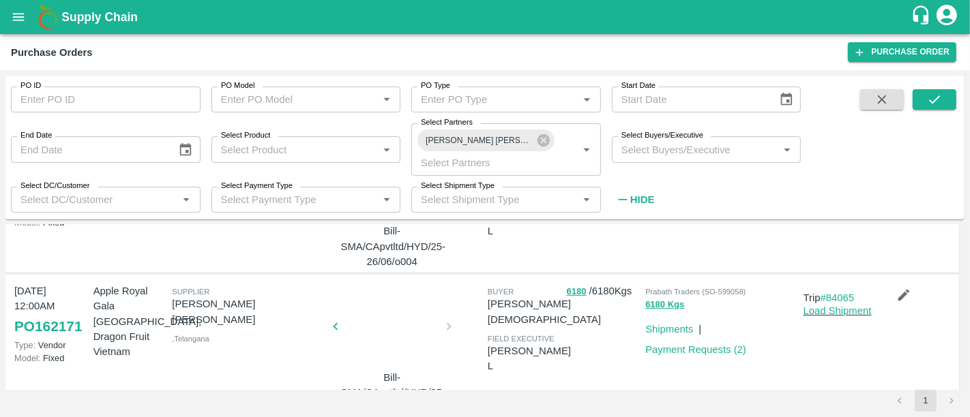
scroll to position [113, 0]
click at [423, 338] on div at bounding box center [392, 329] width 102 height 72
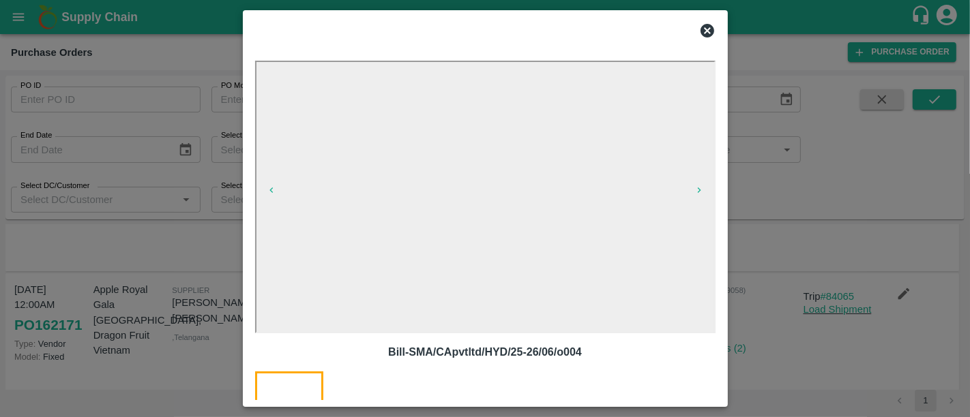
click at [839, 358] on div at bounding box center [485, 208] width 970 height 417
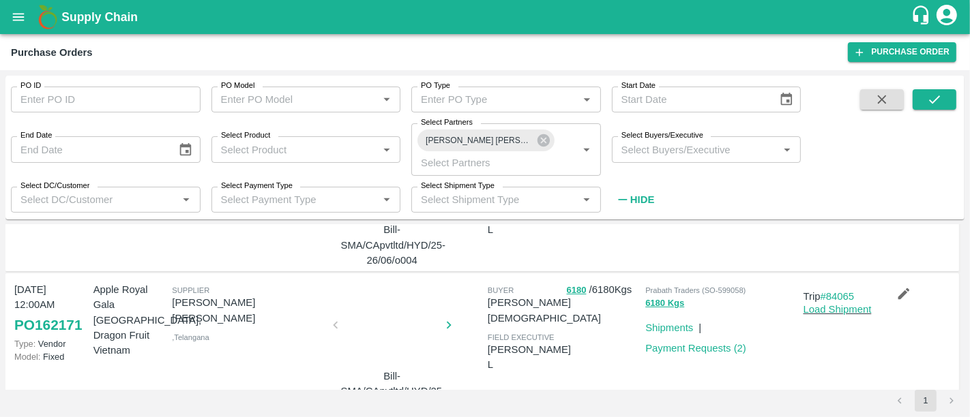
scroll to position [0, 0]
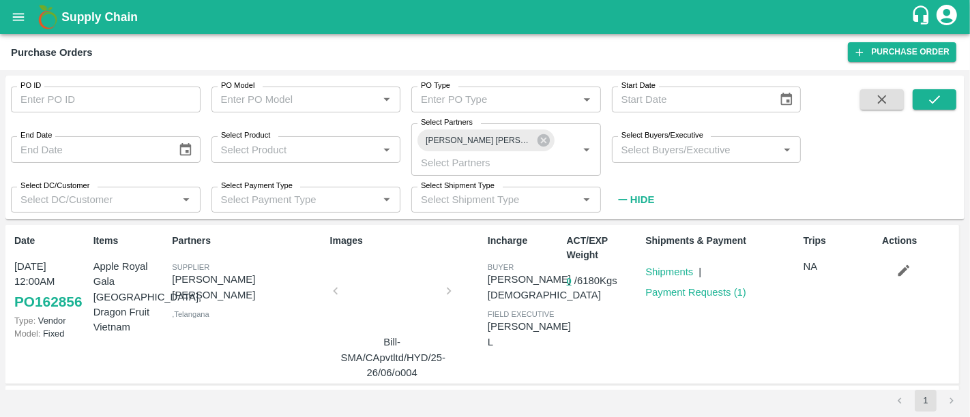
click at [406, 303] on div at bounding box center [392, 295] width 102 height 72
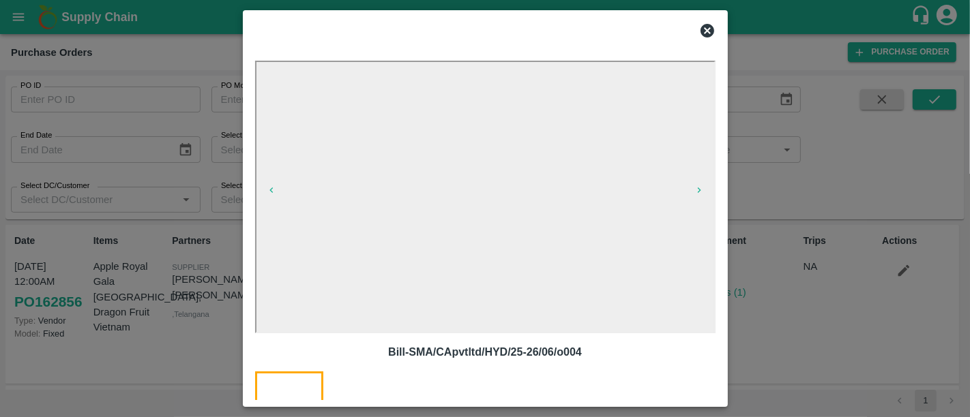
click at [742, 192] on div at bounding box center [485, 208] width 970 height 417
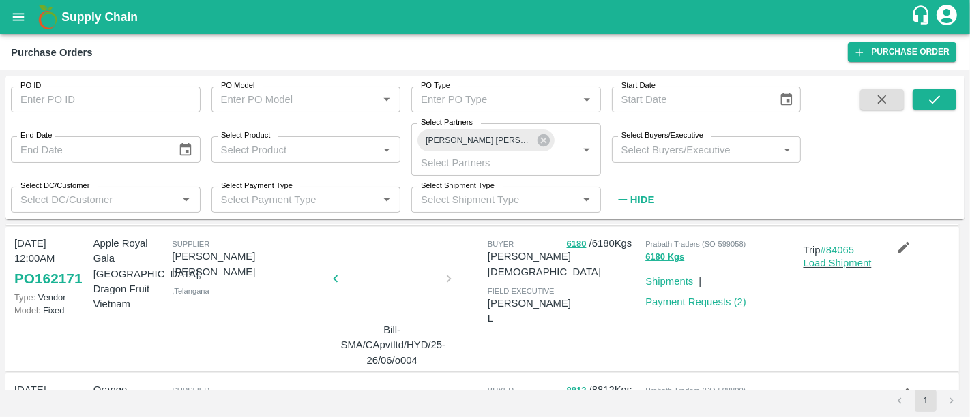
scroll to position [160, 0]
click at [410, 289] on div at bounding box center [392, 281] width 102 height 72
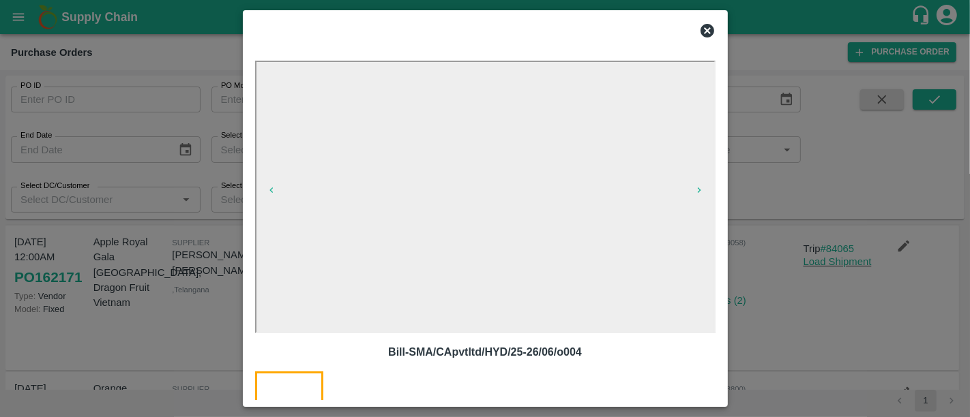
click at [781, 307] on div at bounding box center [485, 208] width 970 height 417
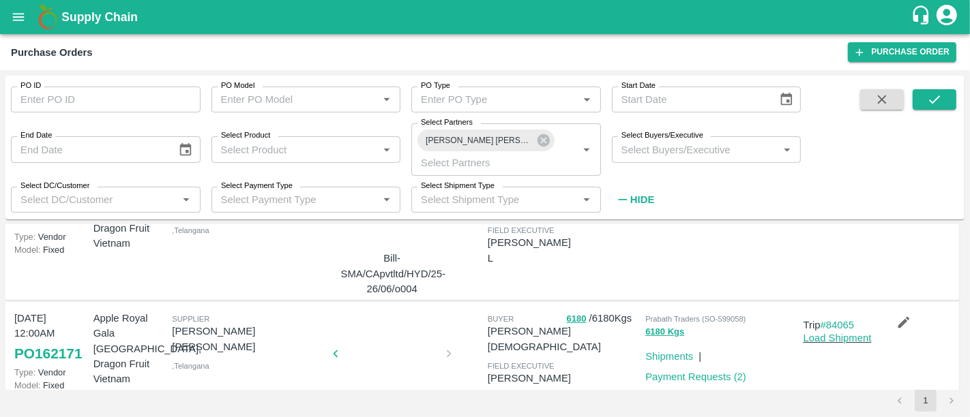
scroll to position [87, 0]
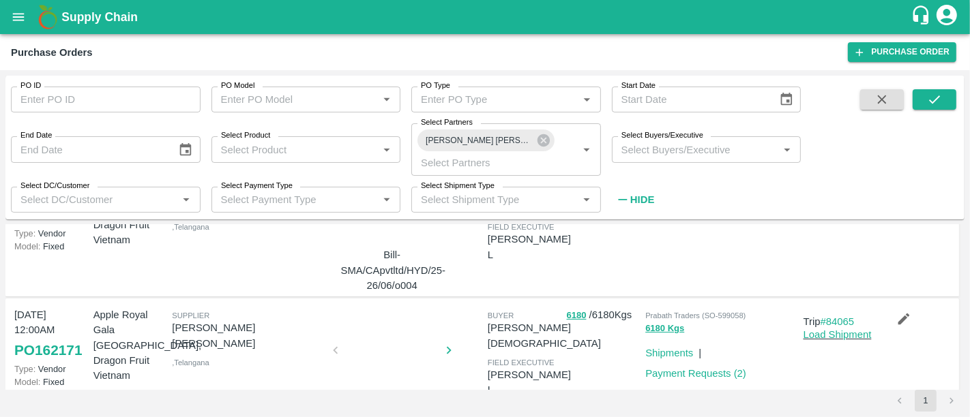
click at [400, 339] on div at bounding box center [392, 354] width 102 height 72
click at [382, 328] on div at bounding box center [392, 354] width 102 height 72
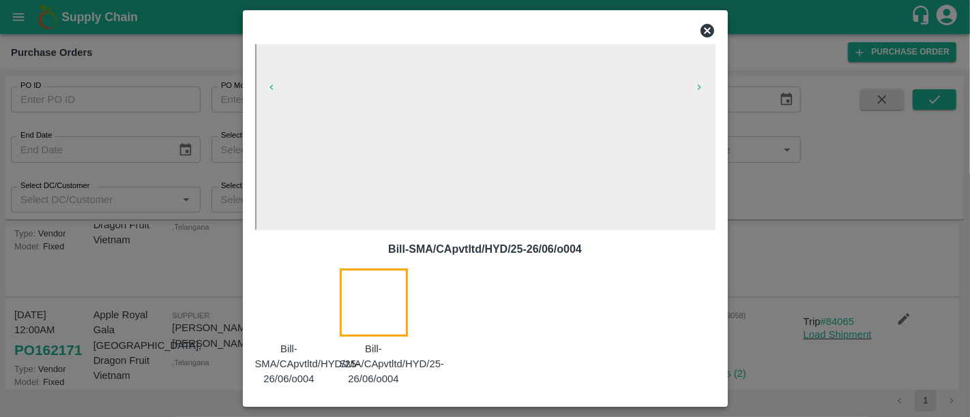
scroll to position [105, 0]
click at [782, 303] on div at bounding box center [485, 208] width 970 height 417
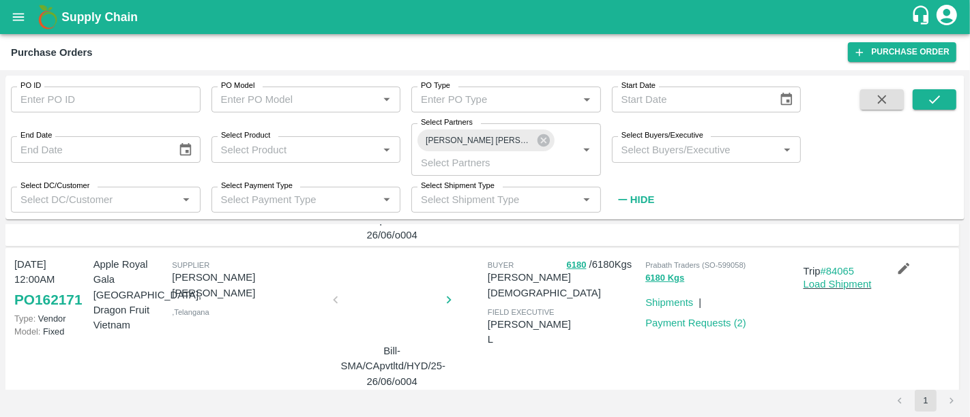
scroll to position [0, 0]
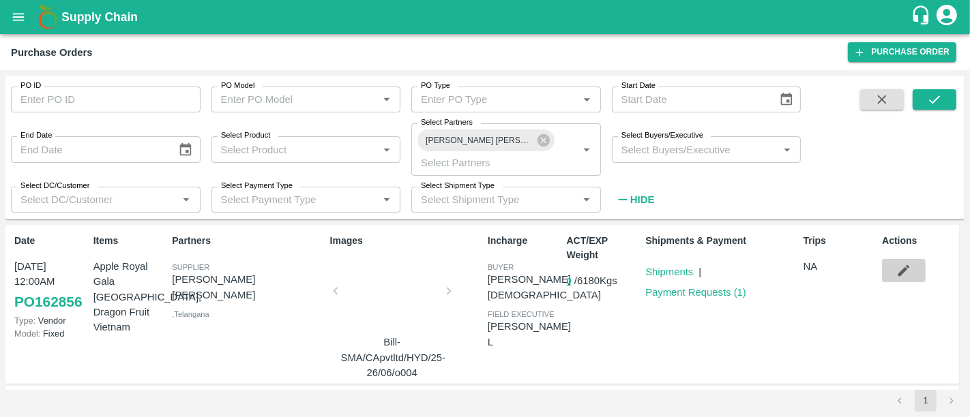
click at [892, 268] on button "button" at bounding box center [904, 270] width 44 height 23
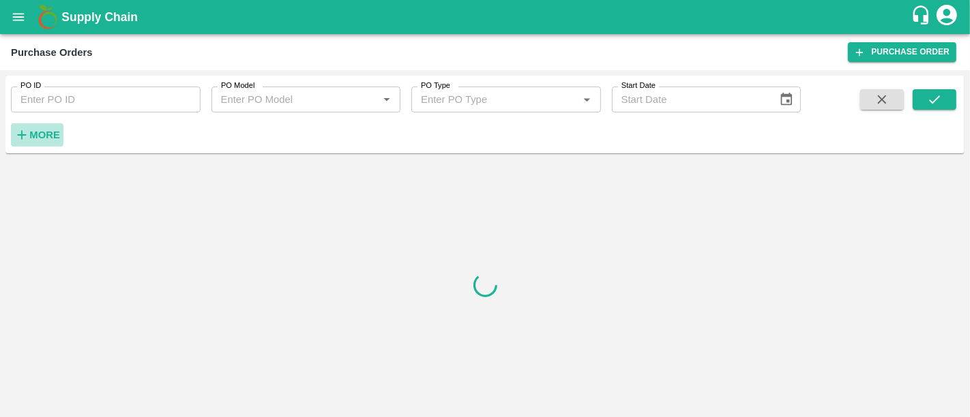
click at [59, 134] on strong "More" at bounding box center [44, 135] width 31 height 11
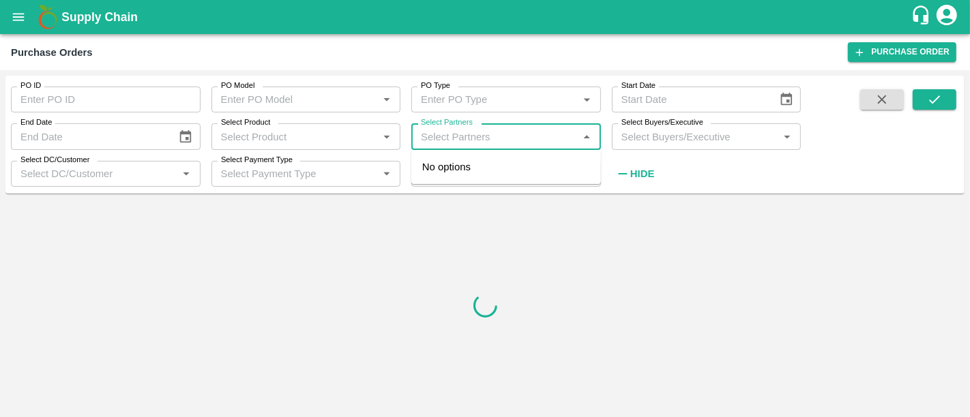
click at [480, 138] on input "Select Partners" at bounding box center [494, 137] width 159 height 18
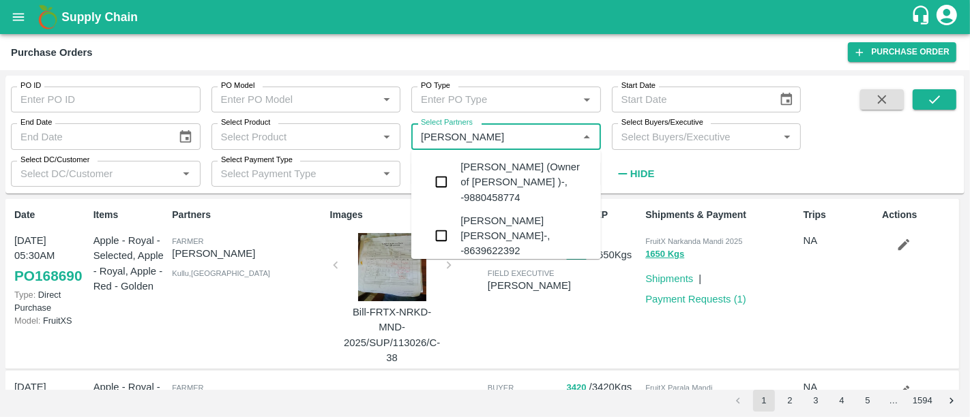
type input "syed muk"
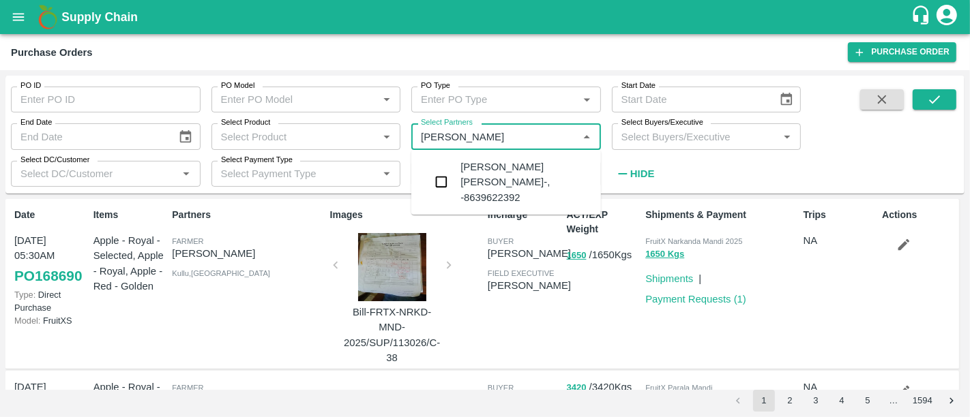
click at [549, 182] on div "SYED MUKRAM ALI-, -8639622392" at bounding box center [525, 183] width 130 height 46
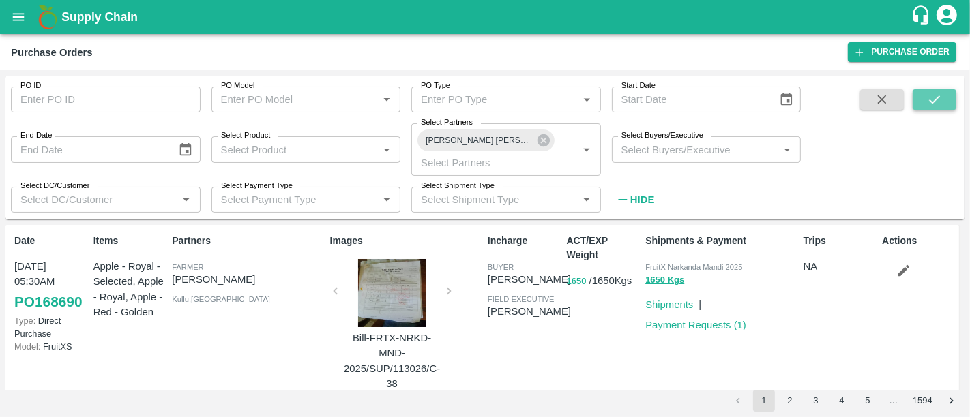
click at [937, 105] on icon "submit" at bounding box center [934, 99] width 15 height 15
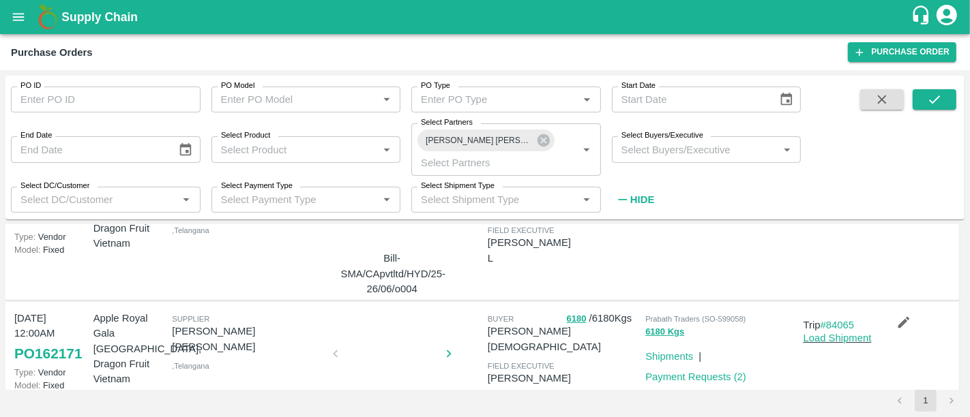
scroll to position [85, 0]
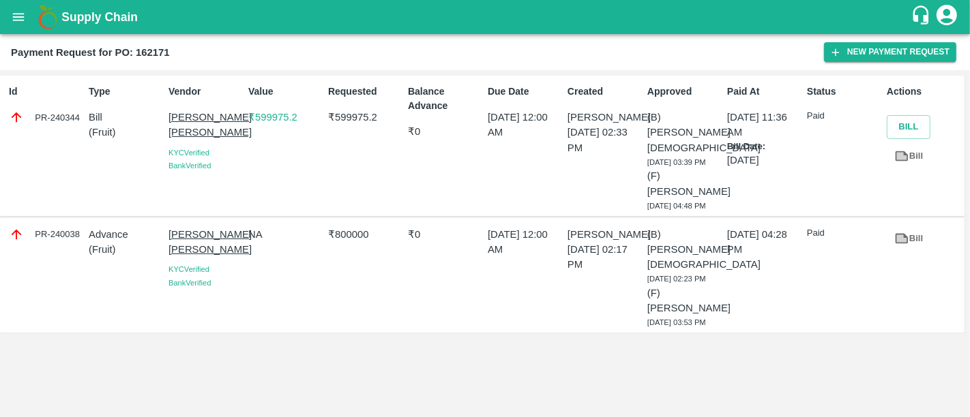
click at [282, 111] on p "₹ 599975.2" at bounding box center [285, 117] width 74 height 15
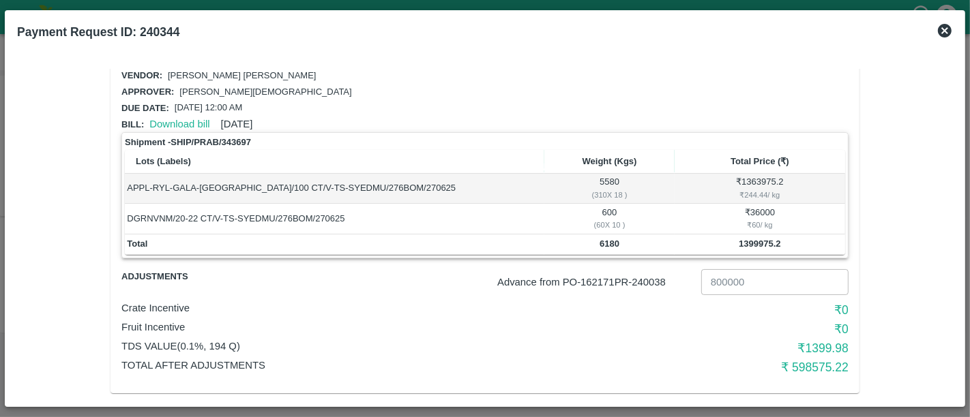
scroll to position [38, 0]
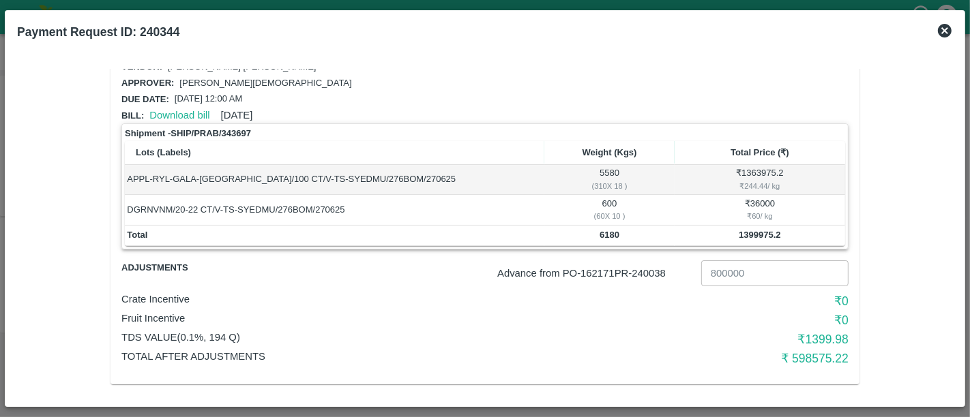
click at [942, 35] on icon at bounding box center [945, 31] width 14 height 14
